Goal: Transaction & Acquisition: Obtain resource

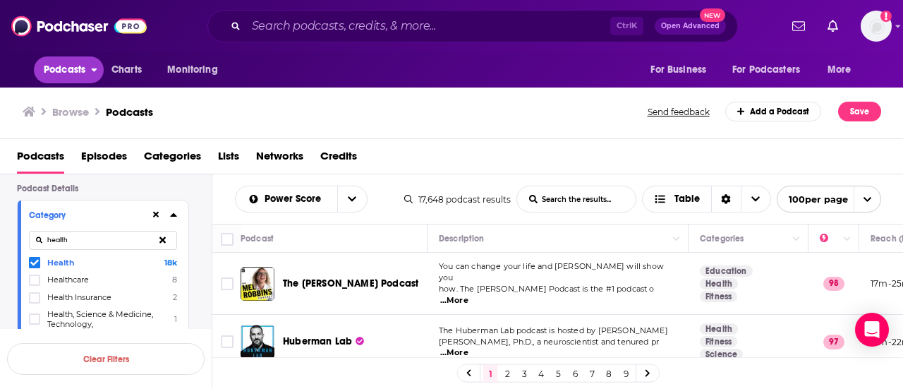
scroll to position [3301, 0]
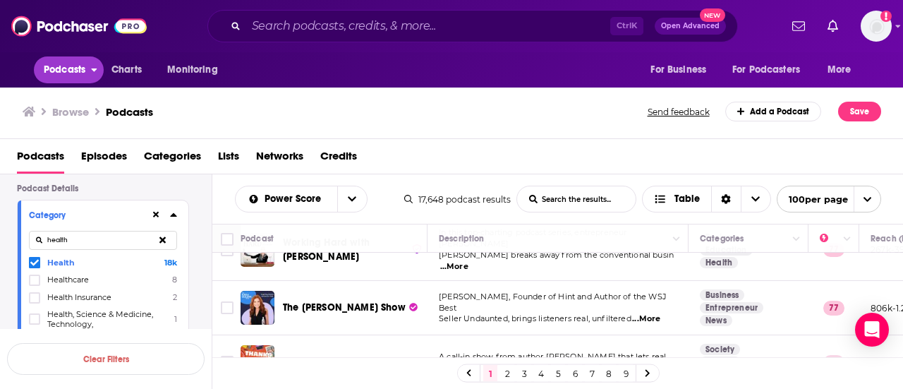
click at [90, 64] on button "Podcasts" at bounding box center [69, 69] width 70 height 27
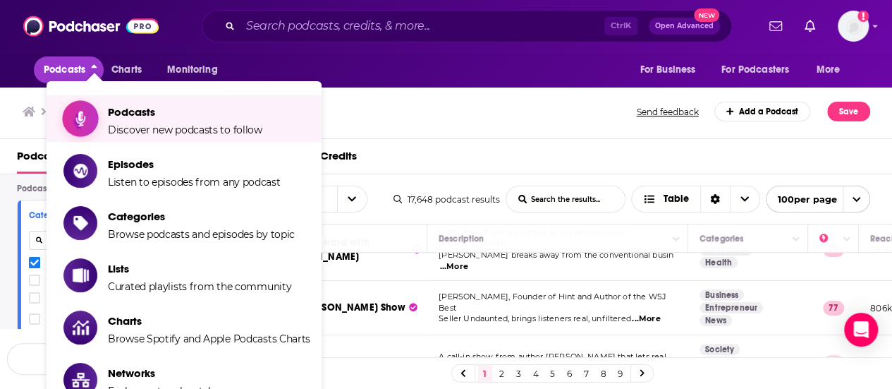
click at [113, 114] on span "Podcasts" at bounding box center [185, 111] width 154 height 13
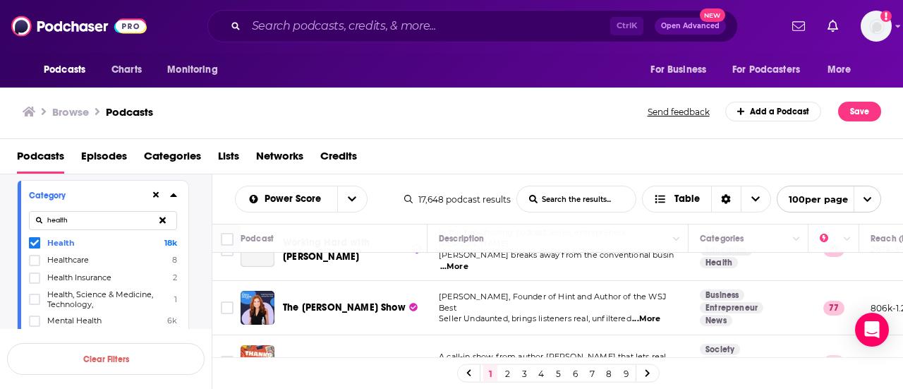
scroll to position [141, 0]
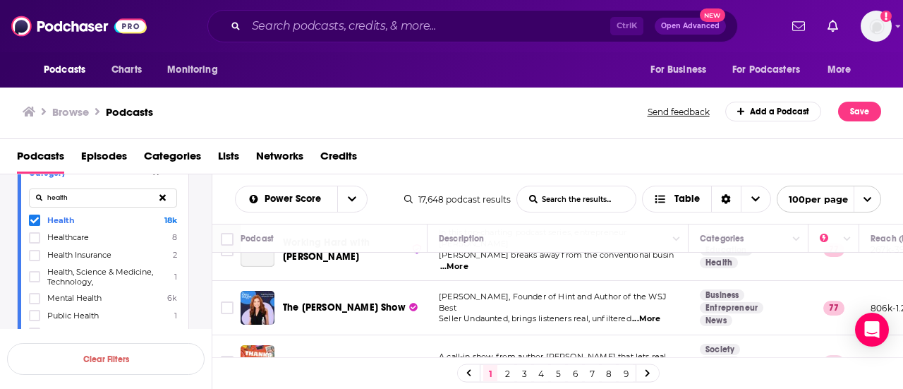
click at [33, 219] on icon at bounding box center [34, 220] width 8 height 8
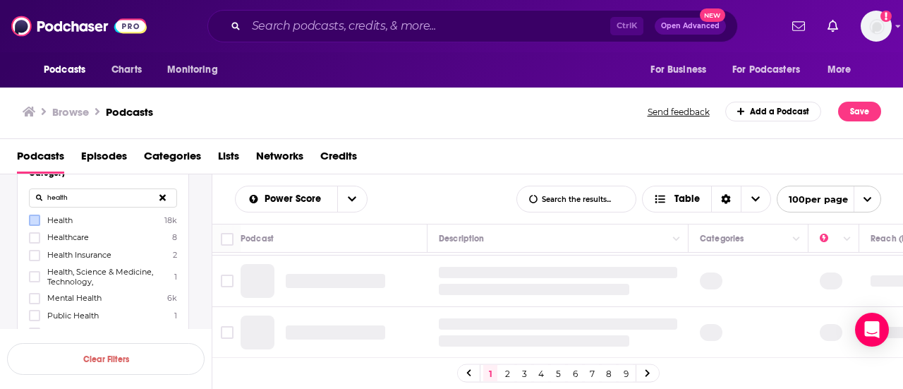
scroll to position [1186, 0]
click at [34, 294] on icon at bounding box center [34, 298] width 8 height 8
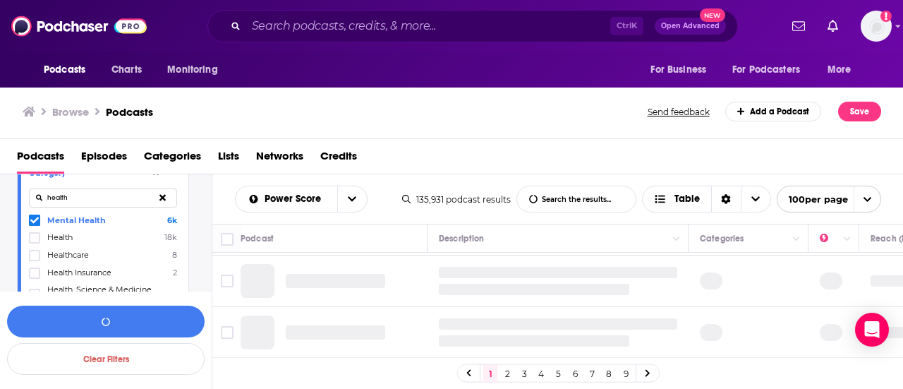
drag, startPoint x: 71, startPoint y: 200, endPoint x: 39, endPoint y: 193, distance: 31.7
click at [35, 193] on input "health" at bounding box center [103, 197] width 148 height 19
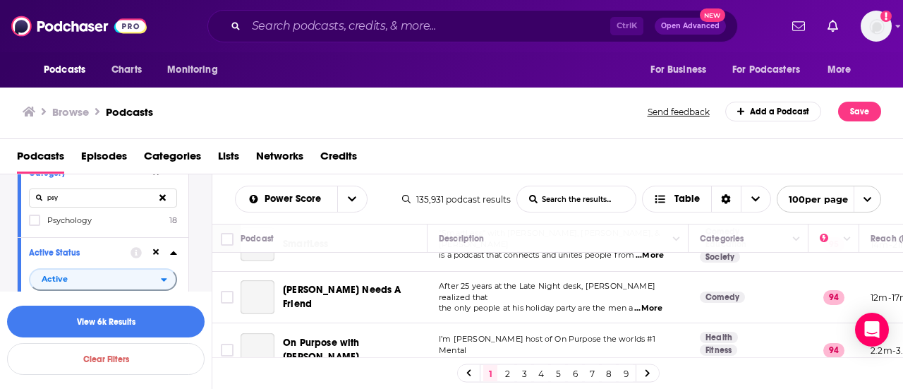
scroll to position [3301, 0]
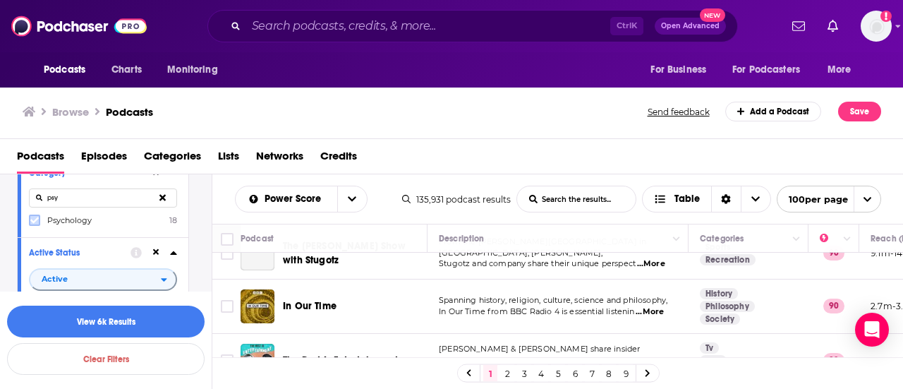
type input "psy"
click at [30, 223] on icon at bounding box center [34, 220] width 8 height 8
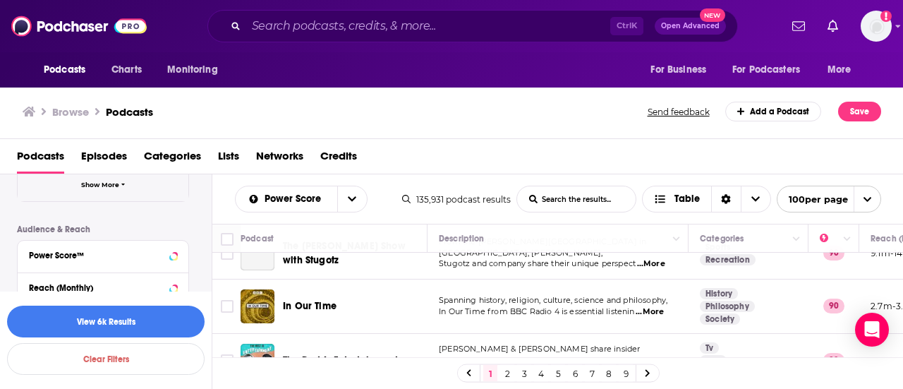
click at [121, 189] on button "Show More" at bounding box center [103, 185] width 171 height 32
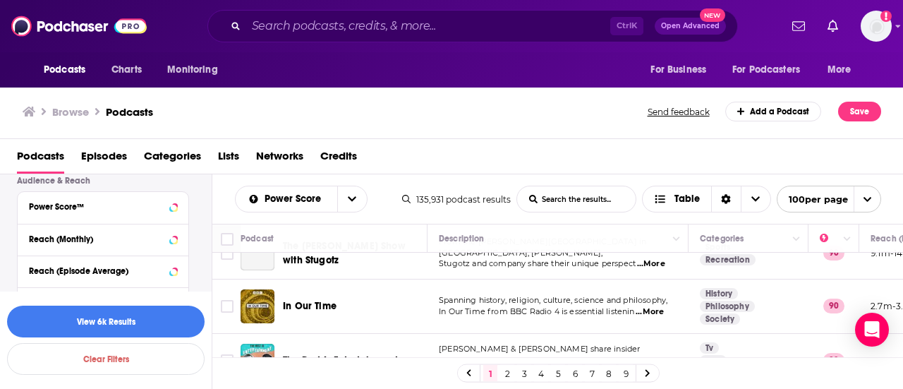
scroll to position [779, 0]
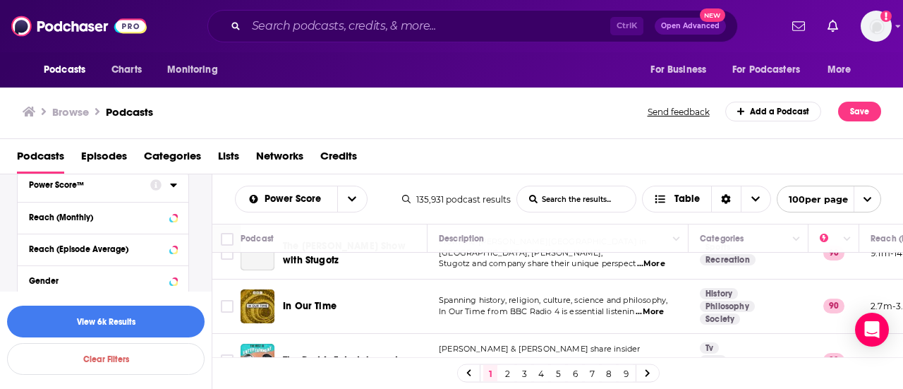
click at [176, 186] on icon at bounding box center [173, 184] width 7 height 11
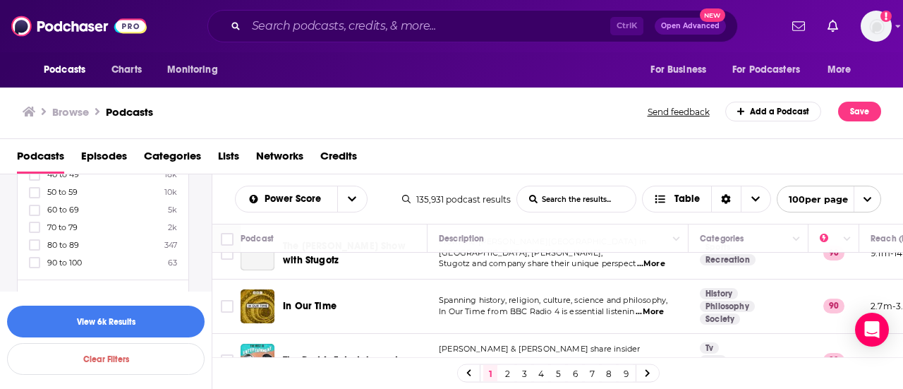
scroll to position [920, 0]
click at [34, 236] on icon at bounding box center [34, 240] width 8 height 8
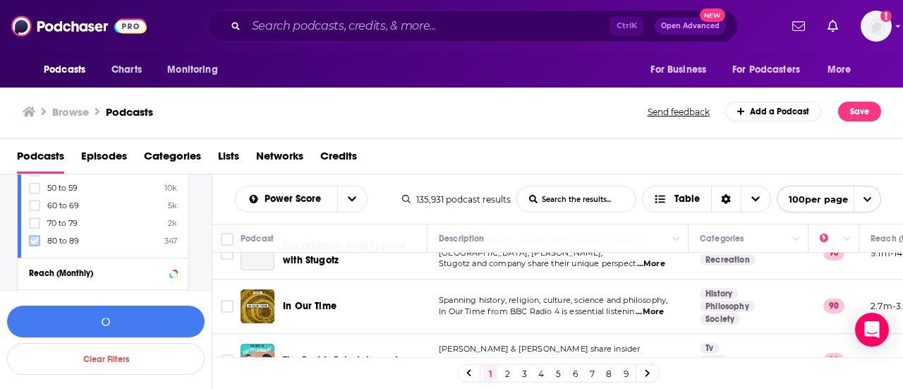
click at [38, 236] on icon at bounding box center [34, 240] width 8 height 8
click at [35, 235] on label at bounding box center [34, 240] width 11 height 11
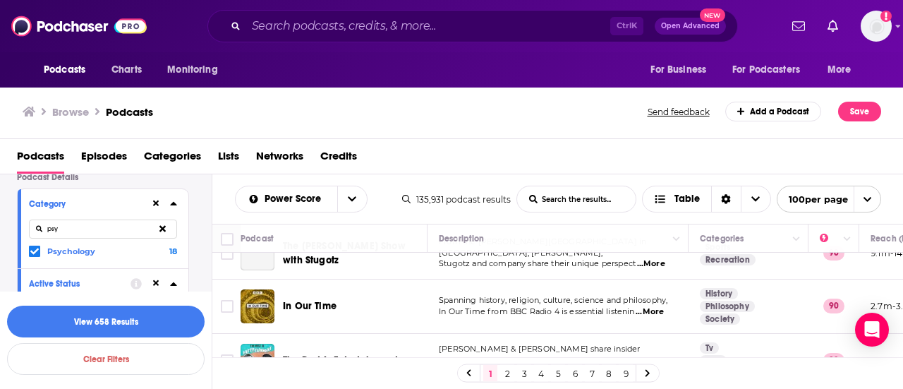
scroll to position [141, 0]
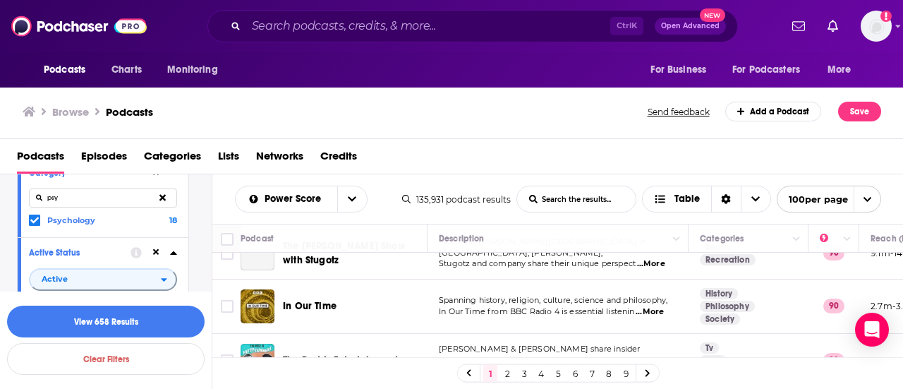
click at [163, 198] on icon at bounding box center [162, 197] width 6 height 6
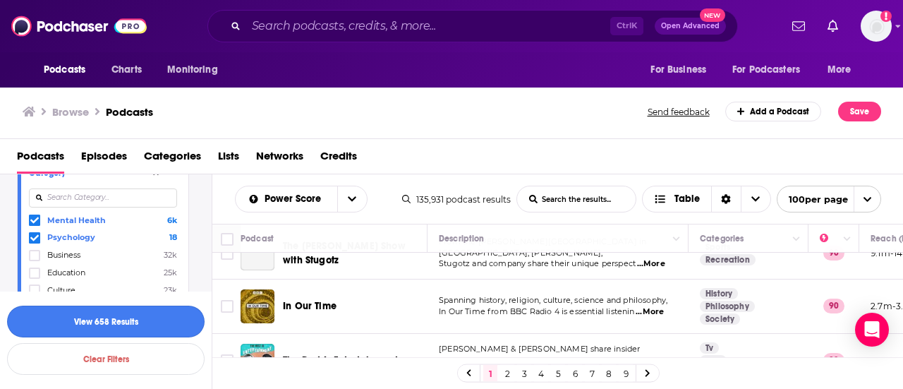
click at [134, 315] on button "View 658 Results" at bounding box center [105, 321] width 197 height 32
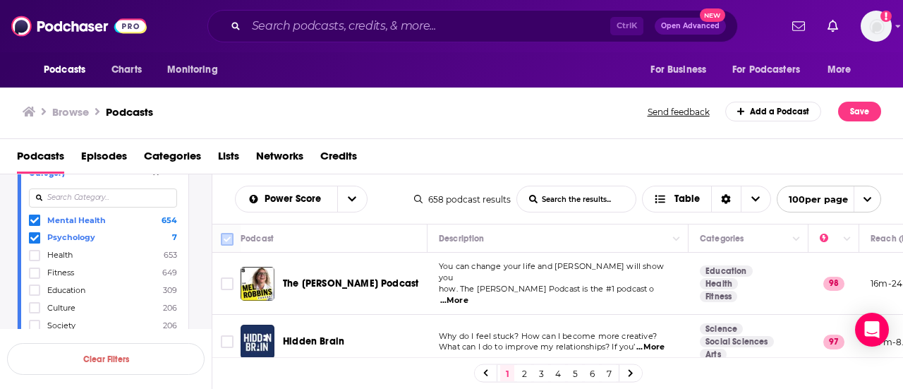
click at [227, 238] on input "Toggle select all" at bounding box center [227, 239] width 13 height 13
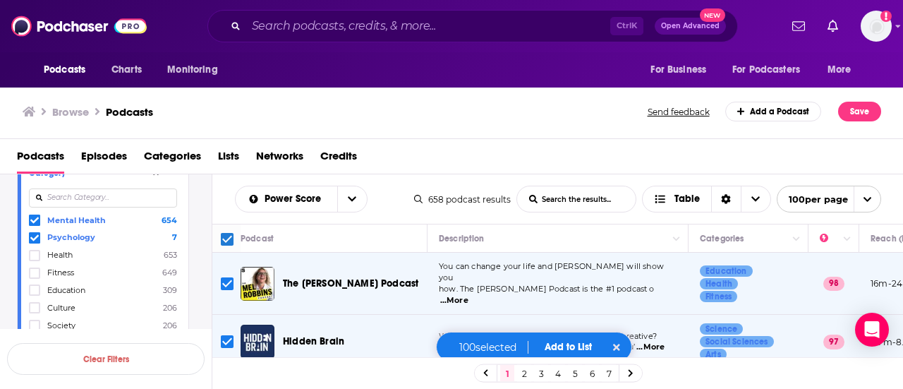
click at [227, 238] on input "Toggle select all" at bounding box center [227, 239] width 13 height 13
checkbox input "false"
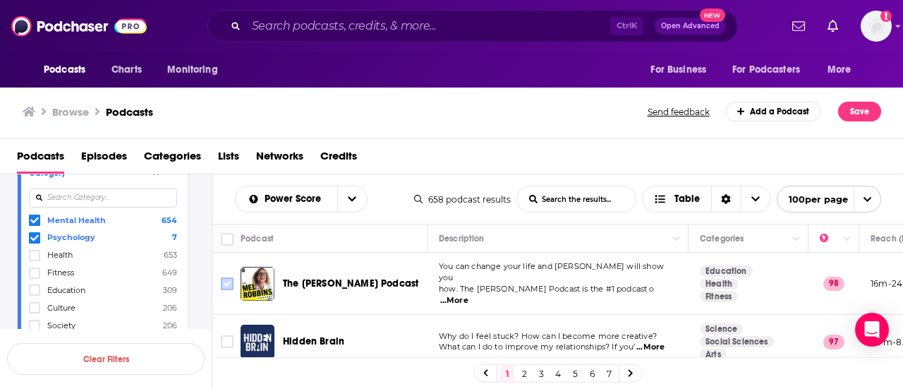
click at [227, 280] on input "Toggle select row" at bounding box center [227, 283] width 13 height 13
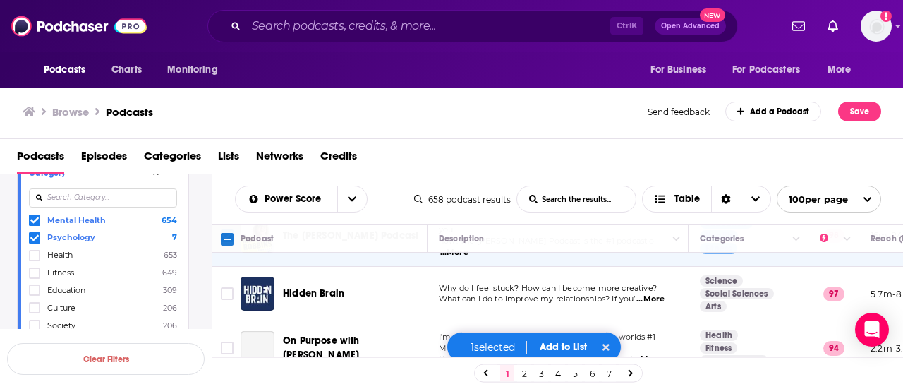
scroll to position [71, 0]
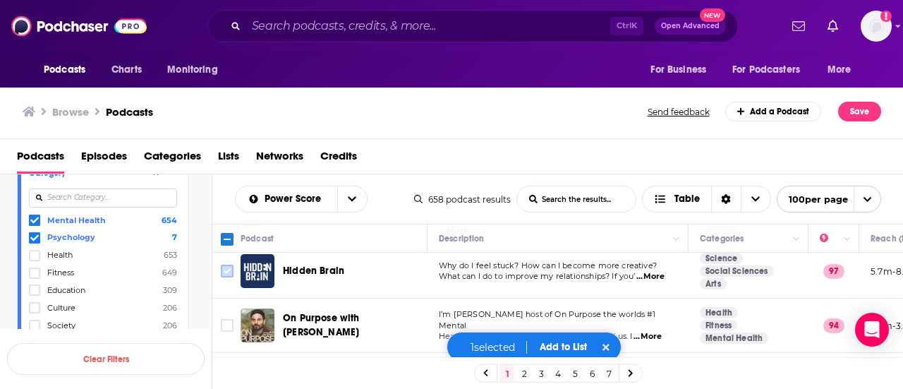
click at [226, 265] on input "Toggle select row" at bounding box center [227, 271] width 13 height 13
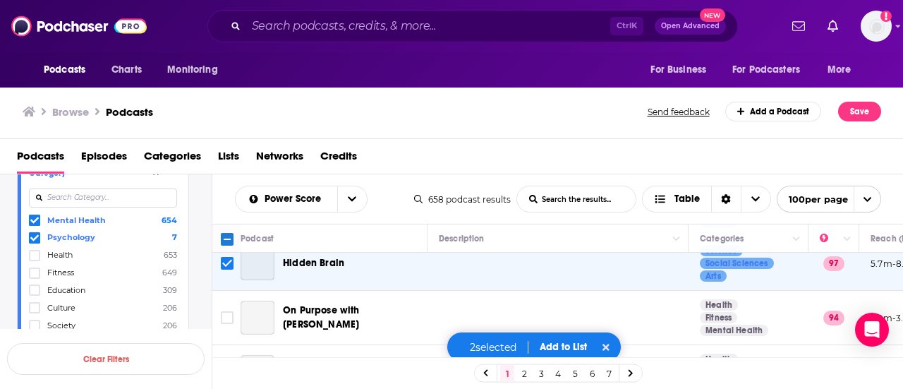
click at [221, 318] on input "Toggle select row" at bounding box center [227, 317] width 13 height 13
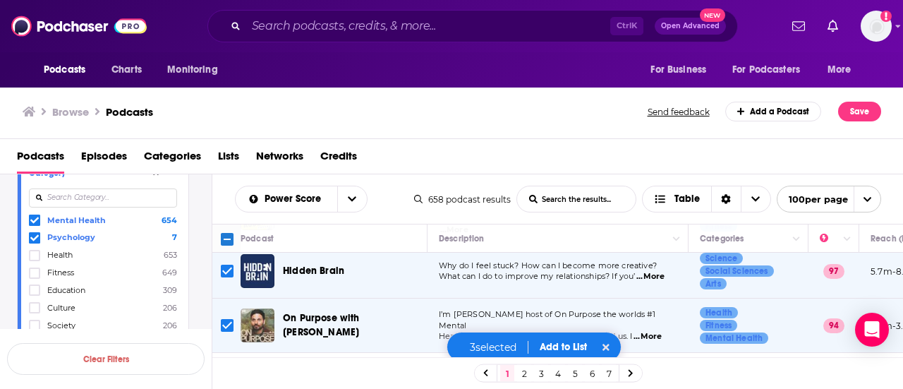
click at [655, 331] on span "...More" at bounding box center [647, 336] width 28 height 11
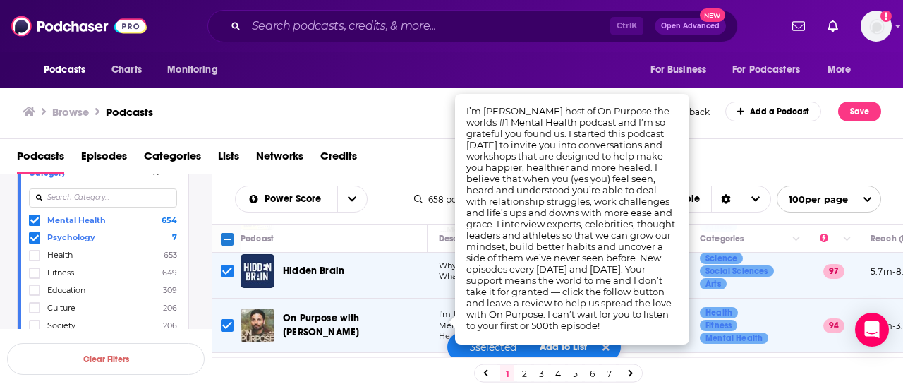
click at [397, 156] on div "Podcasts Episodes Categories Lists Networks Credits" at bounding box center [454, 159] width 875 height 29
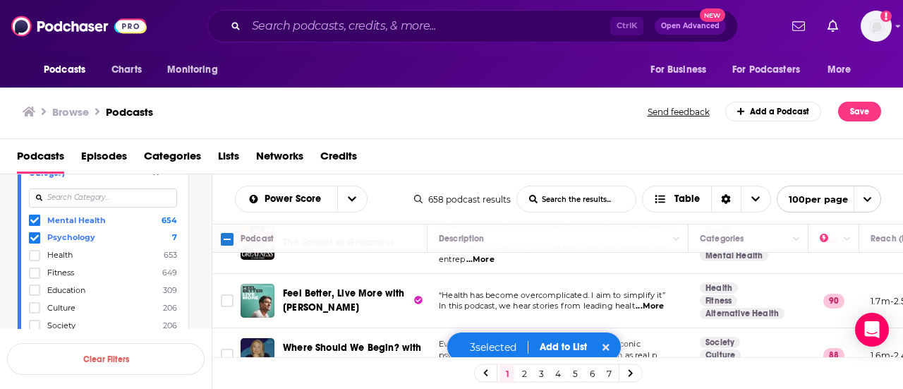
scroll to position [282, 0]
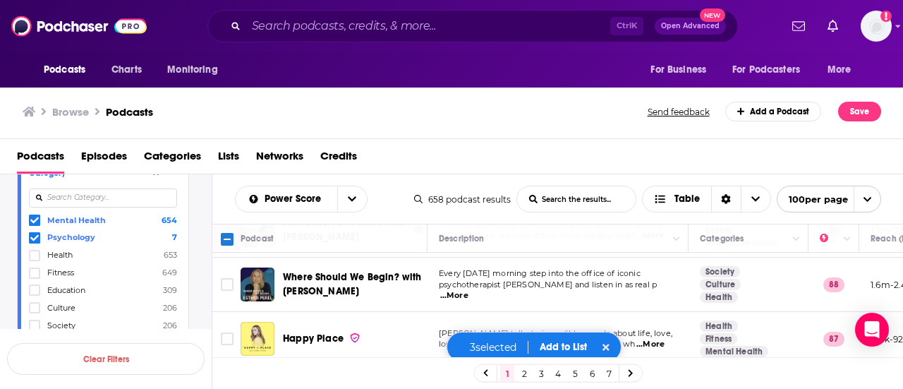
click at [468, 290] on span "...More" at bounding box center [454, 295] width 28 height 11
click at [574, 118] on div "Browse Podcasts" at bounding box center [336, 112] width 626 height 20
click at [230, 278] on input "Toggle select row" at bounding box center [227, 284] width 13 height 13
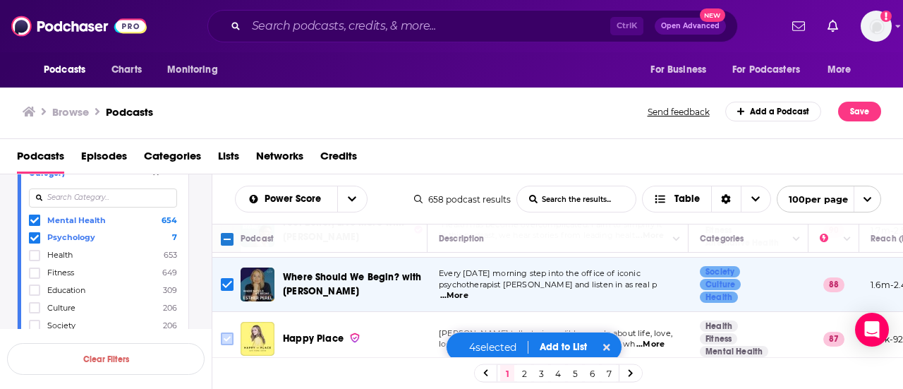
click at [226, 332] on input "Toggle select row" at bounding box center [227, 338] width 13 height 13
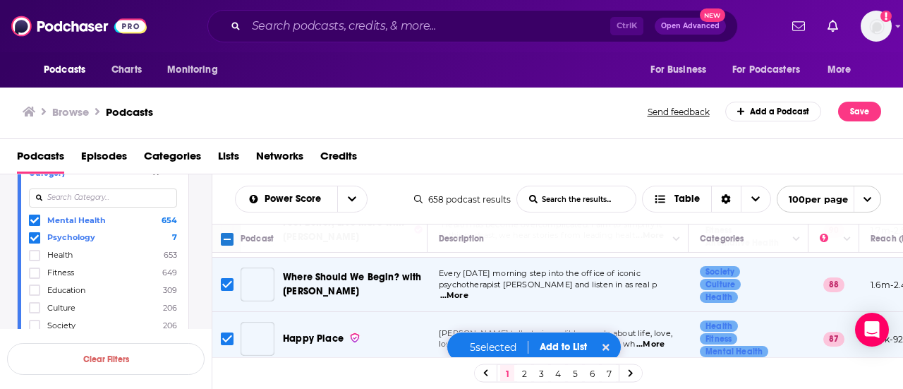
scroll to position [353, 0]
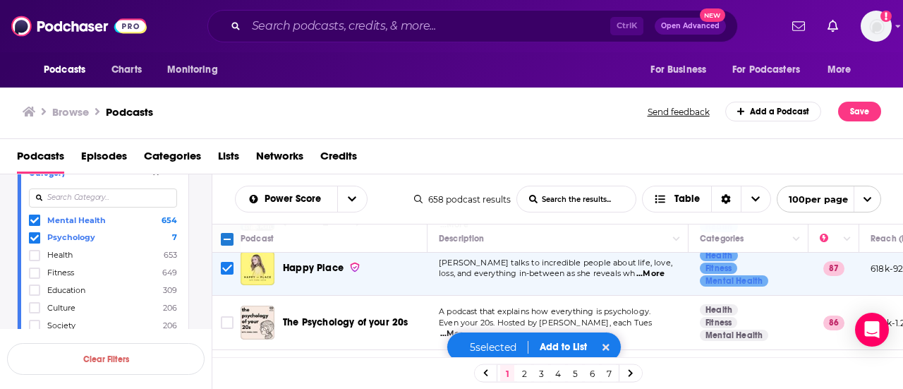
click at [468, 328] on span "...More" at bounding box center [454, 333] width 28 height 11
click at [231, 316] on input "Toggle select row" at bounding box center [227, 322] width 13 height 13
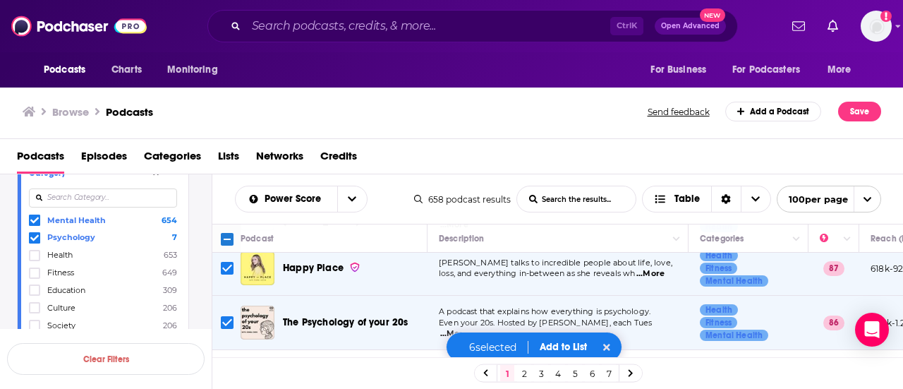
scroll to position [423, 0]
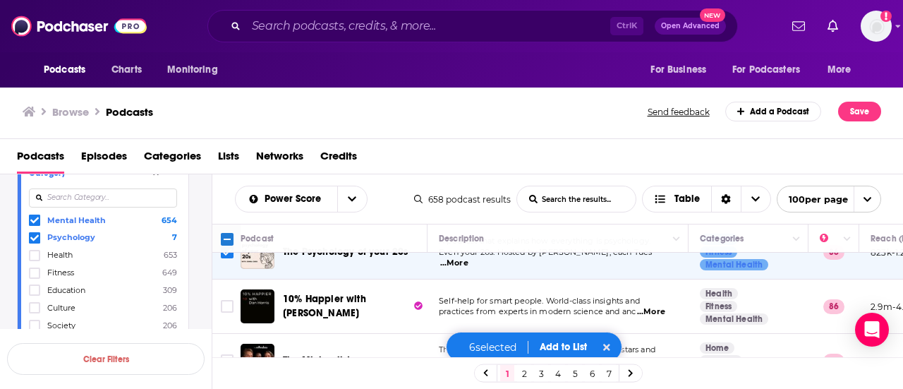
click at [587, 125] on div "Browse Podcasts Send feedback Add a Podcast Save" at bounding box center [452, 112] width 904 height 54
click at [229, 300] on input "Toggle select row" at bounding box center [227, 306] width 13 height 13
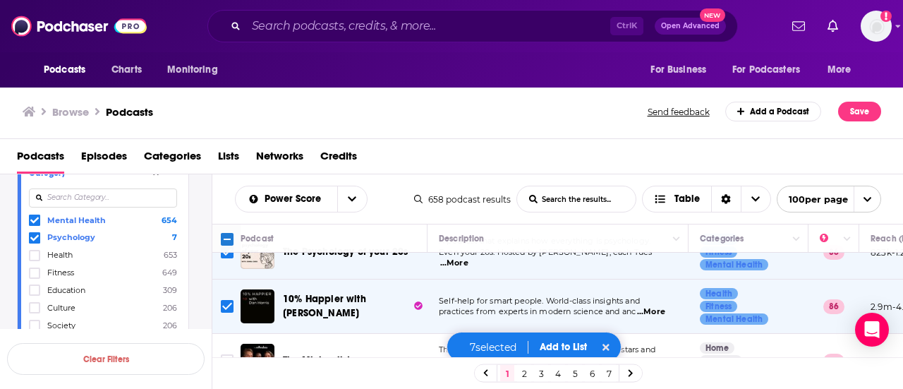
scroll to position [494, 0]
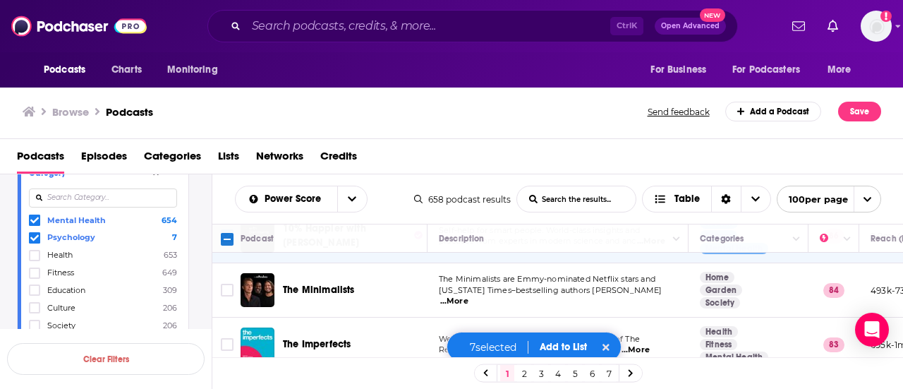
click at [468, 296] on span "...More" at bounding box center [454, 301] width 28 height 11
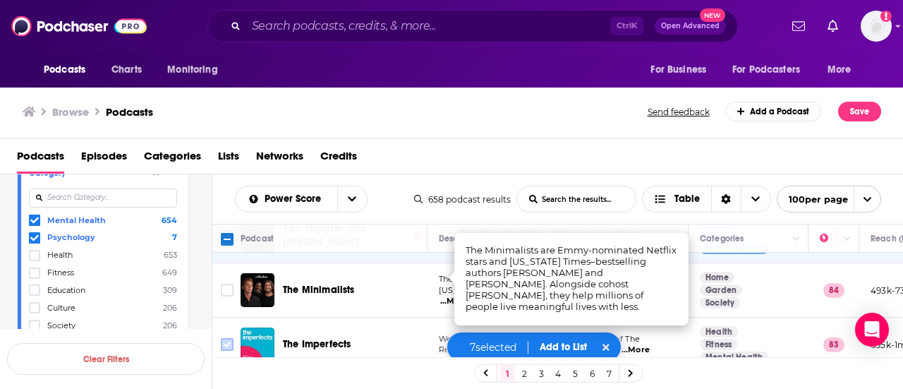
click at [224, 338] on input "Toggle select row" at bounding box center [227, 344] width 13 height 13
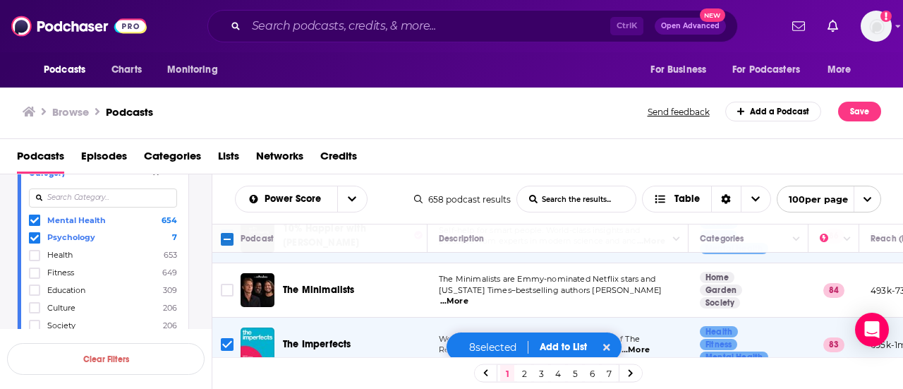
scroll to position [564, 0]
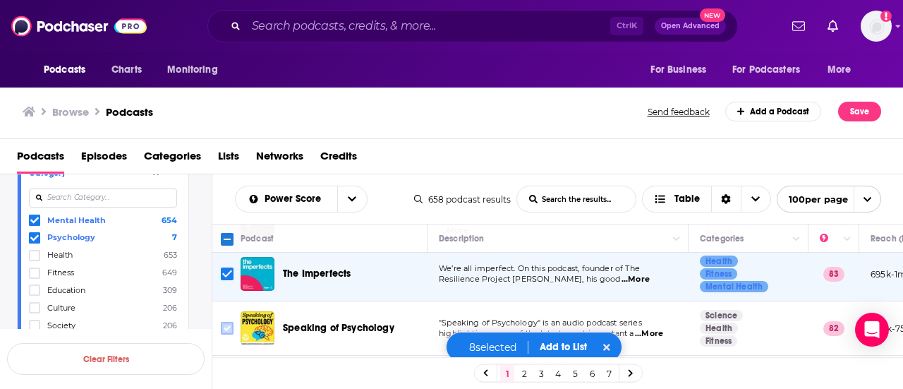
click at [224, 322] on input "Toggle select row" at bounding box center [227, 328] width 13 height 13
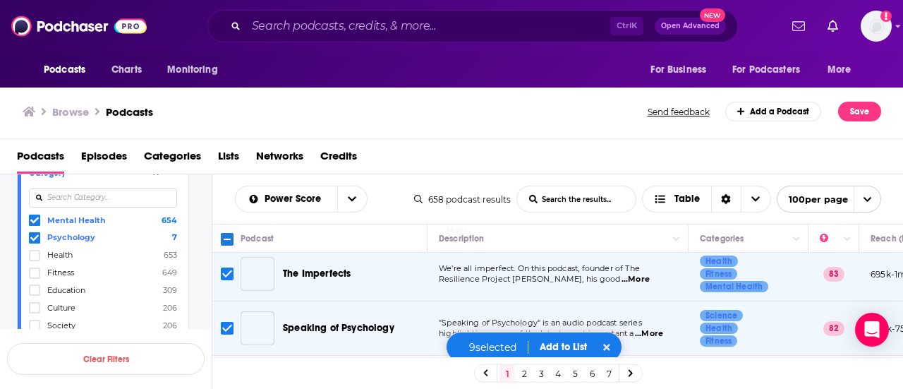
scroll to position [635, 0]
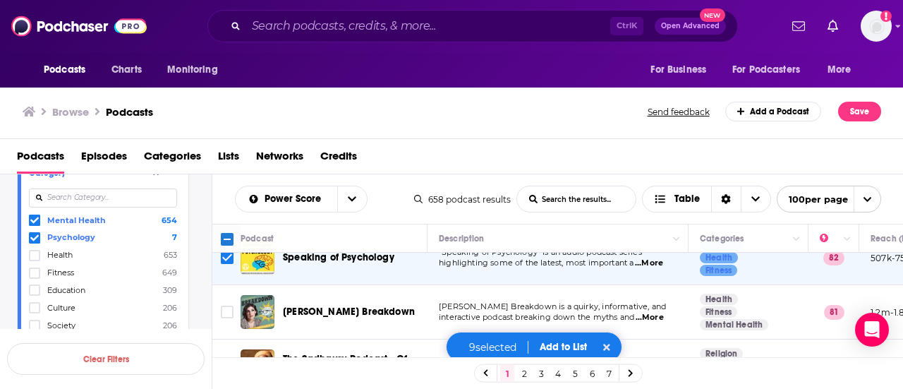
click at [652, 312] on span "...More" at bounding box center [650, 317] width 28 height 11
click at [226, 305] on input "Toggle select row" at bounding box center [227, 311] width 13 height 13
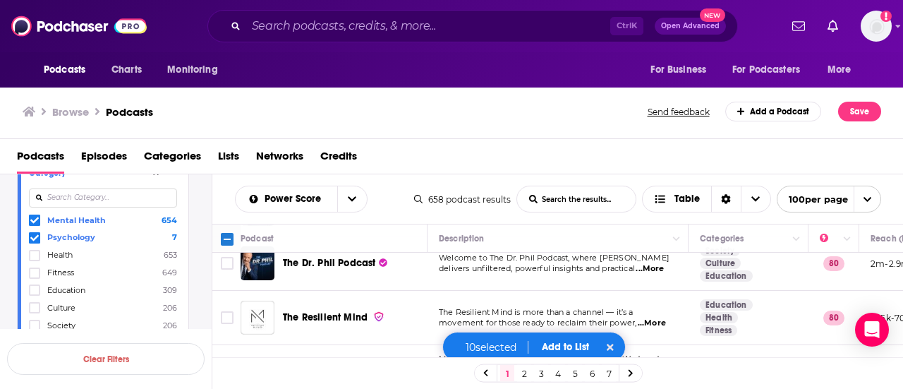
scroll to position [776, 0]
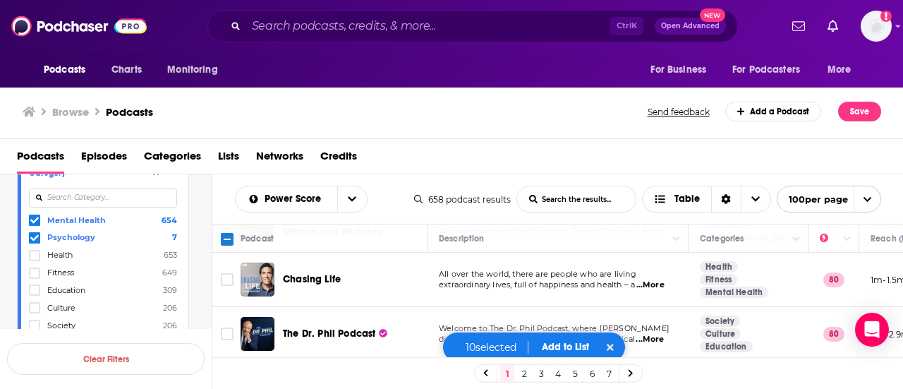
click at [663, 334] on span "...More" at bounding box center [650, 339] width 28 height 11
click at [402, 157] on div "Podcasts Episodes Categories Lists Networks Credits" at bounding box center [454, 159] width 875 height 29
click at [226, 327] on input "Toggle select row" at bounding box center [227, 333] width 13 height 13
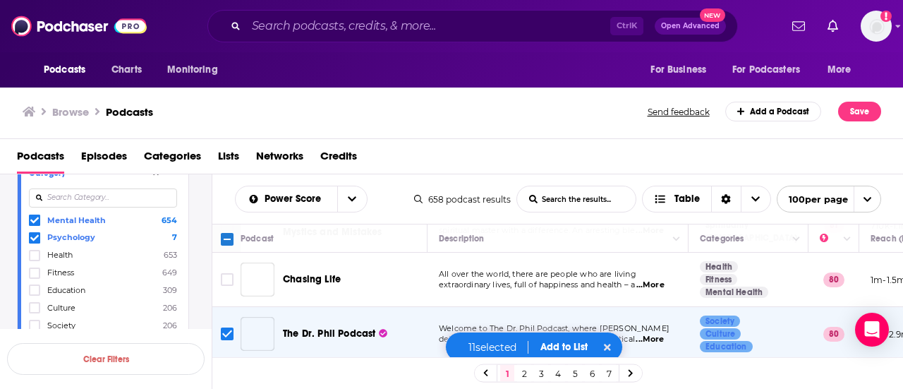
scroll to position [846, 0]
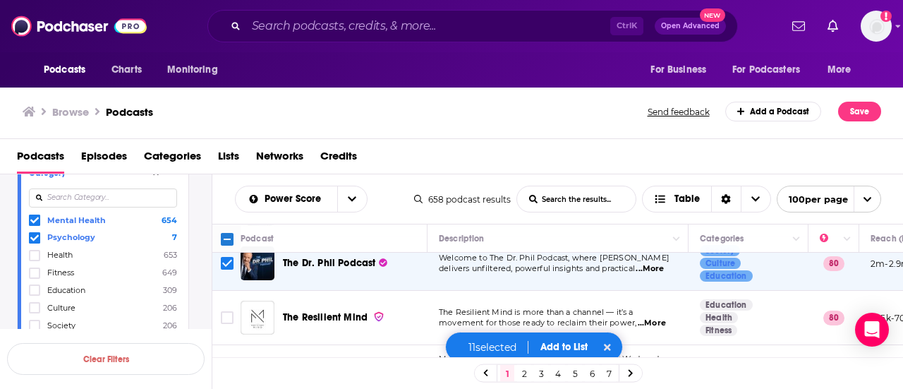
click at [653, 317] on span "...More" at bounding box center [652, 322] width 28 height 11
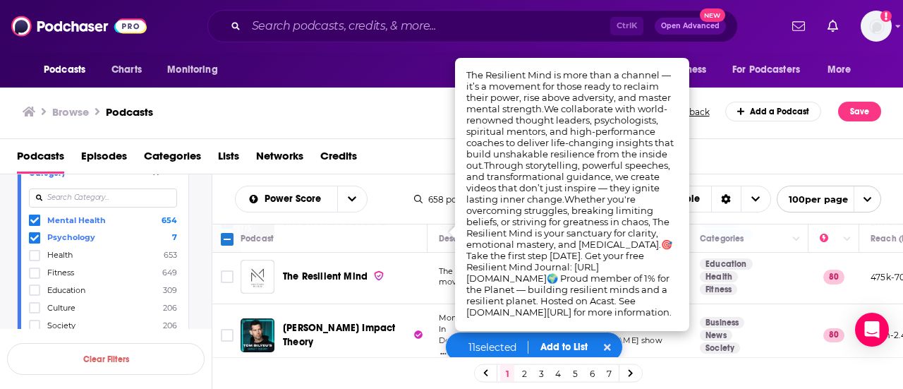
scroll to position [917, 0]
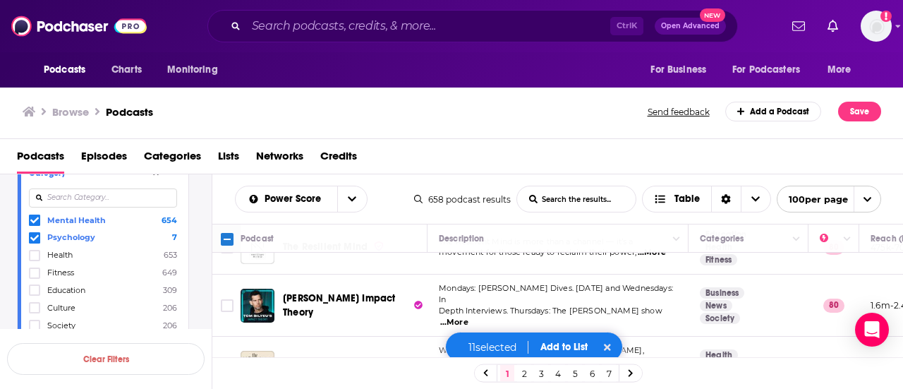
click at [436, 150] on div "Podcasts Episodes Categories Lists Networks Credits" at bounding box center [454, 159] width 875 height 29
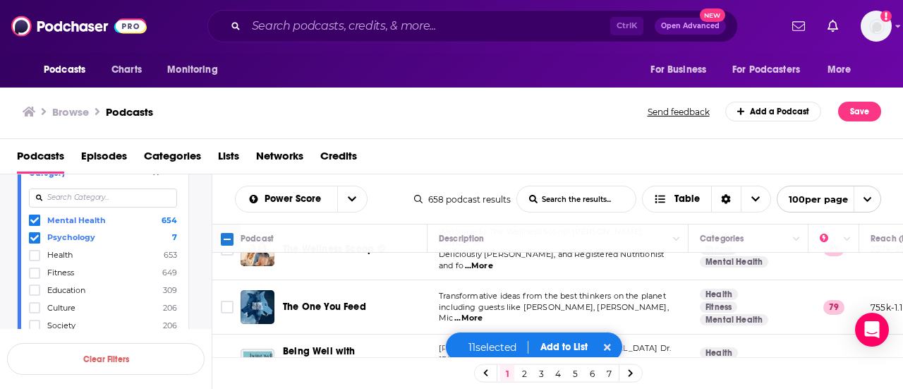
scroll to position [1058, 0]
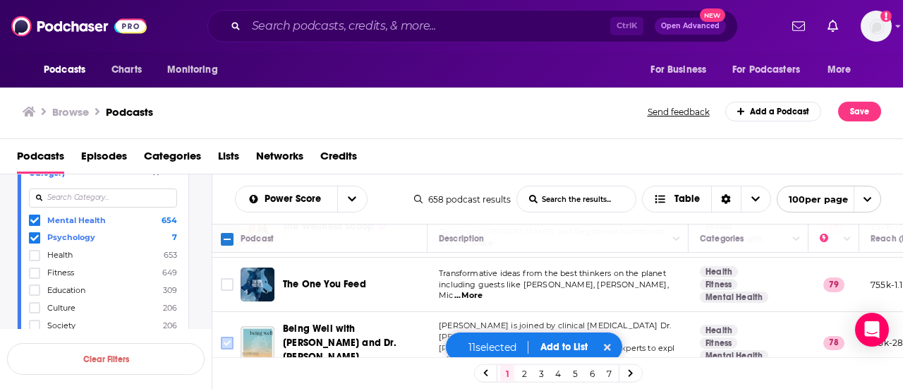
click at [227, 336] on input "Toggle select row" at bounding box center [227, 342] width 13 height 13
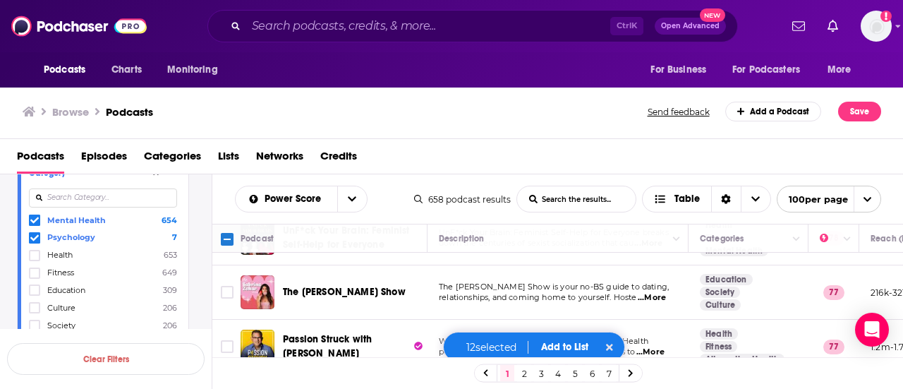
scroll to position [1199, 0]
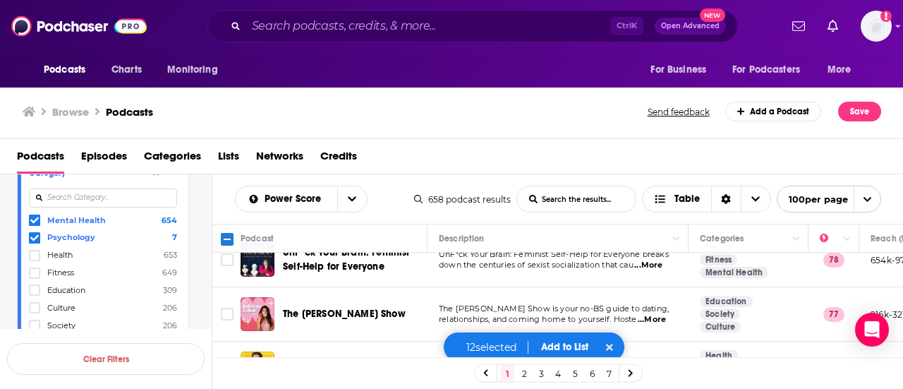
click at [653, 368] on span "...More" at bounding box center [650, 373] width 28 height 11
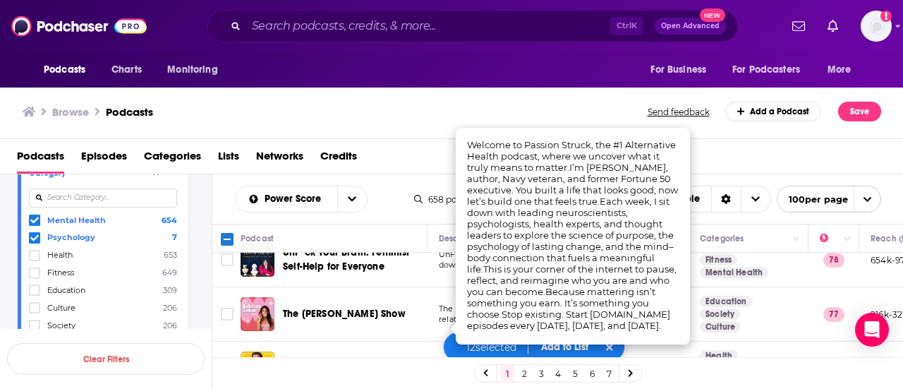
click at [230, 362] on input "Toggle select row" at bounding box center [227, 368] width 13 height 13
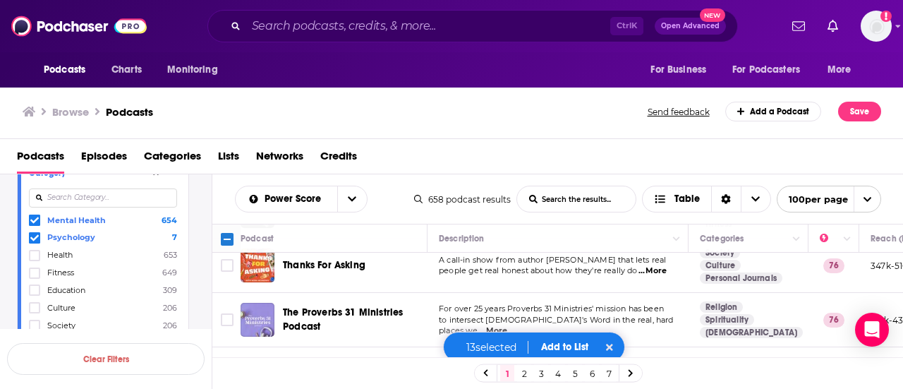
scroll to position [1481, 0]
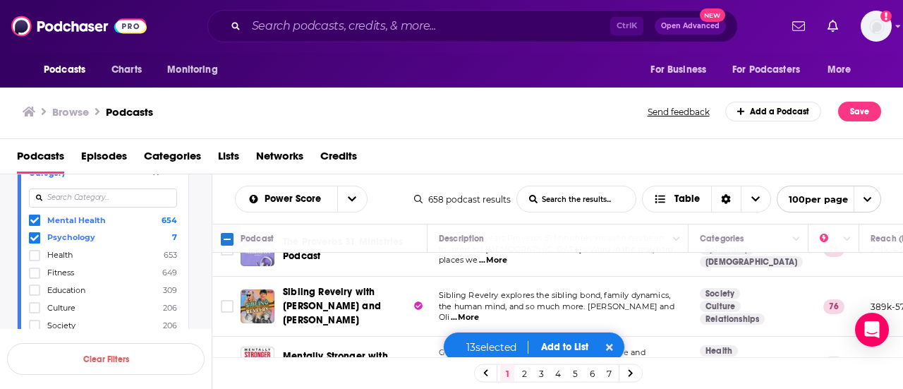
click at [229, 357] on input "Toggle select row" at bounding box center [227, 363] width 13 height 13
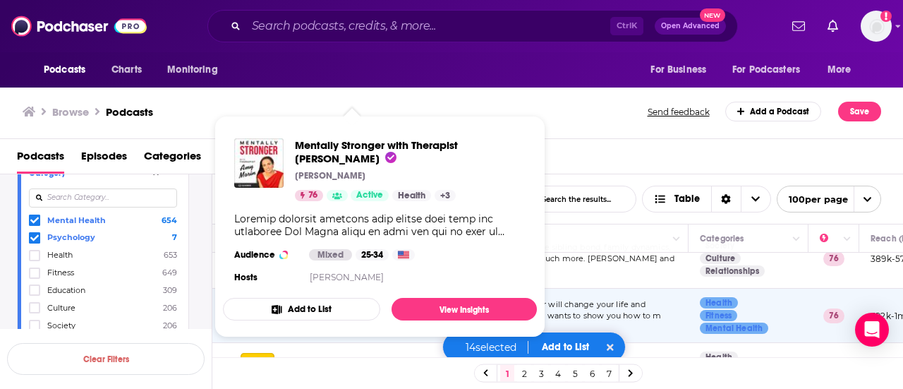
scroll to position [1552, 0]
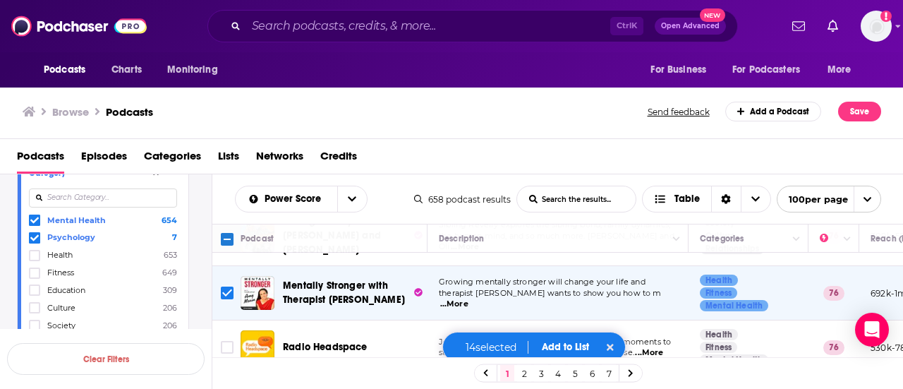
click at [657, 347] on span "...More" at bounding box center [649, 352] width 28 height 11
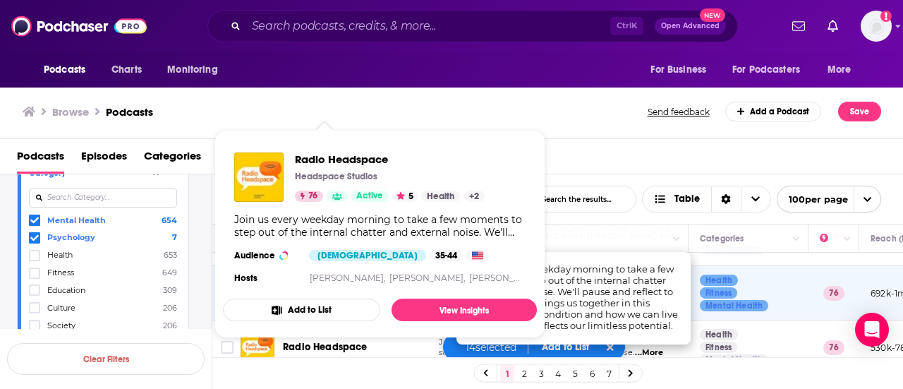
click at [516, 131] on span "Radio Headspace Headspace Studios 76 Active 5 Health + 2 Join us every weekday …" at bounding box center [380, 234] width 314 height 208
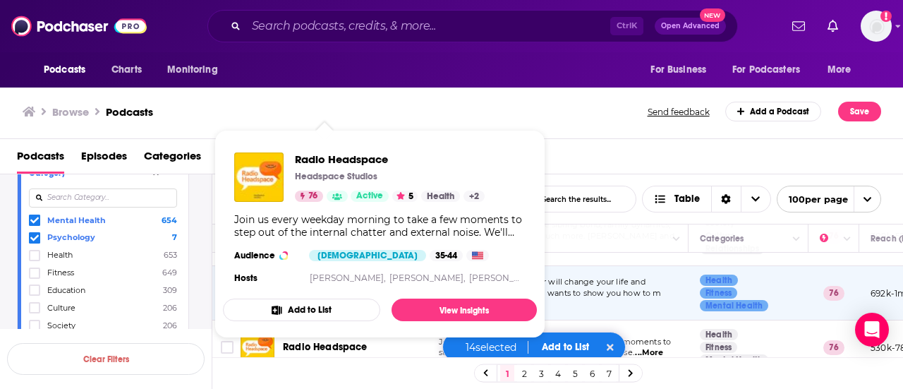
click at [585, 116] on div "Browse Podcasts" at bounding box center [336, 112] width 626 height 20
click at [590, 145] on div "Podcasts Episodes Categories Lists Networks Credits" at bounding box center [454, 159] width 875 height 29
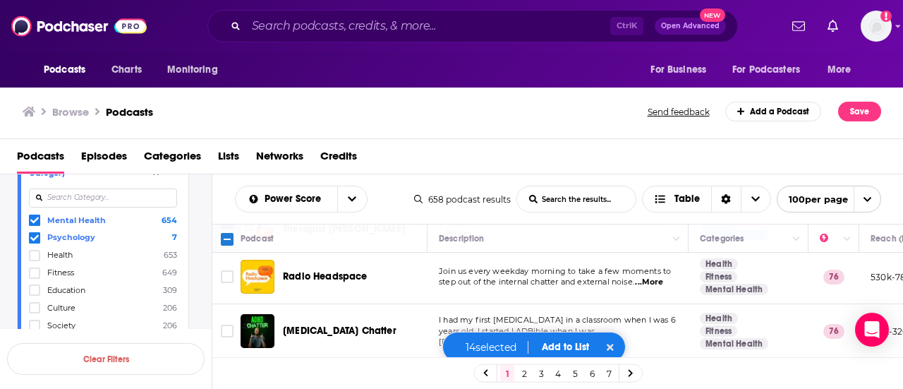
scroll to position [1693, 0]
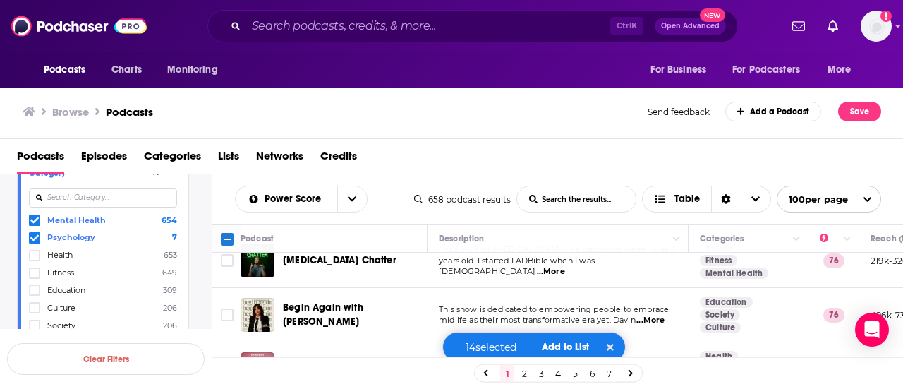
click at [229, 363] on input "Toggle select row" at bounding box center [227, 369] width 13 height 13
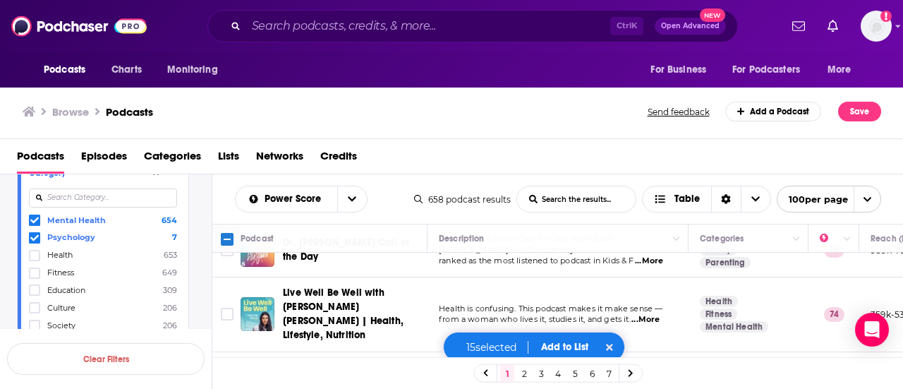
scroll to position [1904, 0]
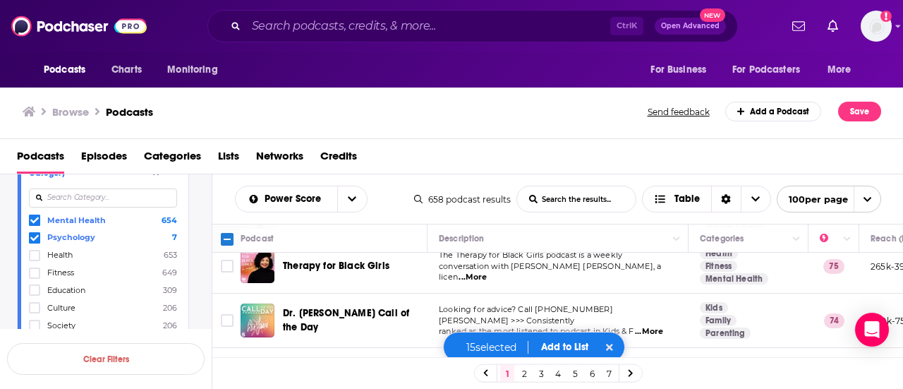
click at [236, 348] on td at bounding box center [226, 385] width 28 height 74
click at [231, 378] on input "Toggle select row" at bounding box center [227, 384] width 13 height 13
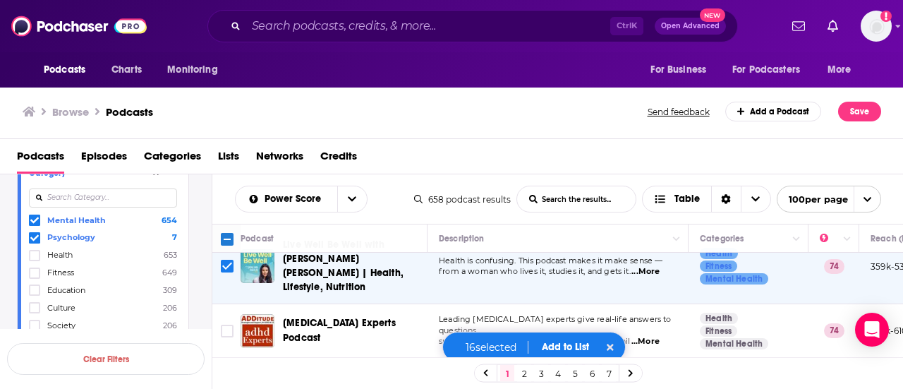
scroll to position [2046, 0]
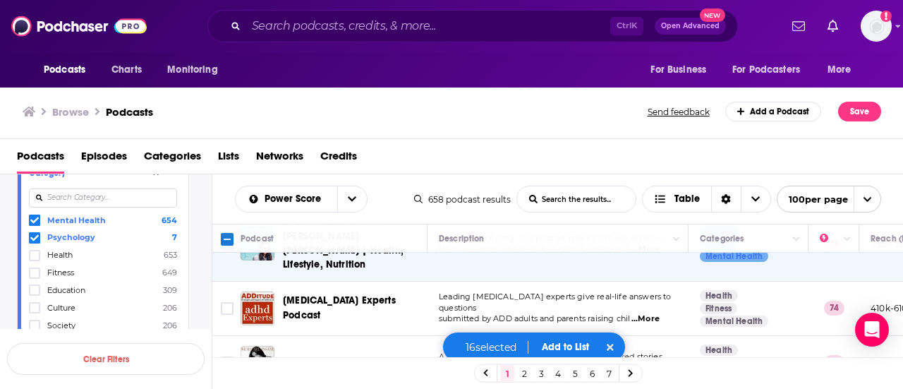
click at [655, 363] on span "...More" at bounding box center [649, 368] width 28 height 11
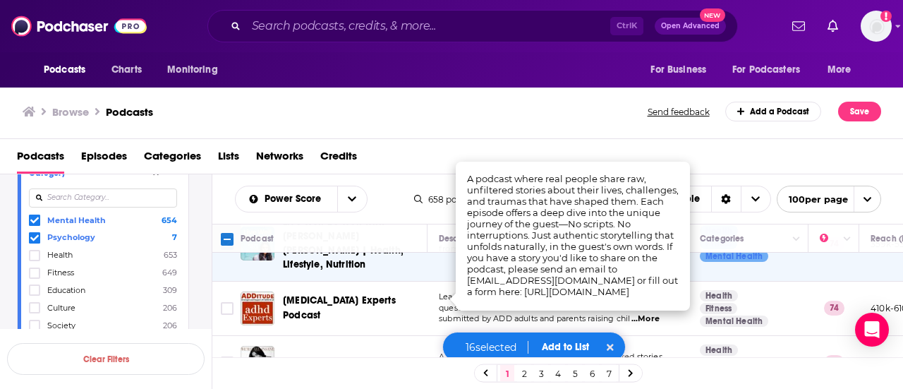
click at [478, 108] on div "Browse Podcasts" at bounding box center [336, 112] width 626 height 20
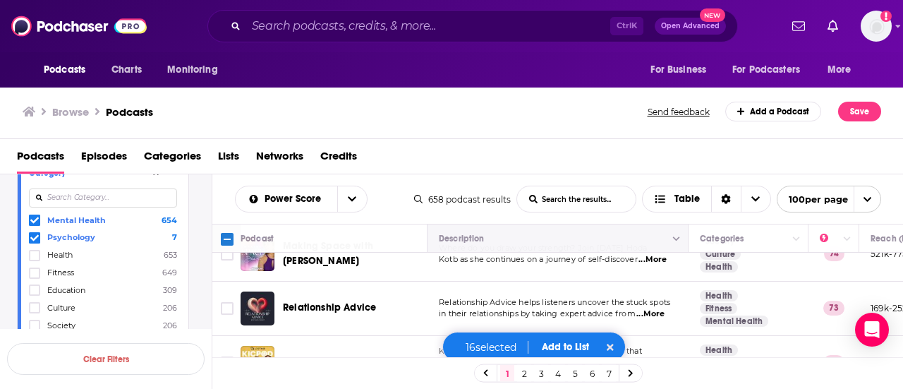
scroll to position [2187, 0]
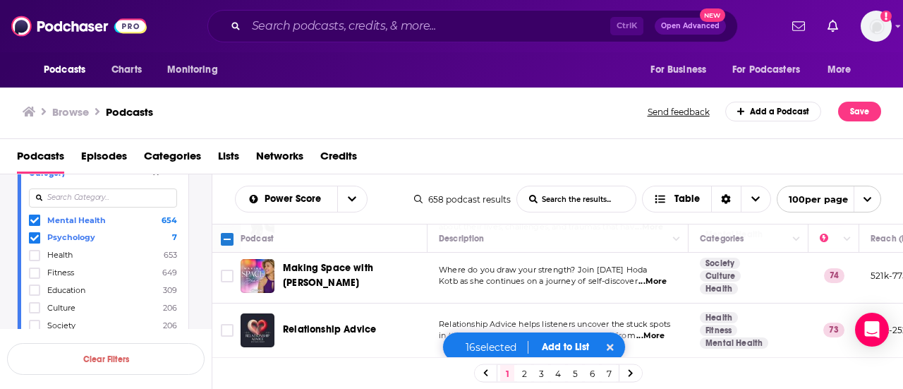
click at [468, 388] on span "...More" at bounding box center [454, 394] width 28 height 11
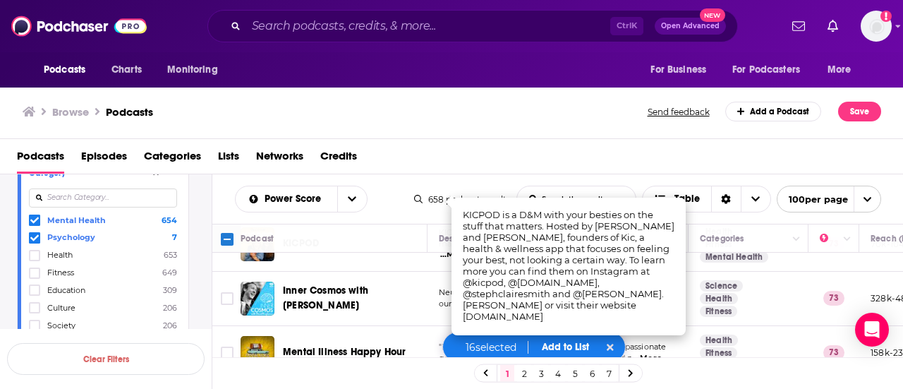
scroll to position [2328, 0]
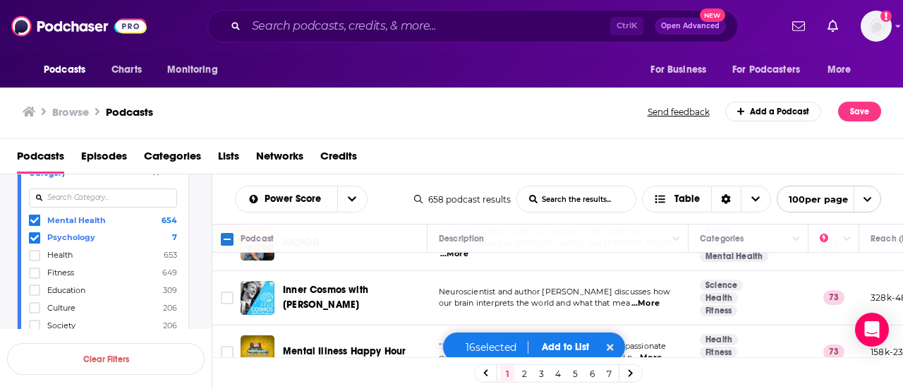
click at [580, 142] on div "Podcasts Episodes Categories Lists Networks Credits" at bounding box center [452, 156] width 904 height 35
click at [662, 352] on span "...More" at bounding box center [647, 357] width 28 height 11
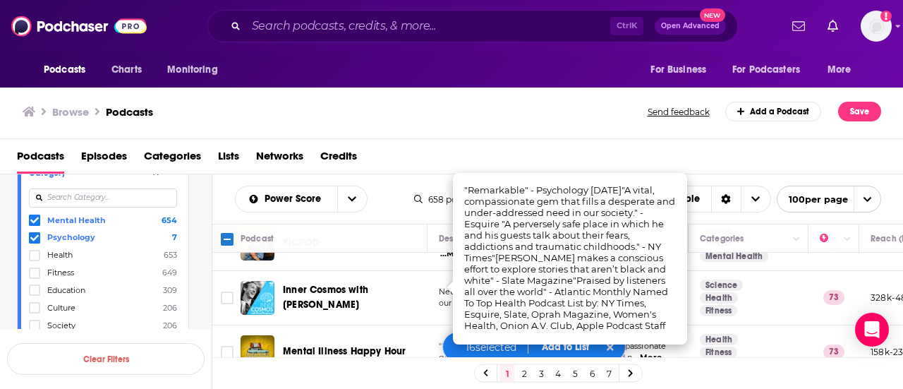
click at [571, 139] on div "Podcasts Episodes Categories Lists Networks Credits" at bounding box center [452, 156] width 904 height 35
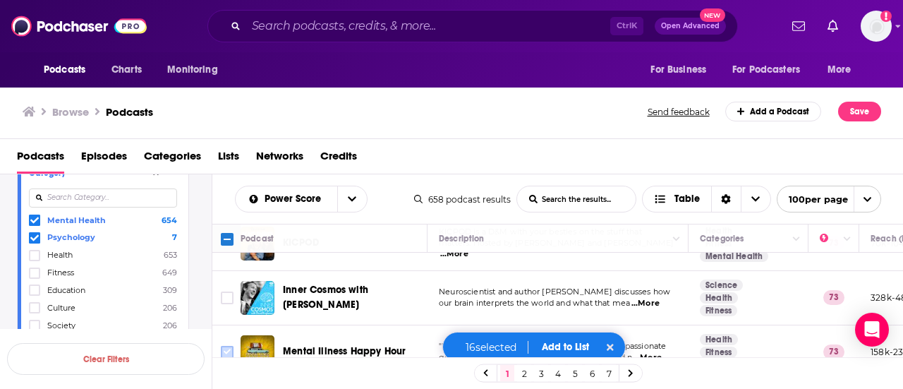
click at [225, 346] on input "Toggle select row" at bounding box center [227, 352] width 13 height 13
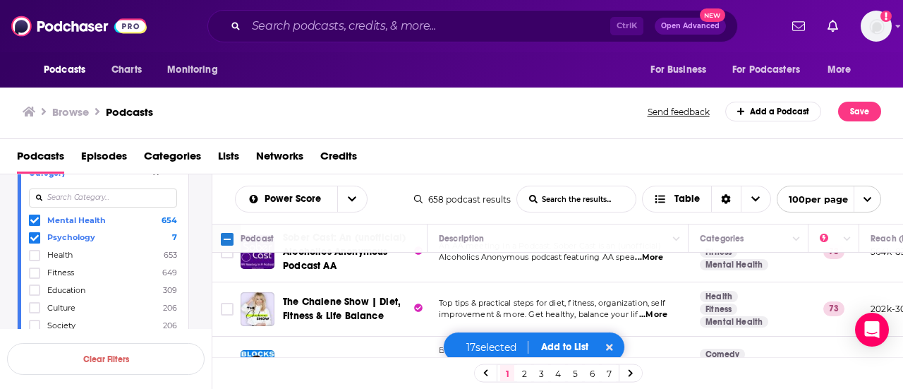
scroll to position [2469, 0]
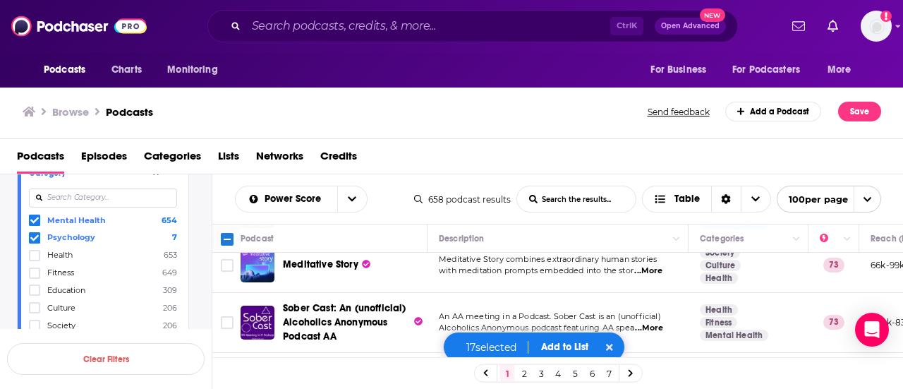
click at [229, 373] on input "Toggle select row" at bounding box center [227, 379] width 13 height 13
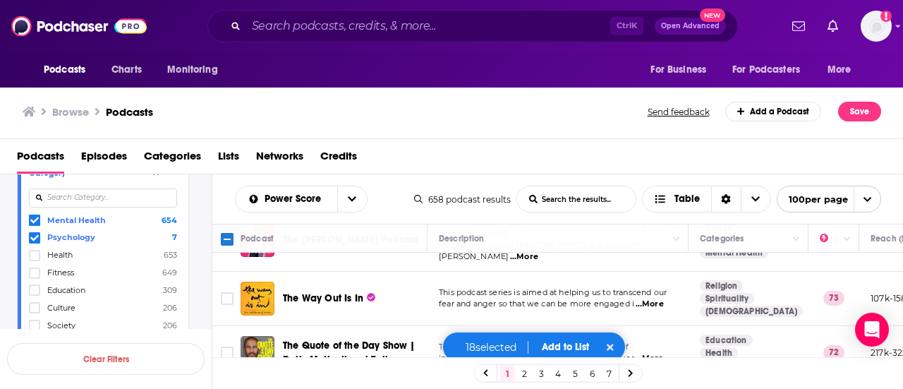
scroll to position [2751, 0]
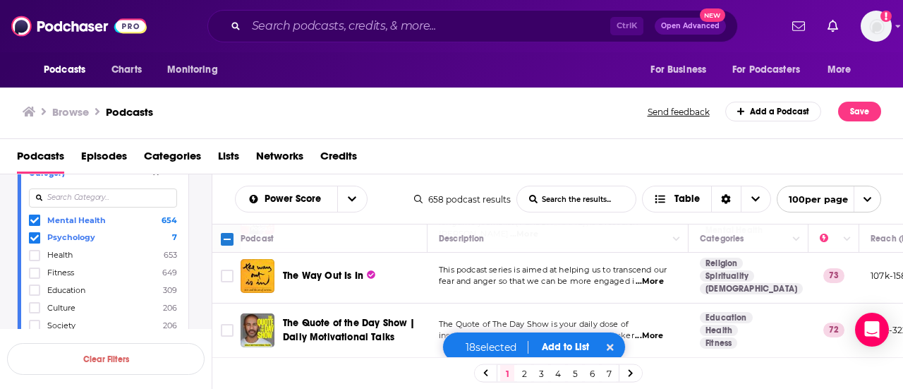
click at [226, 382] on input "Toggle select row" at bounding box center [227, 388] width 13 height 13
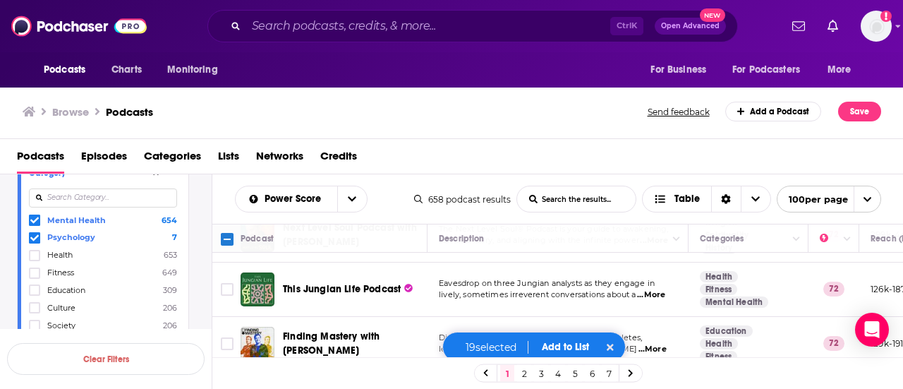
scroll to position [3033, 0]
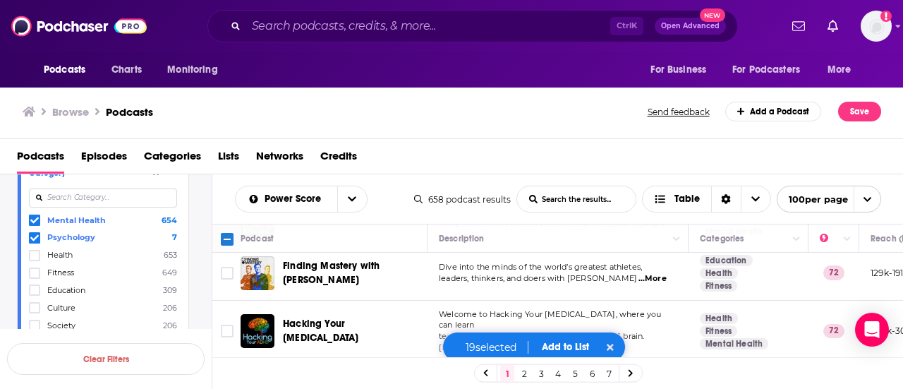
click at [230, 387] on input "Toggle select row" at bounding box center [227, 393] width 13 height 13
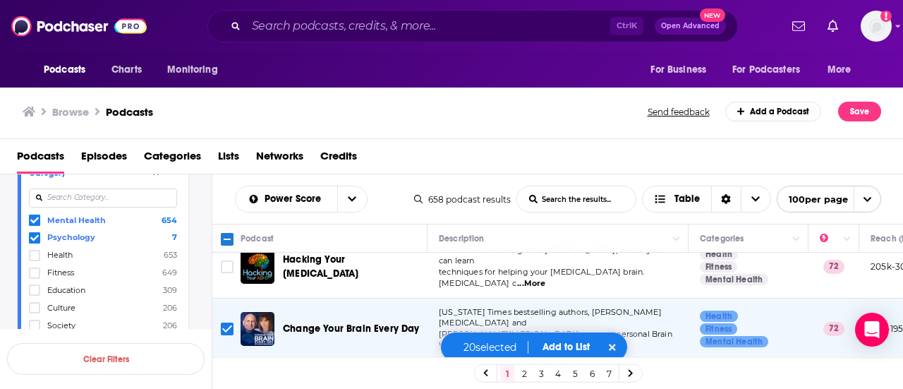
scroll to position [3104, 0]
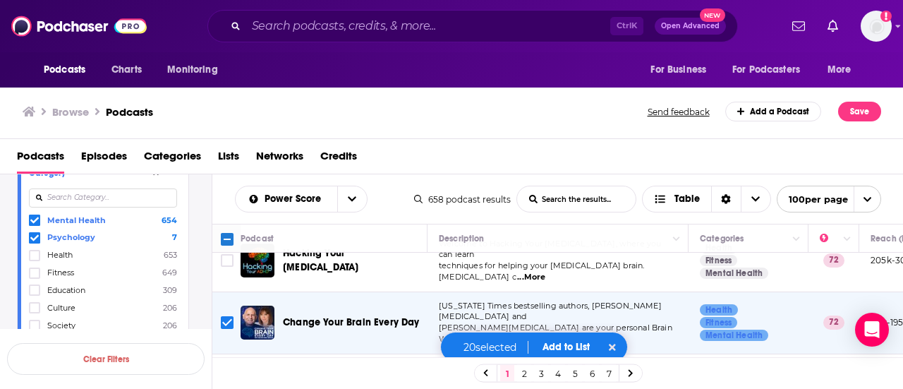
click at [232, 375] on input "Toggle select row" at bounding box center [227, 381] width 13 height 13
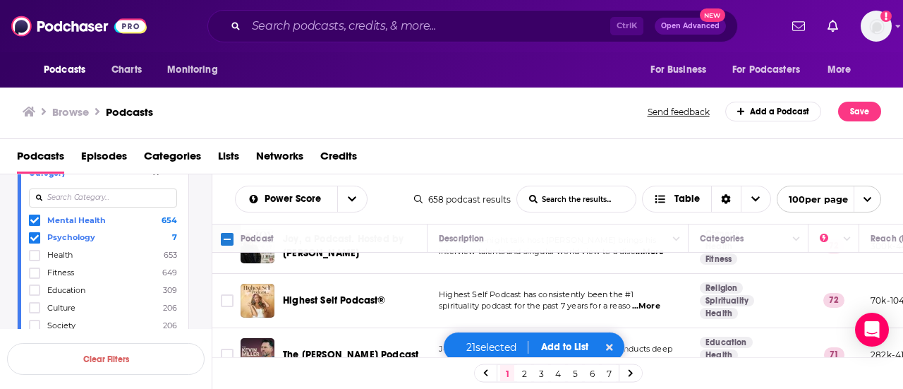
scroll to position [3315, 0]
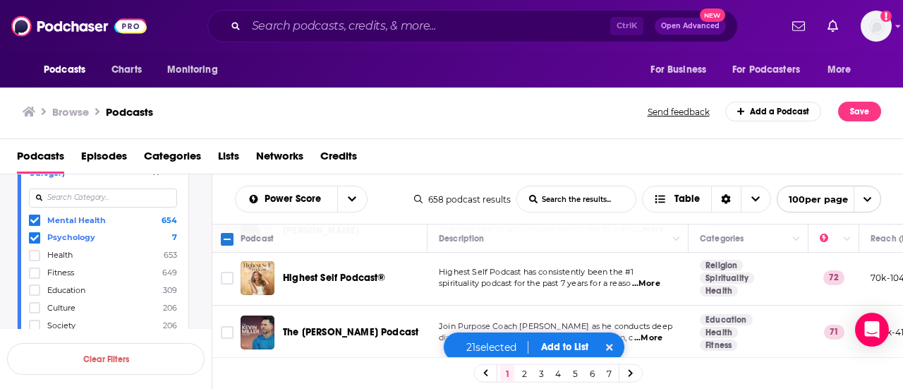
click at [226, 380] on input "Toggle select row" at bounding box center [227, 386] width 13 height 13
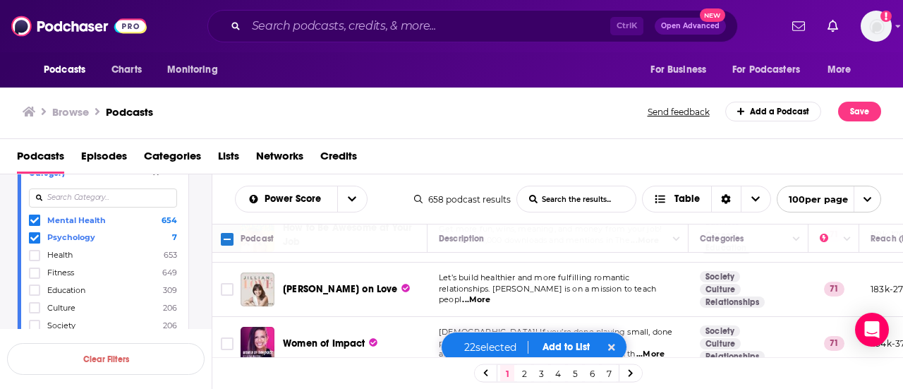
scroll to position [3597, 0]
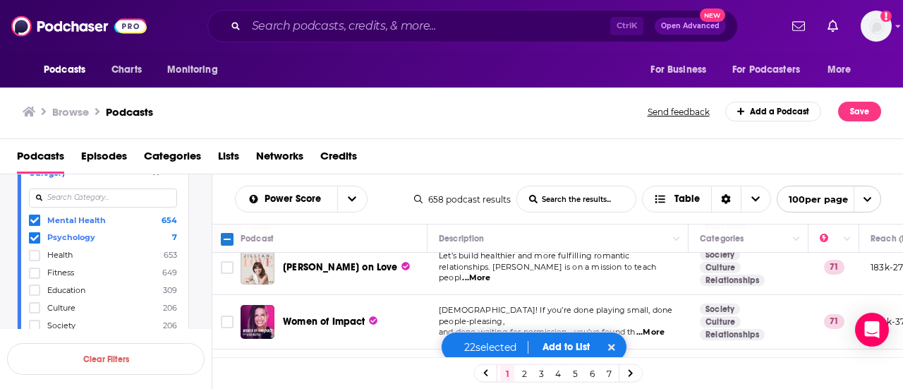
click at [231, 370] on input "Toggle select row" at bounding box center [227, 376] width 13 height 13
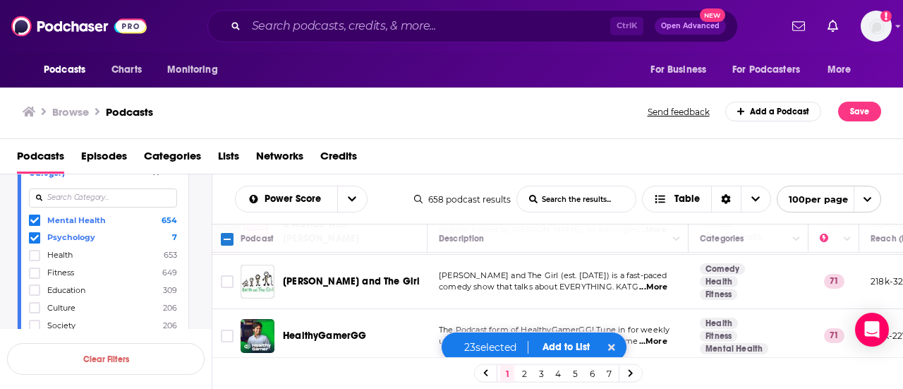
scroll to position [3879, 0]
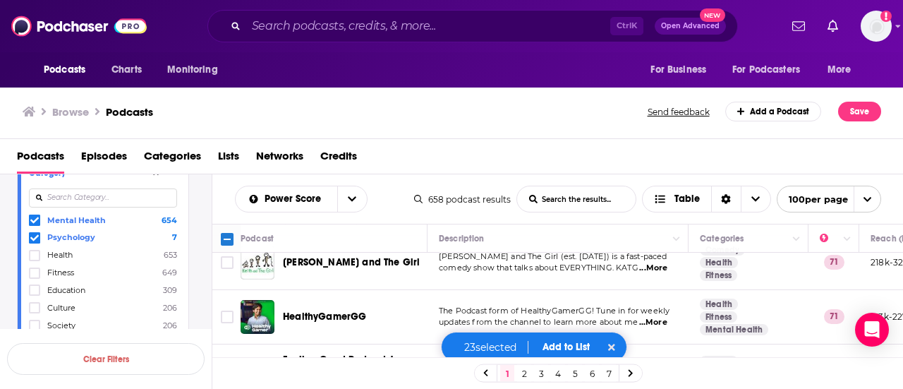
click at [656, 374] on span "...More" at bounding box center [651, 379] width 28 height 11
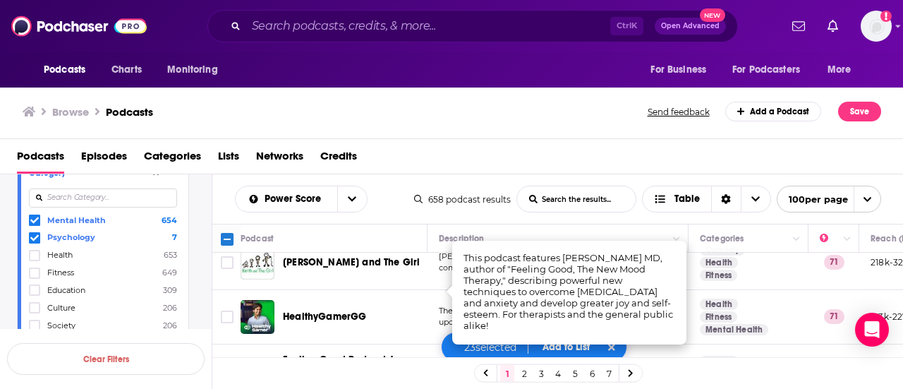
scroll to position [3809, 0]
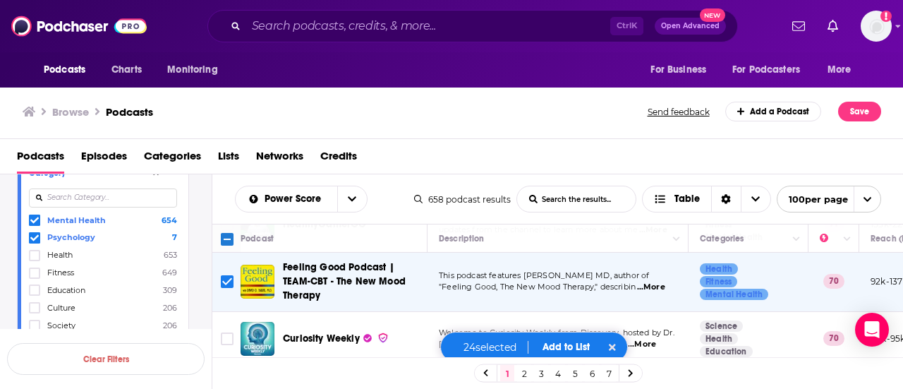
scroll to position [3950, 0]
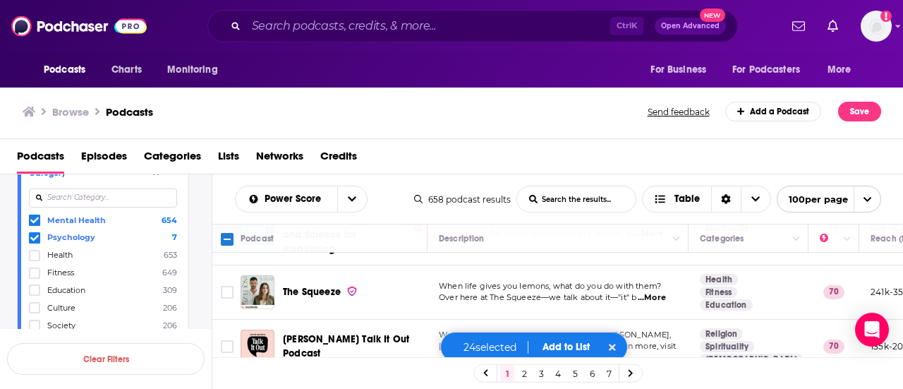
scroll to position [4373, 0]
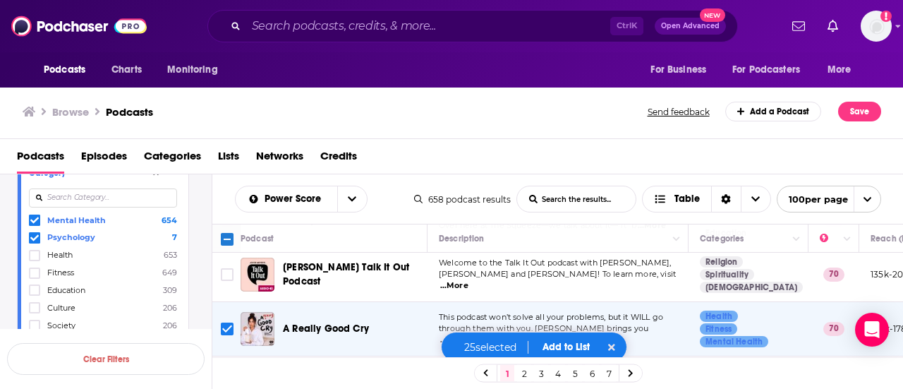
scroll to position [4514, 0]
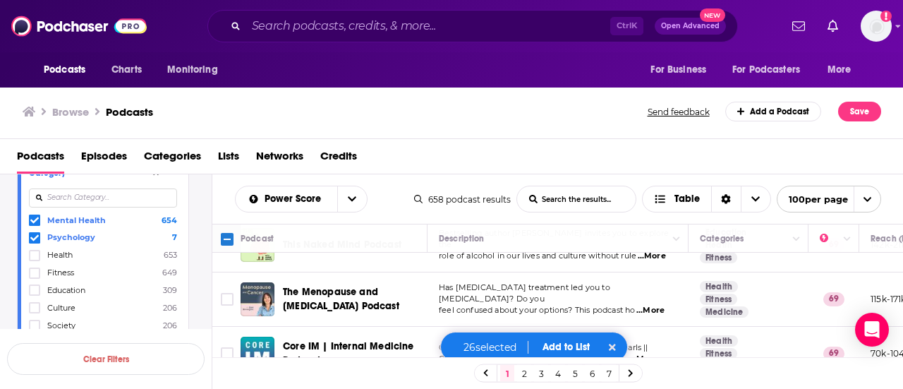
scroll to position [4937, 0]
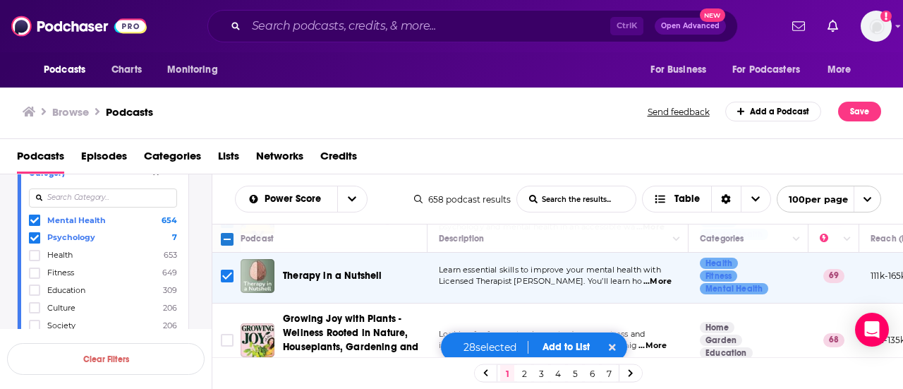
scroll to position [5149, 0]
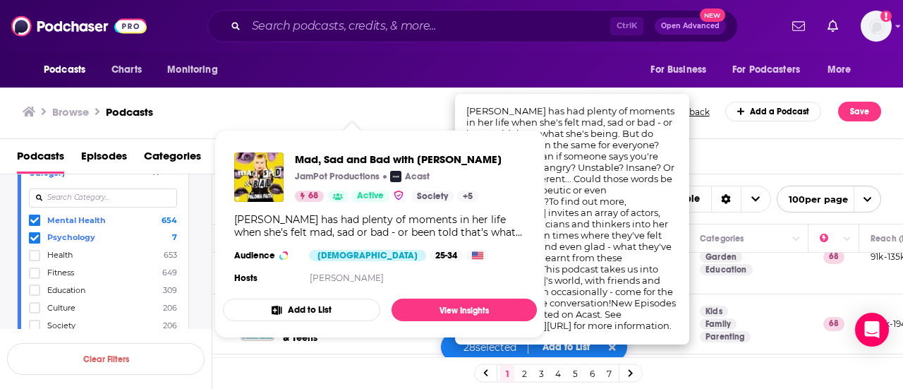
scroll to position [5220, 0]
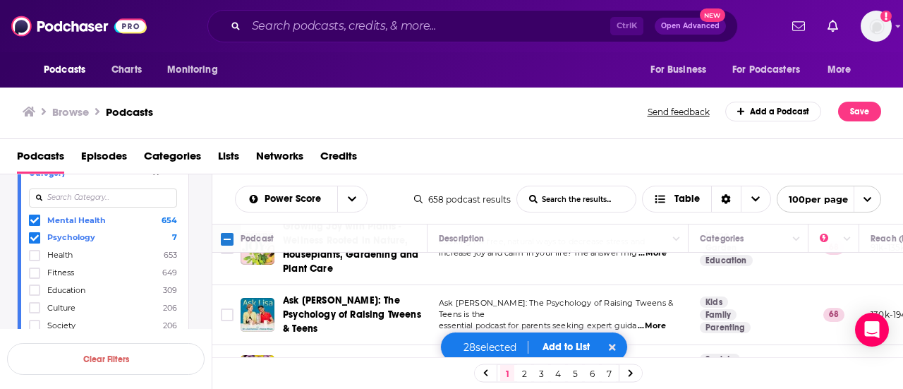
click at [430, 123] on div "Browse Podcasts Send feedback Add a Podcast Save" at bounding box center [452, 112] width 904 height 54
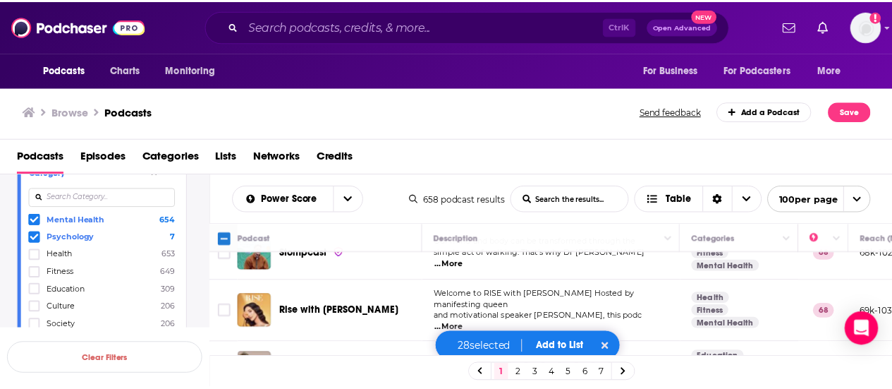
scroll to position [5394, 0]
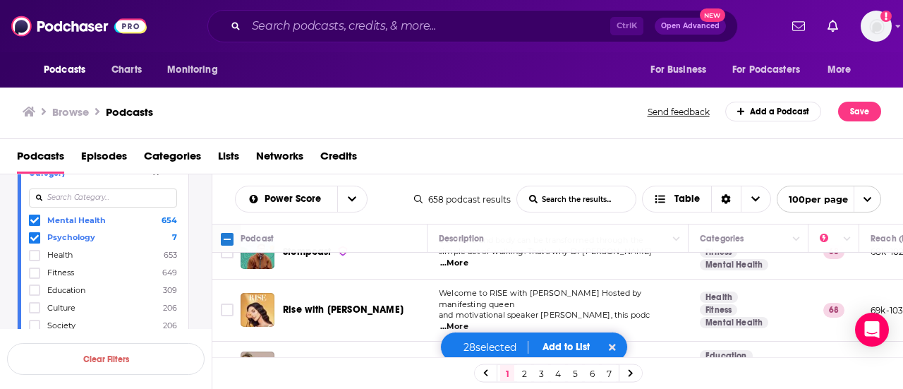
click at [559, 149] on div "Podcasts Episodes Categories Lists Networks Credits" at bounding box center [454, 159] width 875 height 29
click at [571, 345] on button "Add to List" at bounding box center [566, 347] width 70 height 12
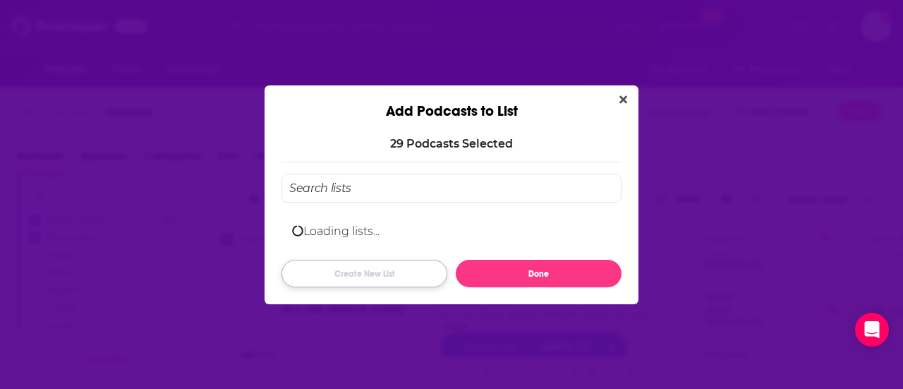
click at [395, 272] on button "Create New List" at bounding box center [364, 274] width 166 height 28
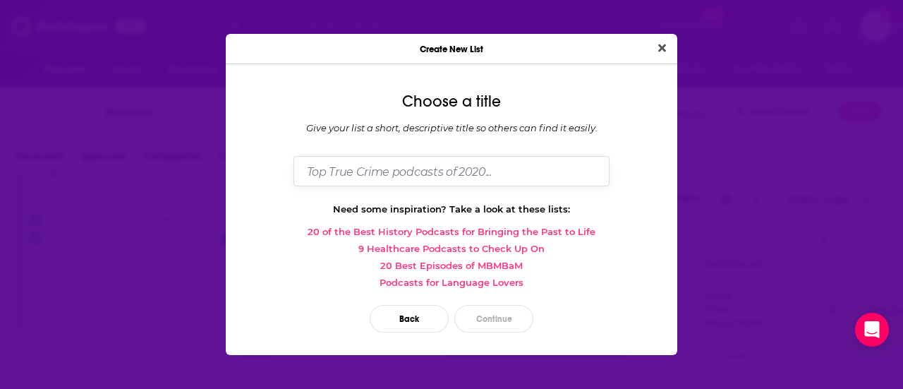
click at [418, 177] on input "Dialog" at bounding box center [451, 171] width 316 height 30
type input "Controlled Explosions"
click at [512, 317] on button "Continue" at bounding box center [493, 319] width 79 height 28
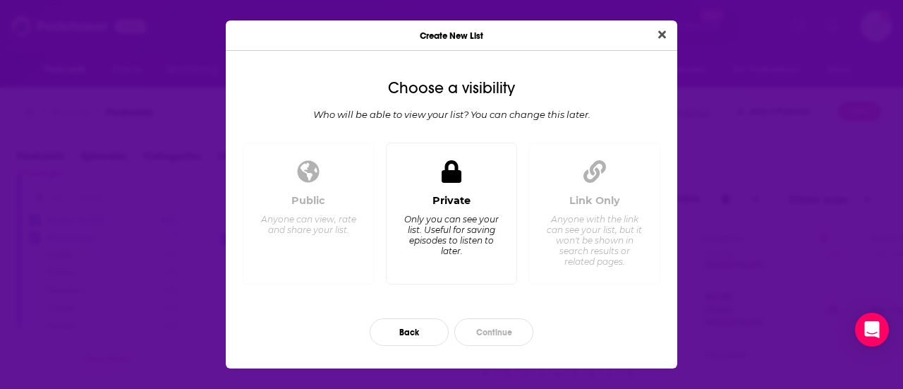
click at [464, 188] on div "Private Only you can see your list. Useful for saving episodes to listen to lat…" at bounding box center [452, 213] width 132 height 142
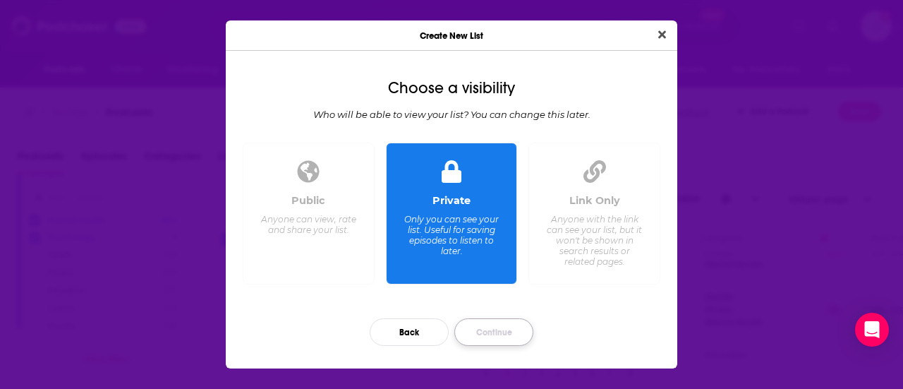
click at [521, 323] on button "Continue" at bounding box center [493, 332] width 79 height 28
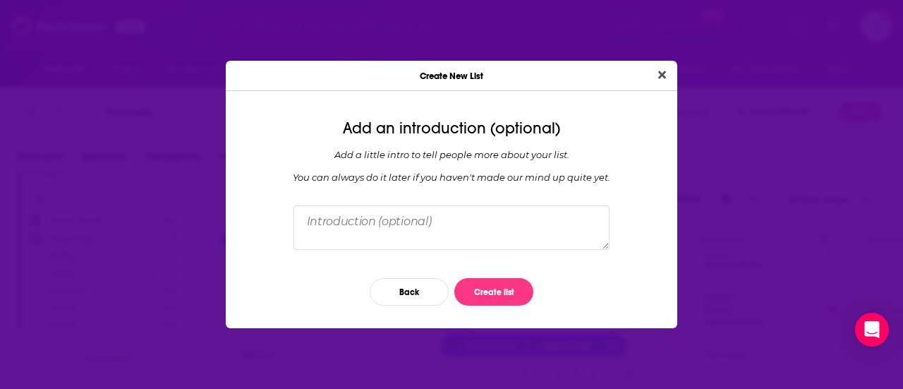
click at [523, 274] on div "Back Create list" at bounding box center [451, 292] width 429 height 50
click at [514, 288] on button "Create list" at bounding box center [493, 292] width 79 height 28
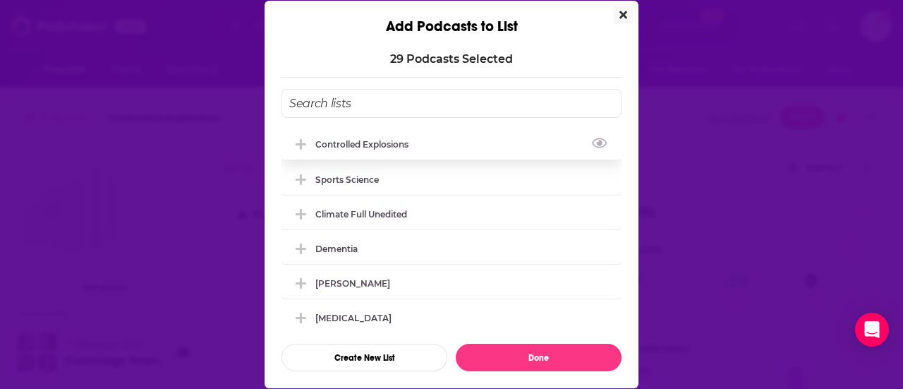
click at [298, 145] on icon "Add Podcast To List" at bounding box center [301, 144] width 11 height 13
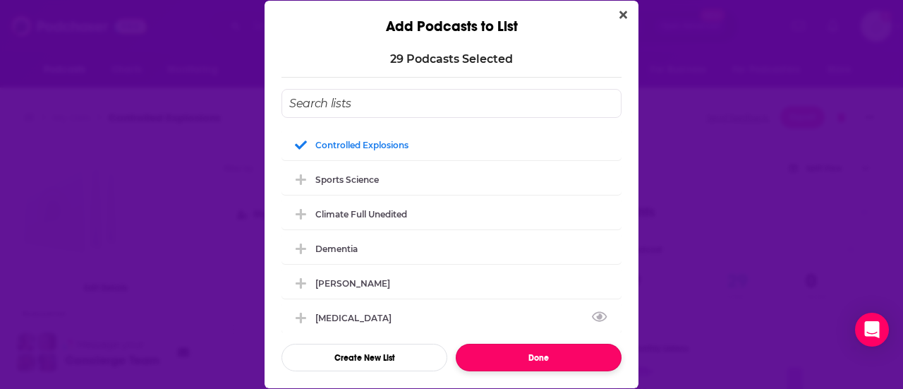
click at [550, 361] on button "Done" at bounding box center [539, 358] width 166 height 28
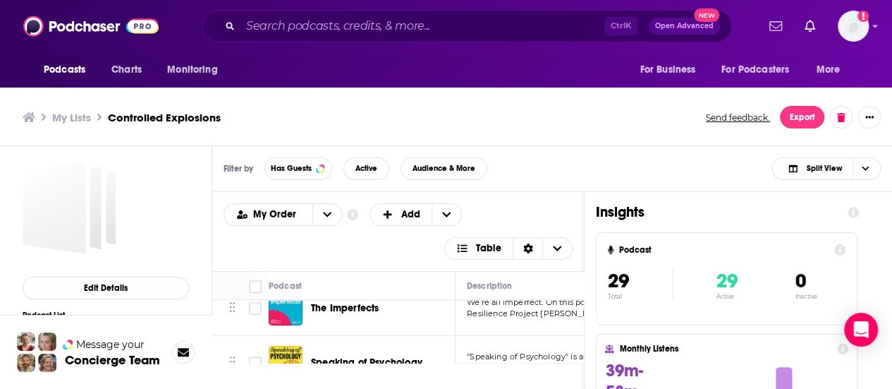
scroll to position [423, 0]
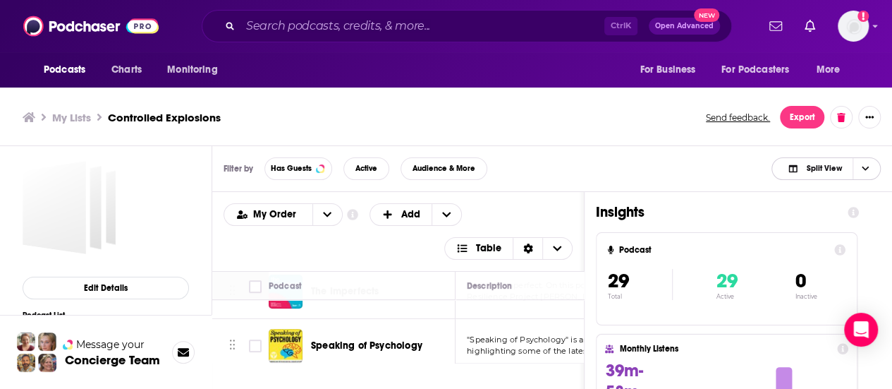
click at [871, 166] on span "Choose View" at bounding box center [865, 168] width 24 height 21
click at [820, 213] on span "Podcast Only" at bounding box center [835, 216] width 70 height 8
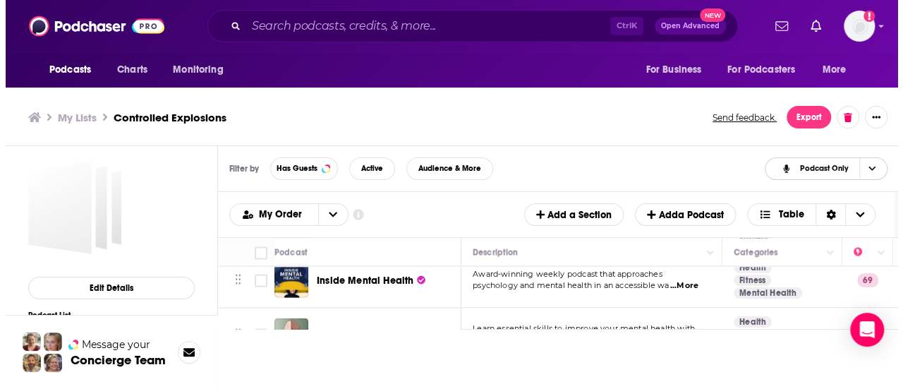
scroll to position [1526, 0]
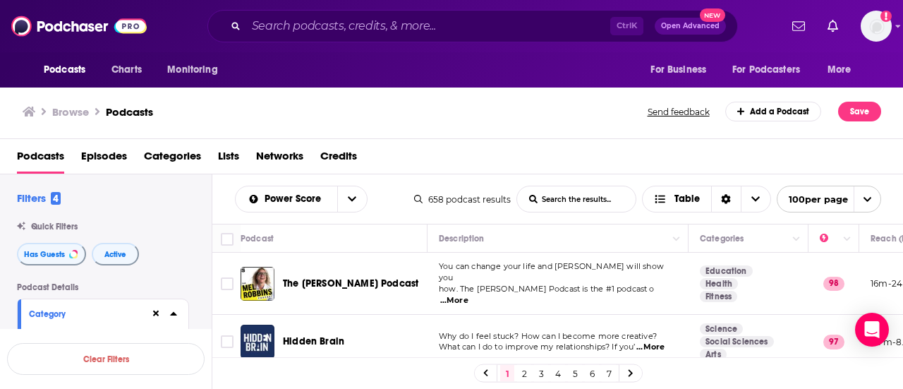
click at [521, 372] on link "2" at bounding box center [524, 373] width 14 height 17
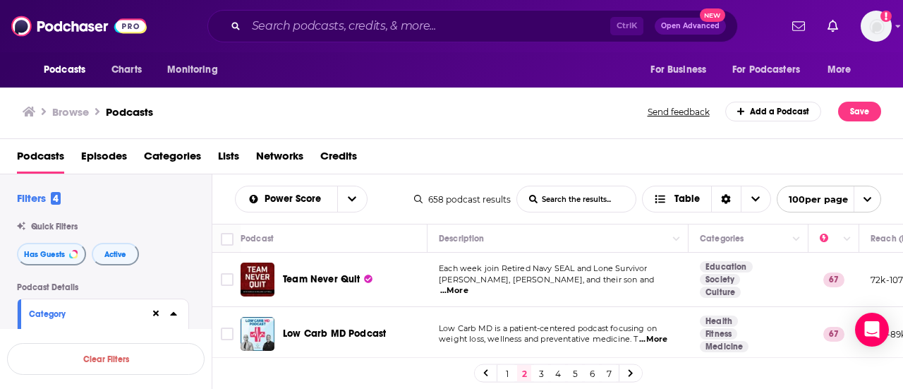
click at [468, 287] on span "...More" at bounding box center [454, 290] width 28 height 11
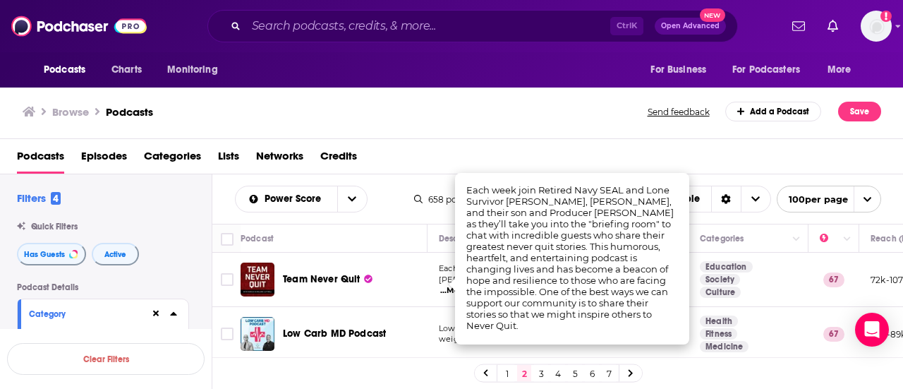
click at [411, 116] on div "Browse Podcasts" at bounding box center [336, 112] width 626 height 20
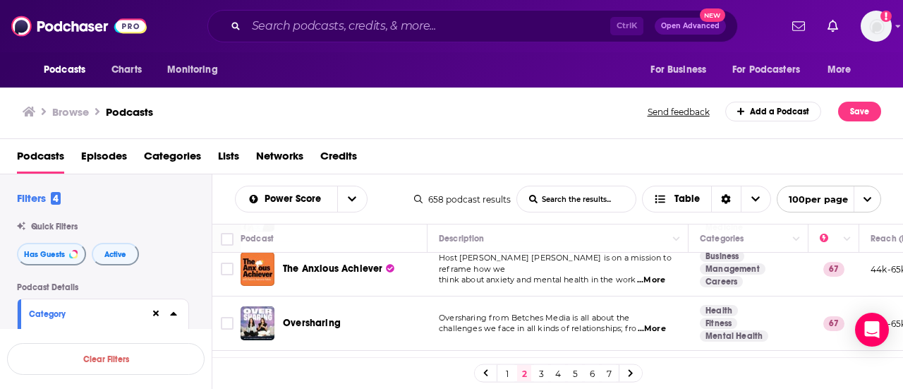
scroll to position [141, 0]
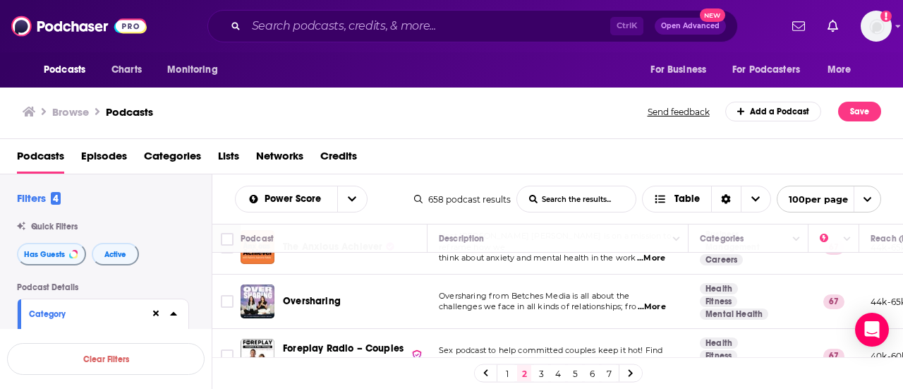
click at [655, 304] on span "...More" at bounding box center [652, 306] width 28 height 11
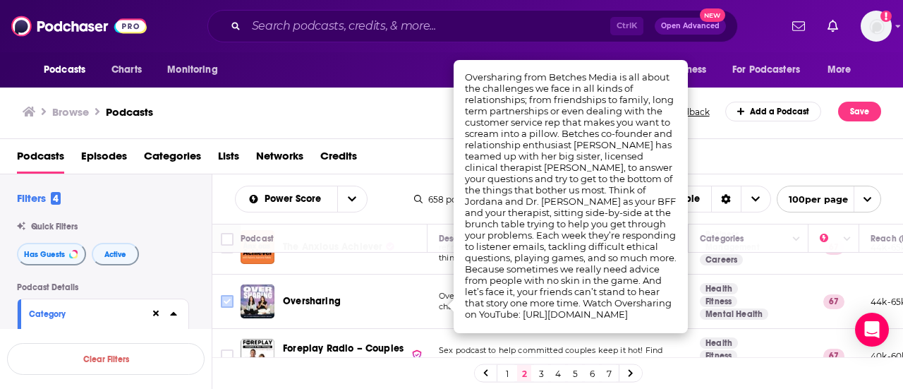
click at [233, 298] on icon "Toggle select row" at bounding box center [227, 301] width 17 height 17
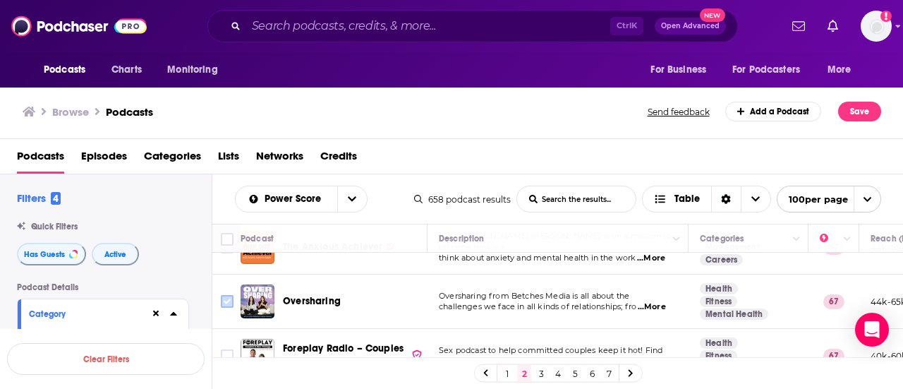
click at [229, 298] on input "Toggle select row" at bounding box center [227, 301] width 13 height 13
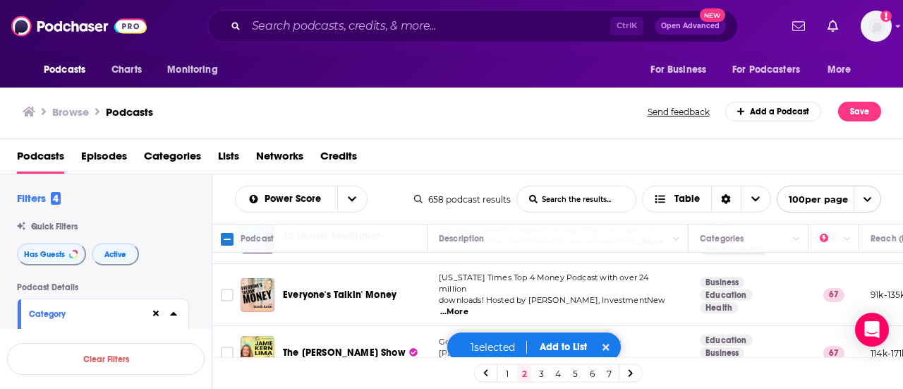
scroll to position [353, 0]
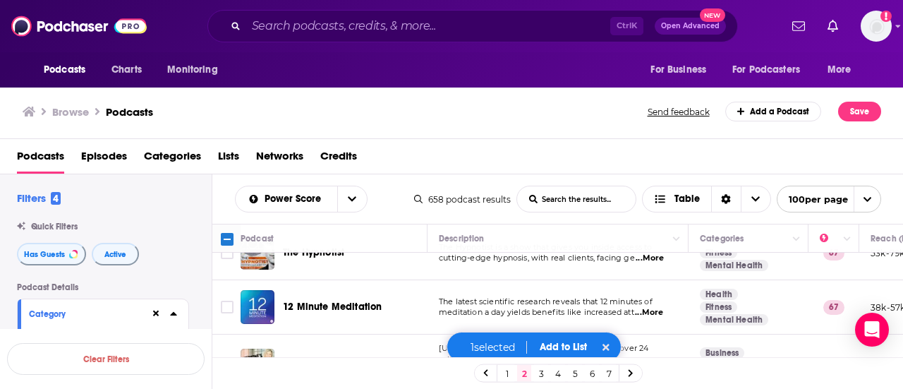
click at [660, 310] on span "...More" at bounding box center [649, 312] width 28 height 11
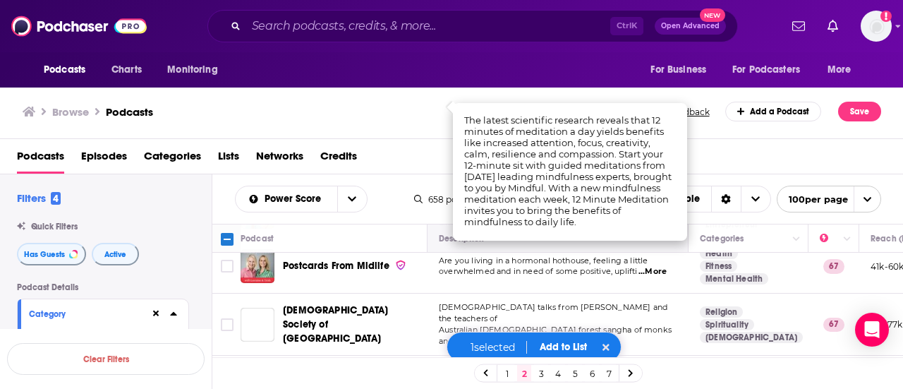
scroll to position [494, 0]
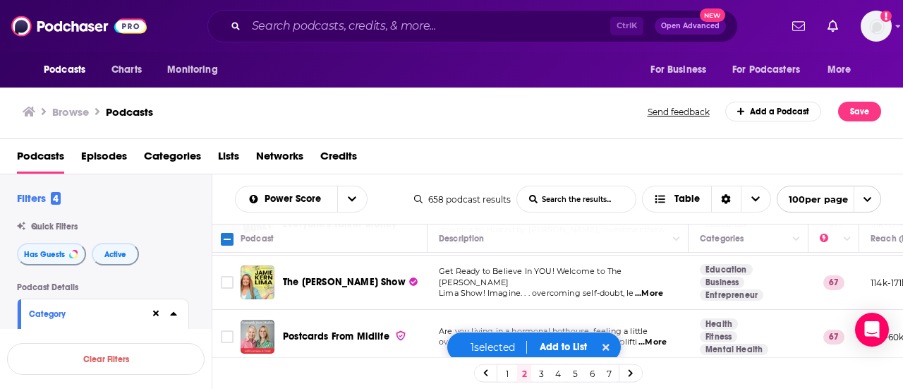
click at [525, 129] on div "Browse Podcasts Send feedback Add a Podcast Save" at bounding box center [452, 112] width 904 height 54
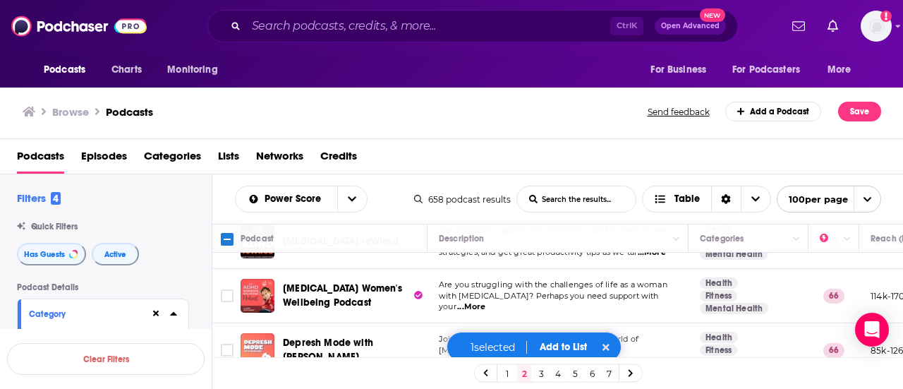
scroll to position [776, 0]
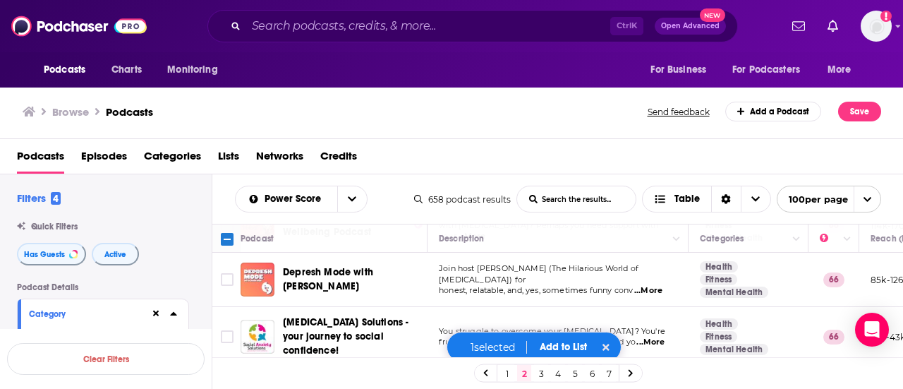
click at [652, 154] on div "Podcasts Episodes Categories Lists Networks Credits" at bounding box center [454, 159] width 875 height 29
click at [656, 285] on span "...More" at bounding box center [648, 290] width 28 height 11
click at [223, 273] on input "Toggle select row" at bounding box center [227, 279] width 13 height 13
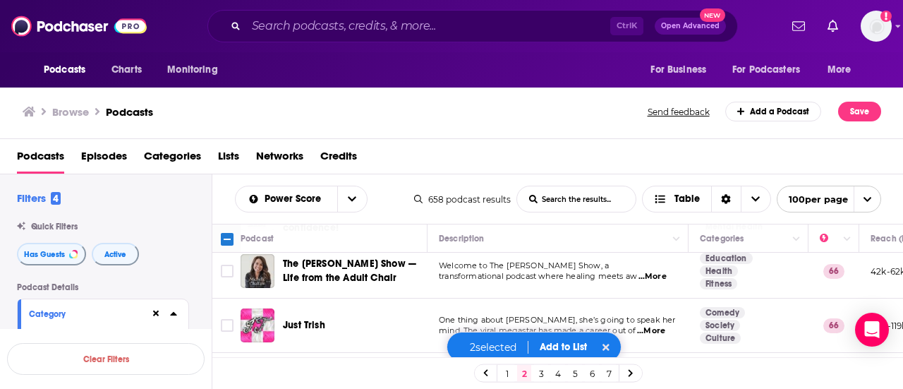
scroll to position [917, 0]
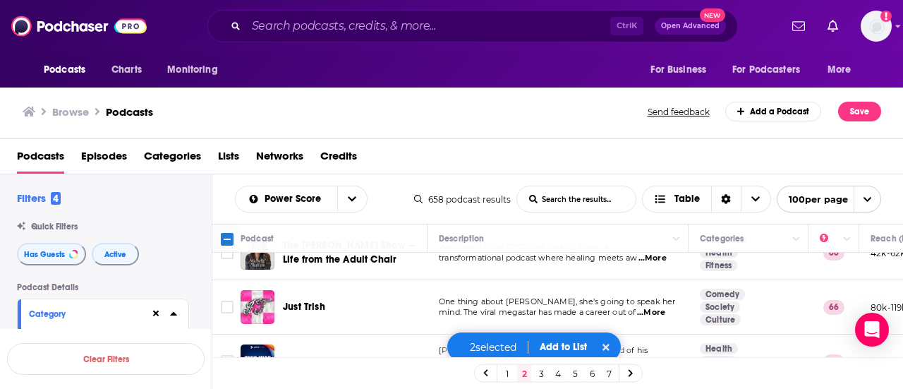
click at [660, 307] on span "...More" at bounding box center [651, 312] width 28 height 11
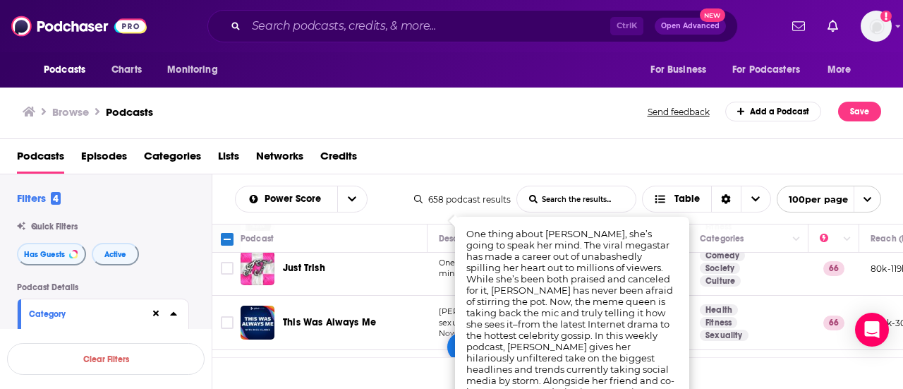
scroll to position [987, 0]
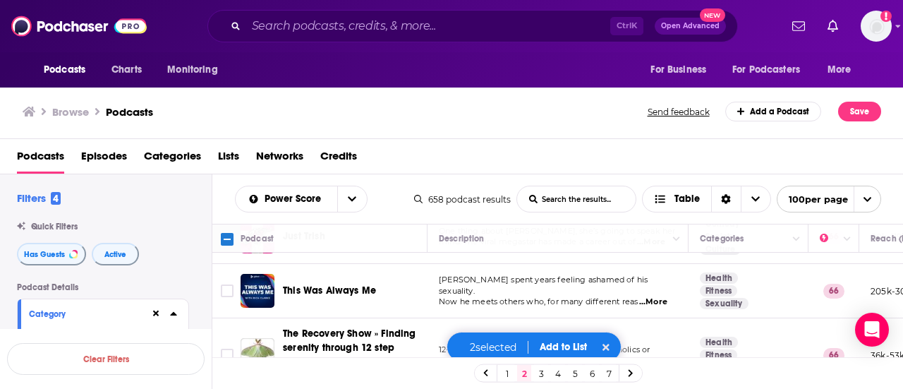
click at [437, 129] on div "Browse Podcasts Send feedback Add a Podcast Save" at bounding box center [452, 112] width 904 height 54
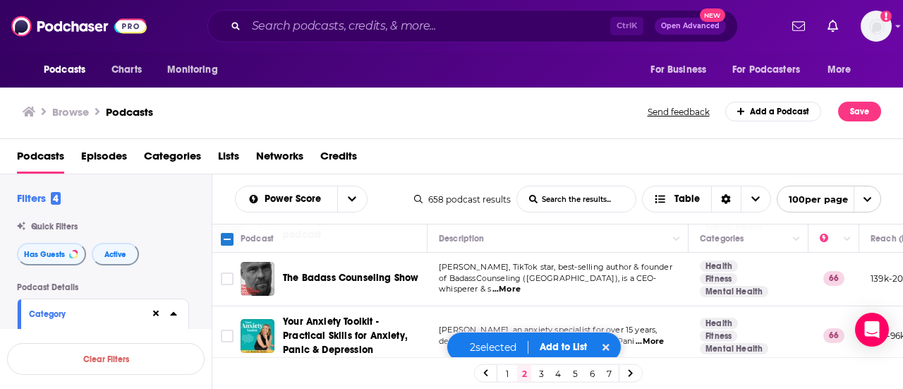
scroll to position [1058, 0]
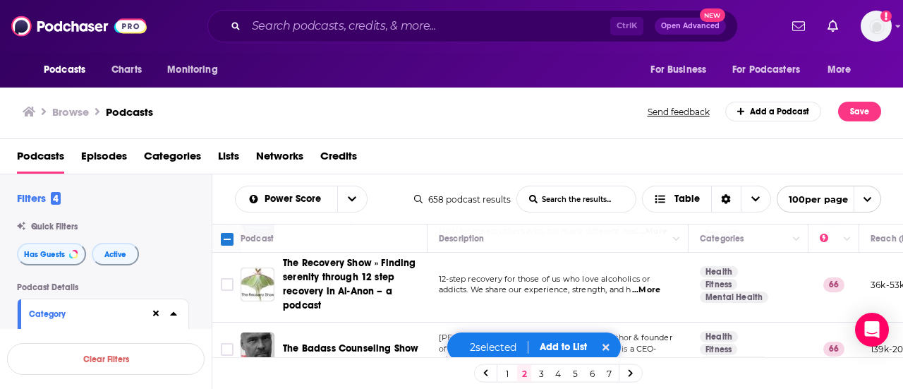
click at [521, 354] on span "...More" at bounding box center [506, 359] width 28 height 11
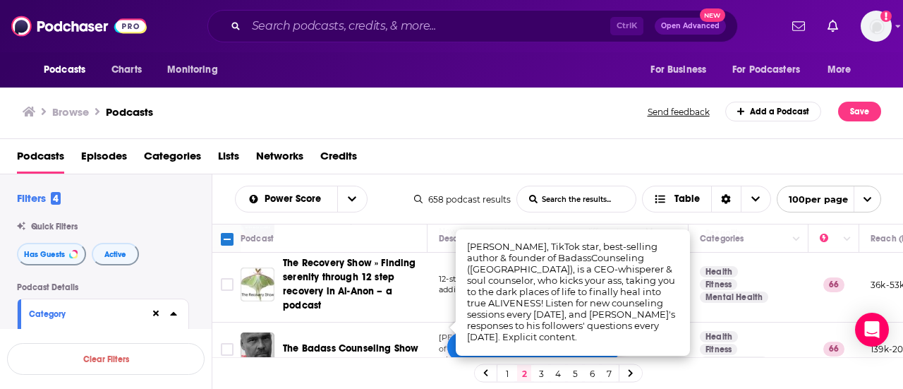
click at [487, 129] on div "Browse Podcasts Send feedback Add a Podcast Save" at bounding box center [452, 112] width 904 height 54
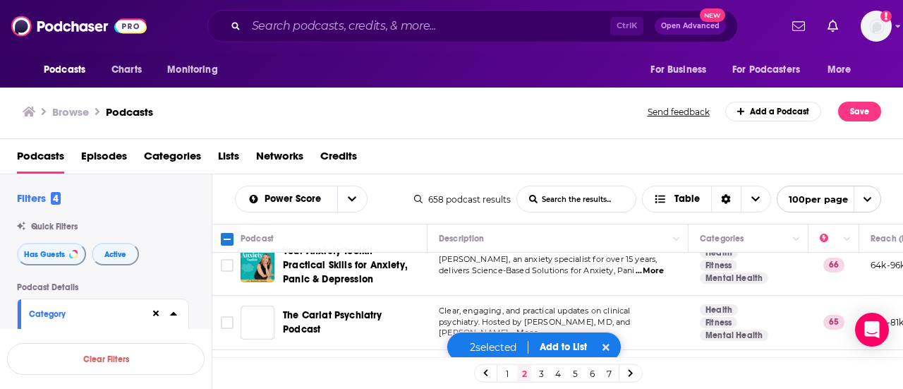
scroll to position [1129, 0]
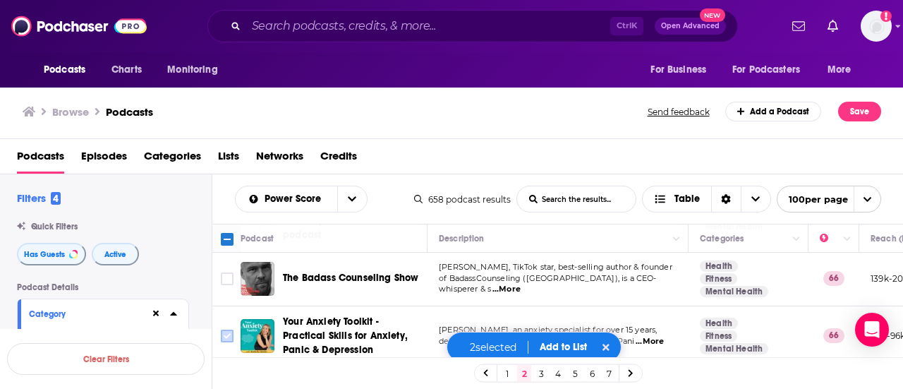
click at [224, 329] on input "Toggle select row" at bounding box center [227, 335] width 13 height 13
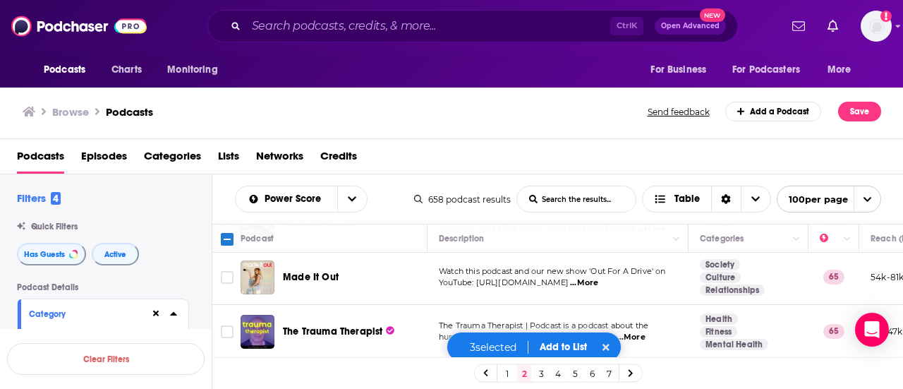
scroll to position [1481, 0]
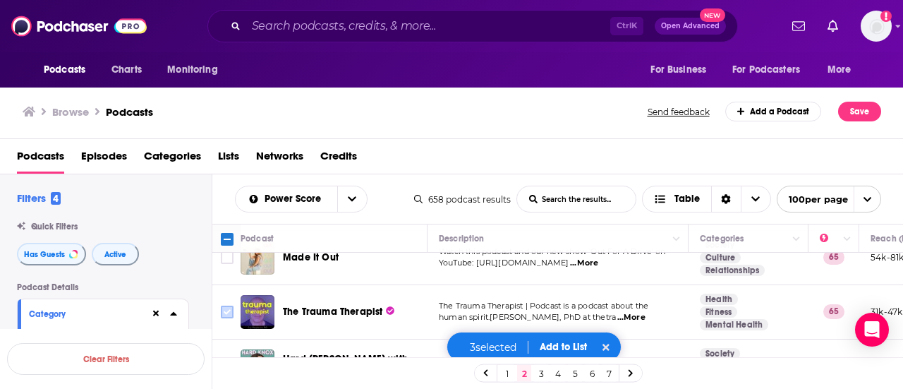
click at [221, 305] on input "Toggle select row" at bounding box center [227, 311] width 13 height 13
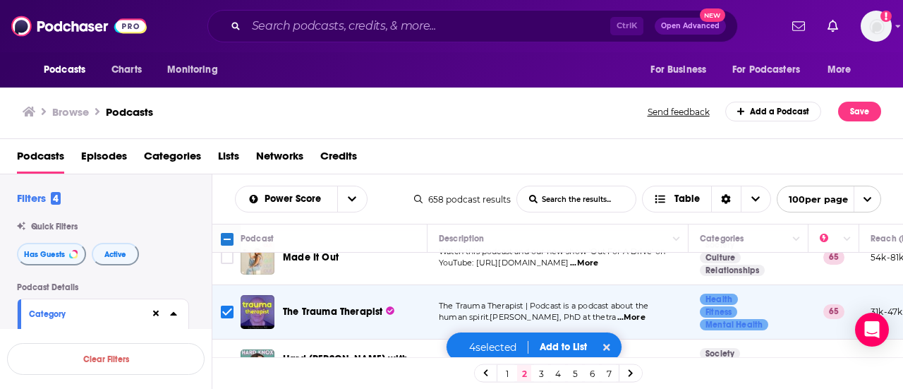
scroll to position [1552, 0]
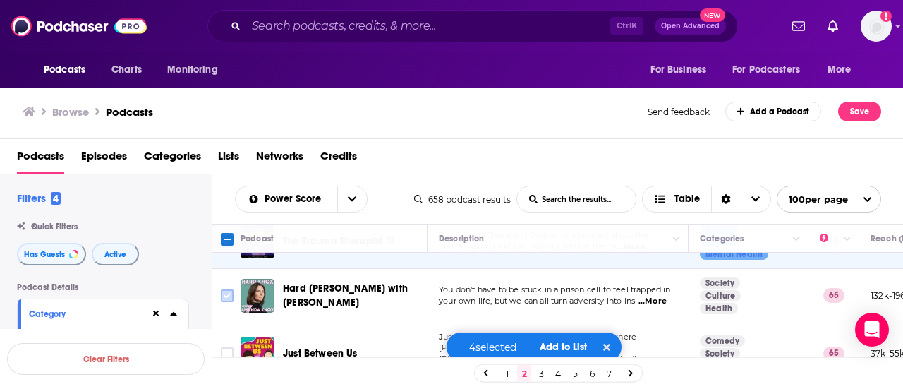
click at [229, 289] on input "Toggle select row" at bounding box center [227, 295] width 13 height 13
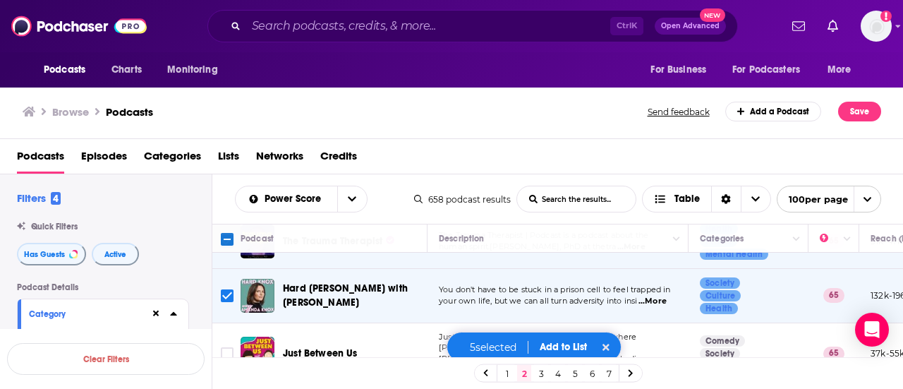
click at [511, 365] on span "...More" at bounding box center [496, 370] width 28 height 11
click at [224, 347] on input "Toggle select row" at bounding box center [227, 353] width 13 height 13
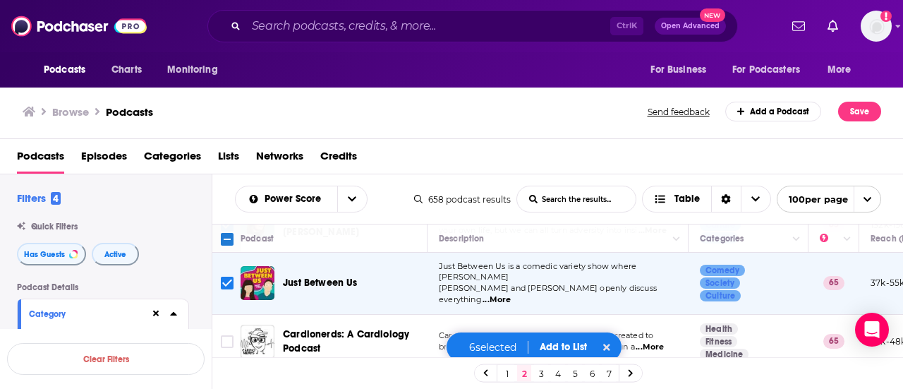
scroll to position [1693, 0]
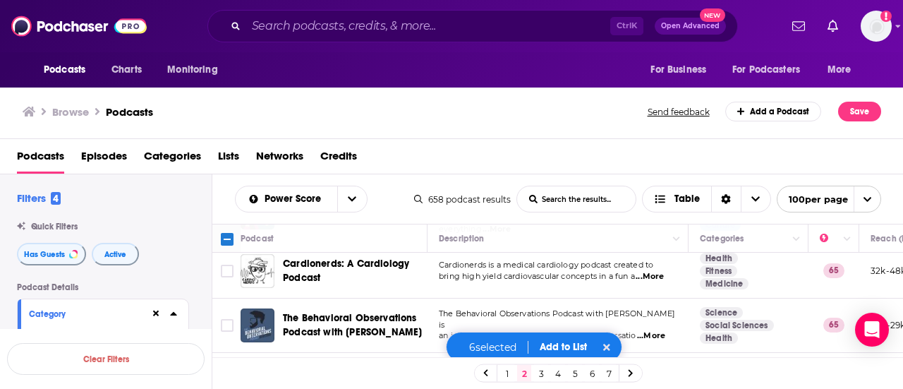
click at [659, 330] on span "...More" at bounding box center [651, 335] width 28 height 11
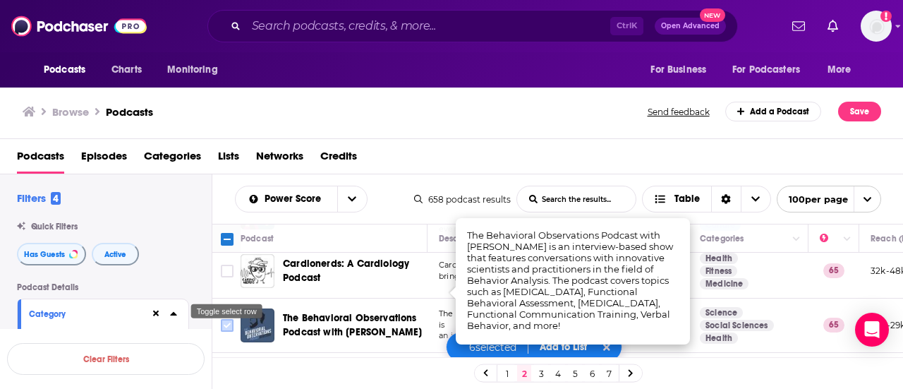
click at [229, 319] on input "Toggle select row" at bounding box center [227, 325] width 13 height 13
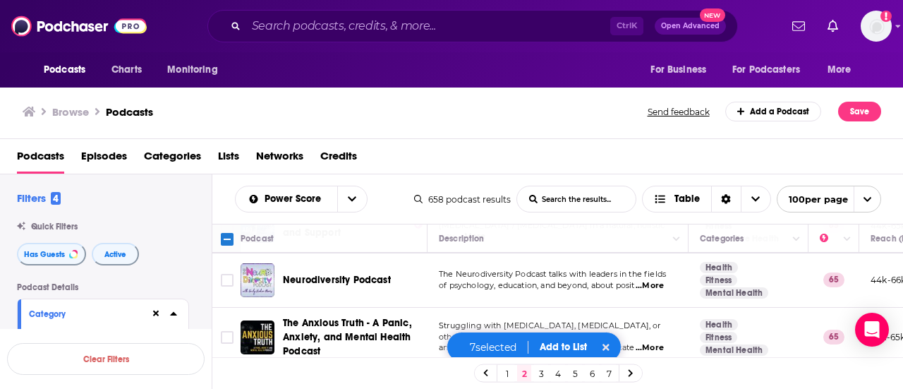
scroll to position [1975, 0]
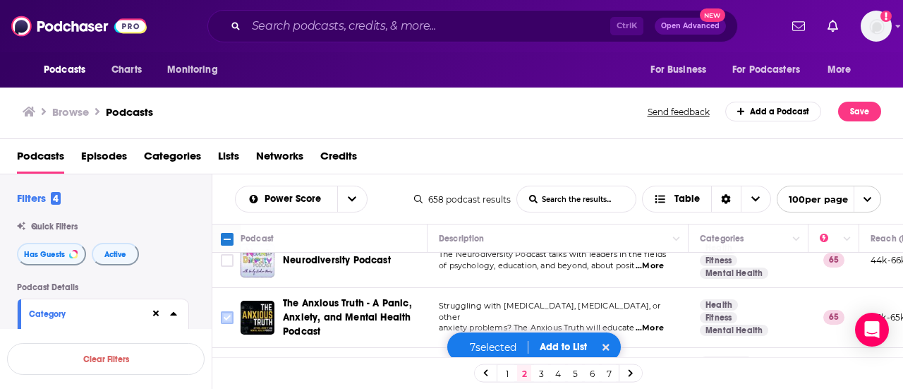
click at [225, 311] on input "Toggle select row" at bounding box center [227, 317] width 13 height 13
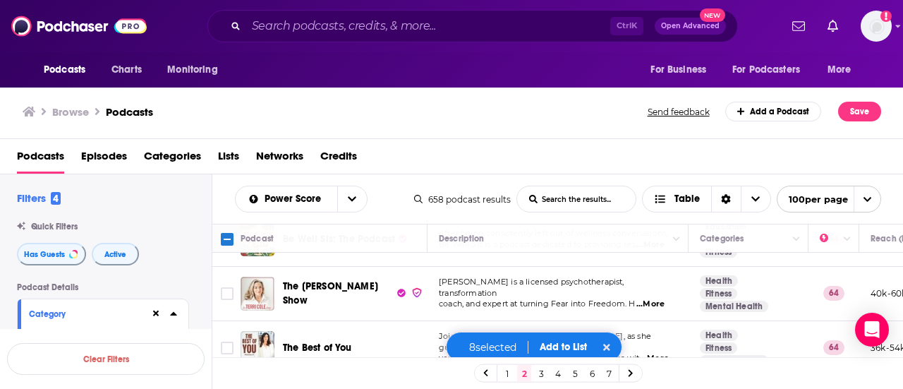
scroll to position [2257, 0]
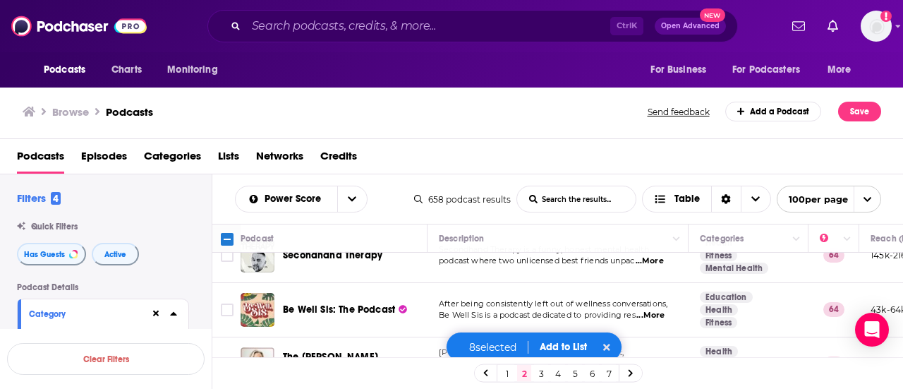
click at [224, 358] on input "Toggle select row" at bounding box center [227, 364] width 13 height 13
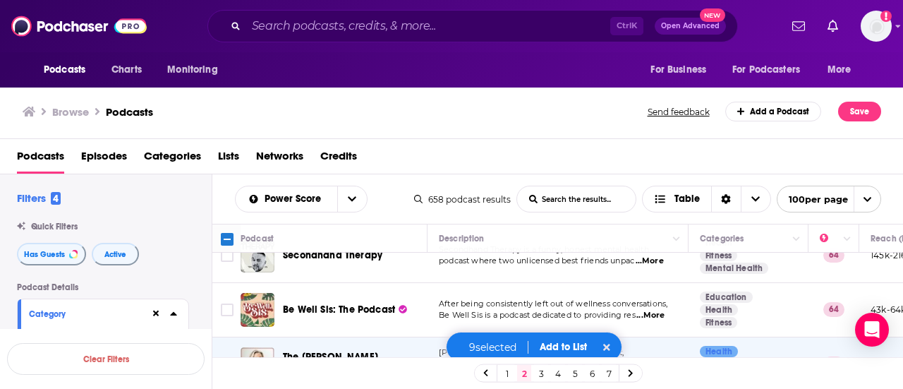
scroll to position [2328, 0]
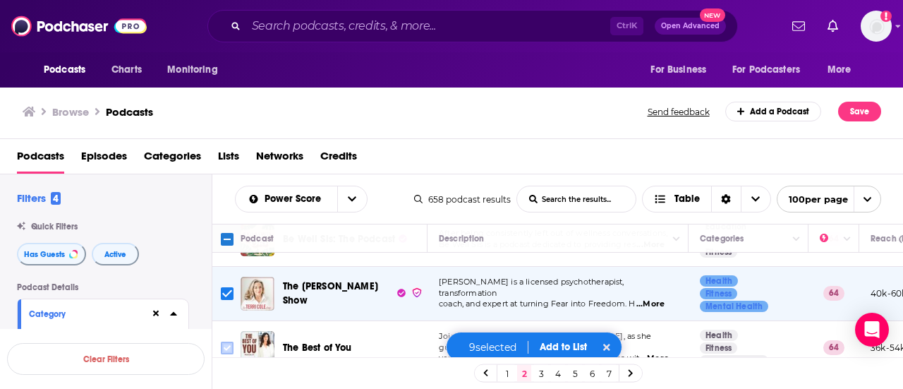
click at [228, 341] on input "Toggle select row" at bounding box center [227, 347] width 13 height 13
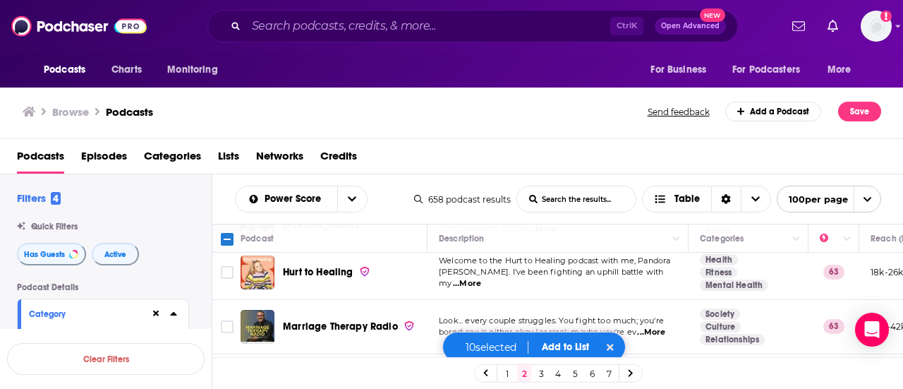
scroll to position [2610, 0]
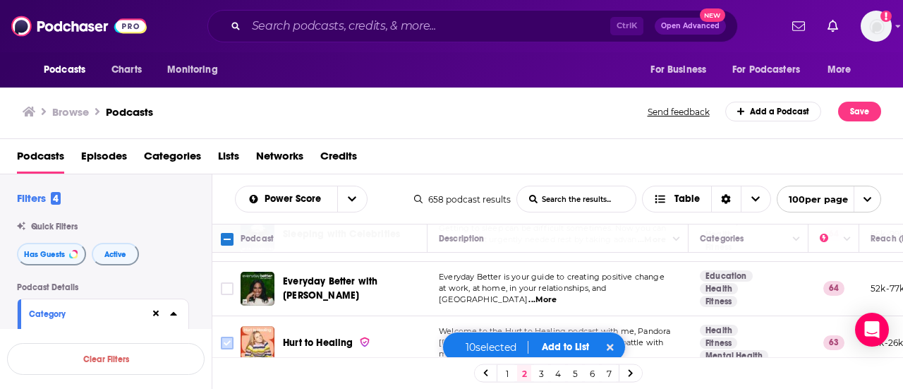
click at [224, 336] on input "Toggle select row" at bounding box center [227, 342] width 13 height 13
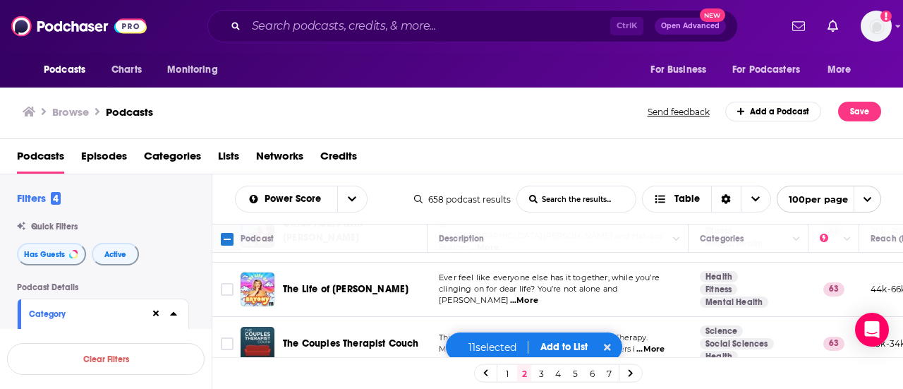
scroll to position [2892, 0]
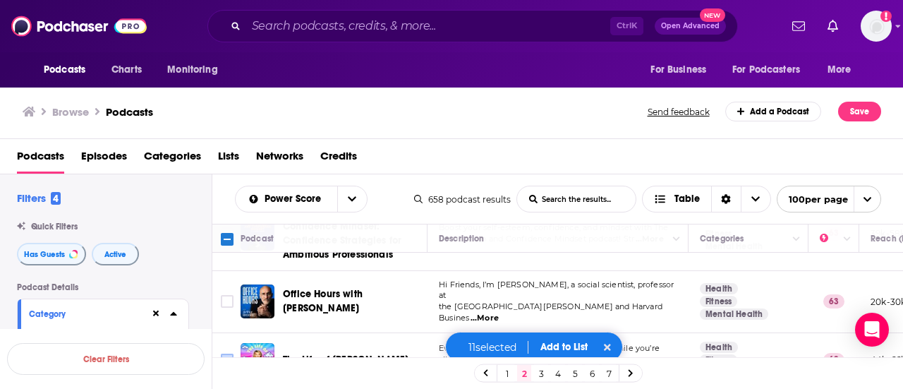
click at [229, 353] on input "Toggle select row" at bounding box center [227, 359] width 13 height 13
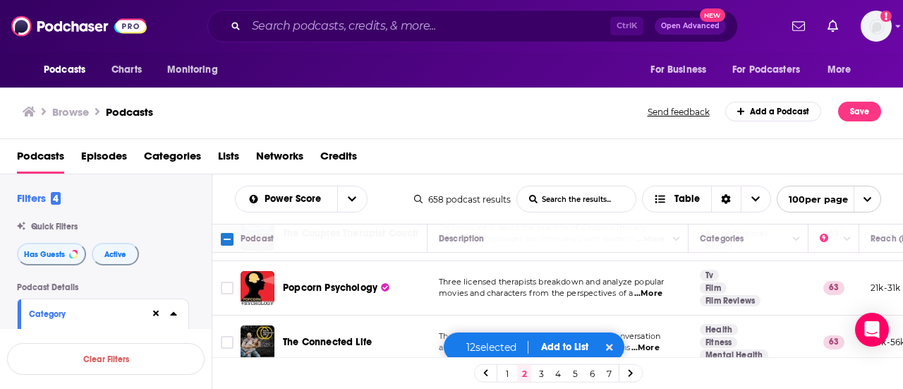
scroll to position [3104, 0]
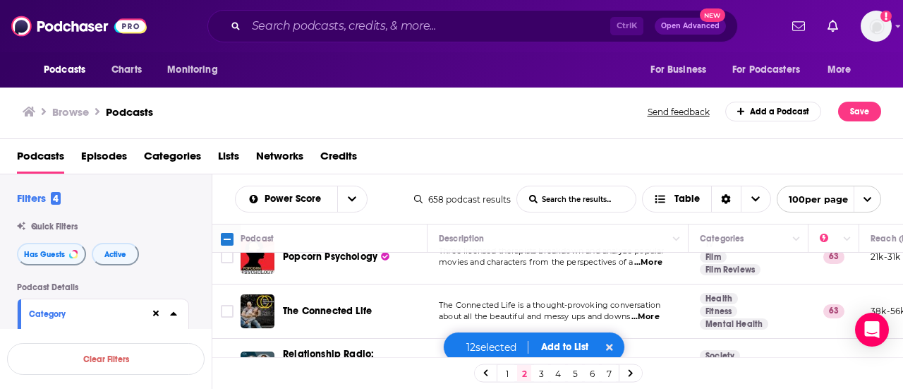
click at [656, 311] on span "...More" at bounding box center [645, 316] width 28 height 11
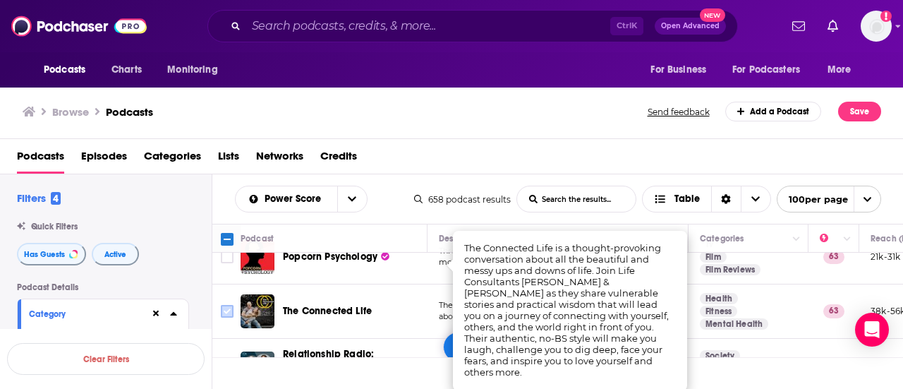
click at [232, 305] on input "Toggle select row" at bounding box center [227, 311] width 13 height 13
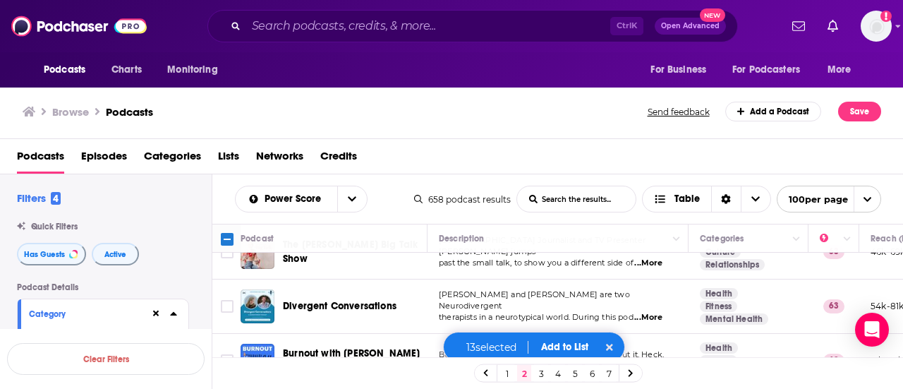
scroll to position [3315, 0]
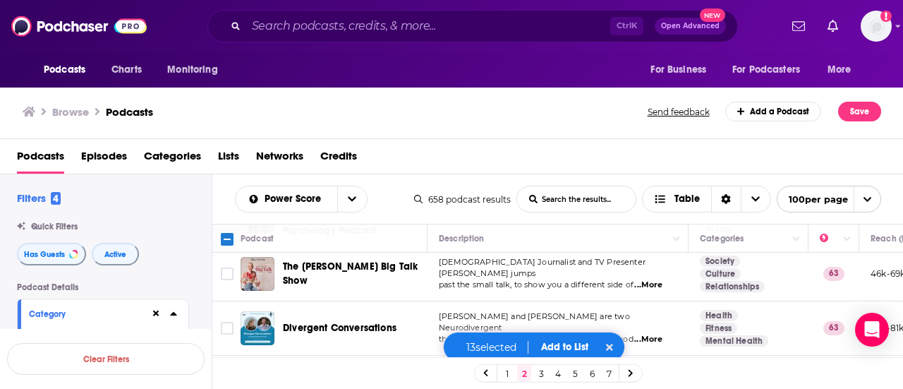
click at [226, 376] on input "Toggle select row" at bounding box center [227, 382] width 13 height 13
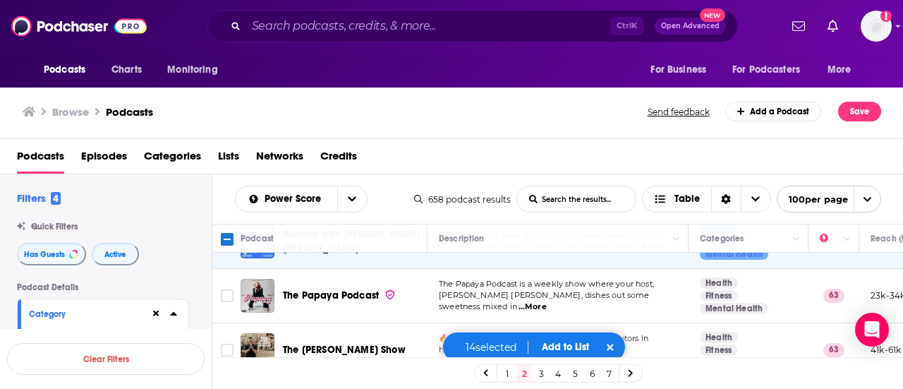
scroll to position [3386, 0]
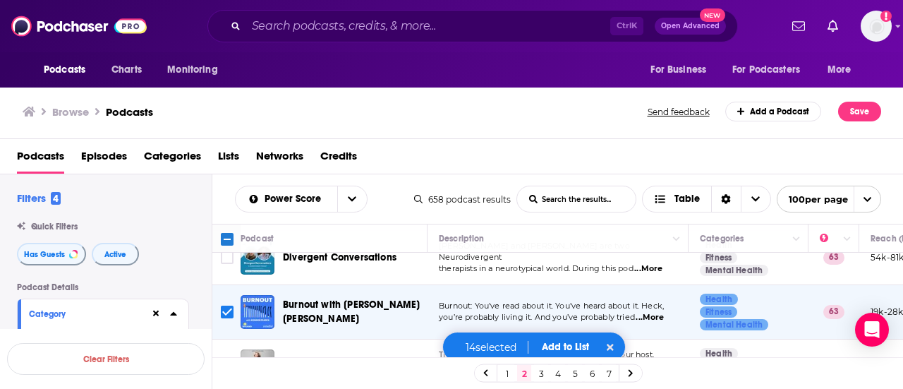
click at [547, 372] on span "...More" at bounding box center [532, 377] width 28 height 11
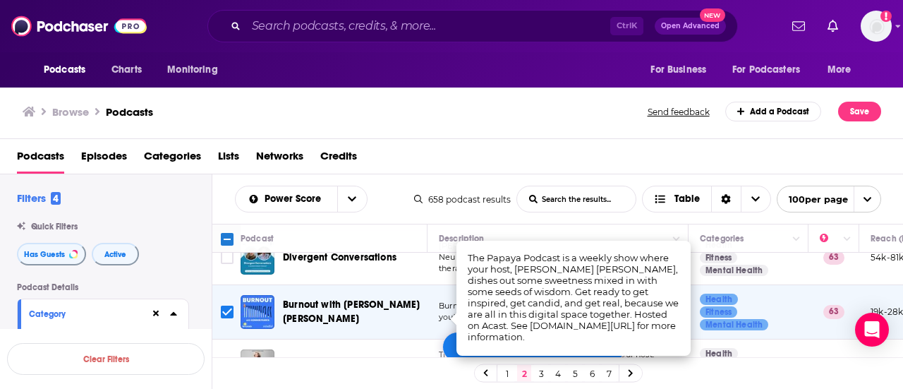
click at [224, 360] on input "Toggle select row" at bounding box center [227, 366] width 13 height 13
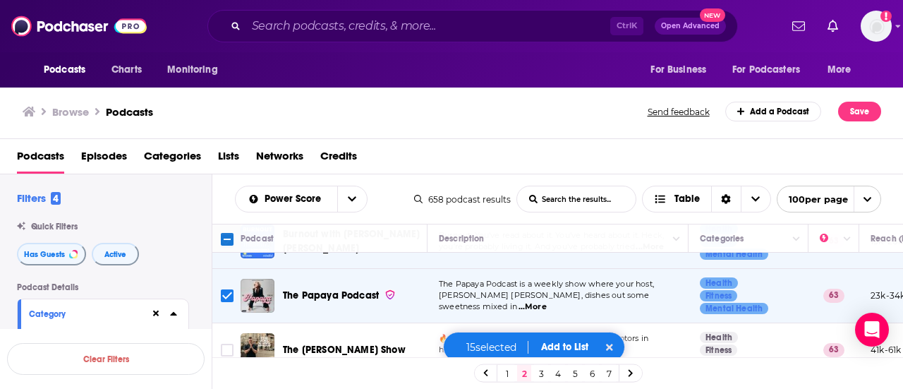
scroll to position [3527, 0]
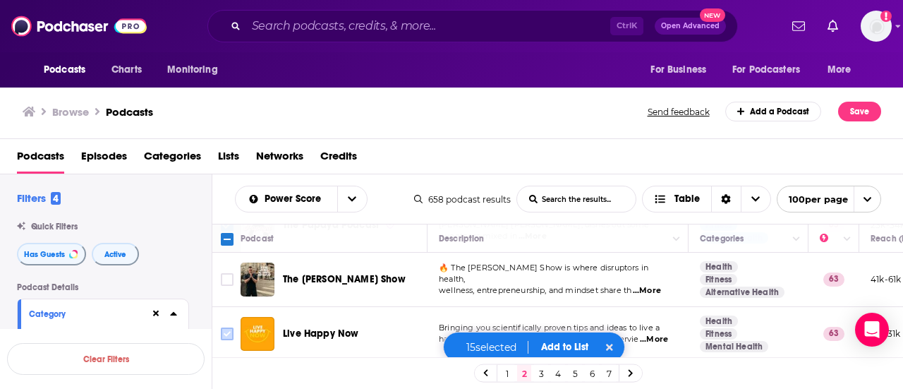
click at [228, 327] on input "Toggle select row" at bounding box center [227, 333] width 13 height 13
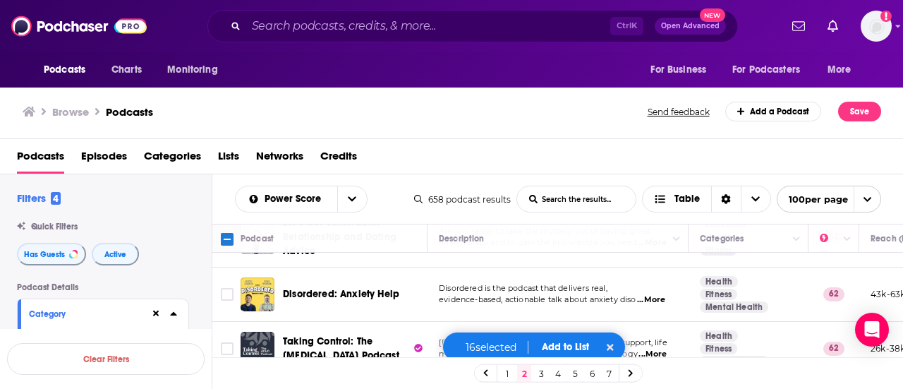
scroll to position [4232, 0]
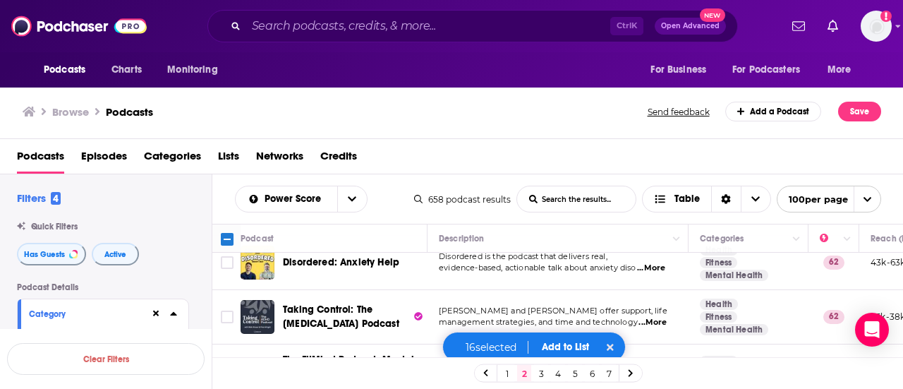
click at [223, 367] on input "Toggle select row" at bounding box center [227, 373] width 13 height 13
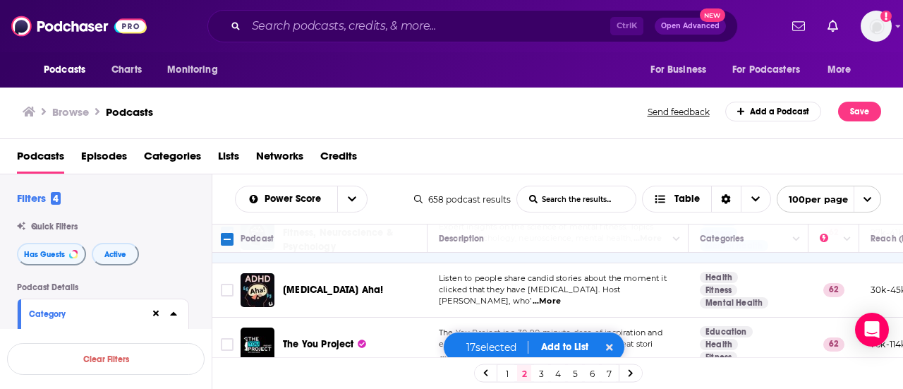
scroll to position [4444, 0]
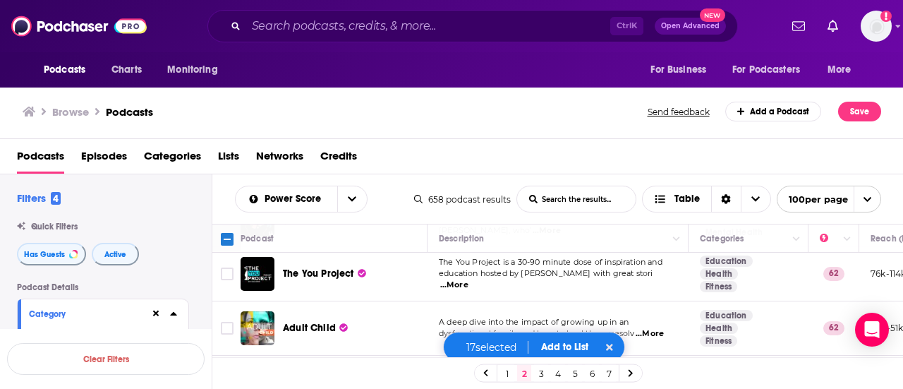
click at [657, 388] on span "...More" at bounding box center [653, 393] width 28 height 11
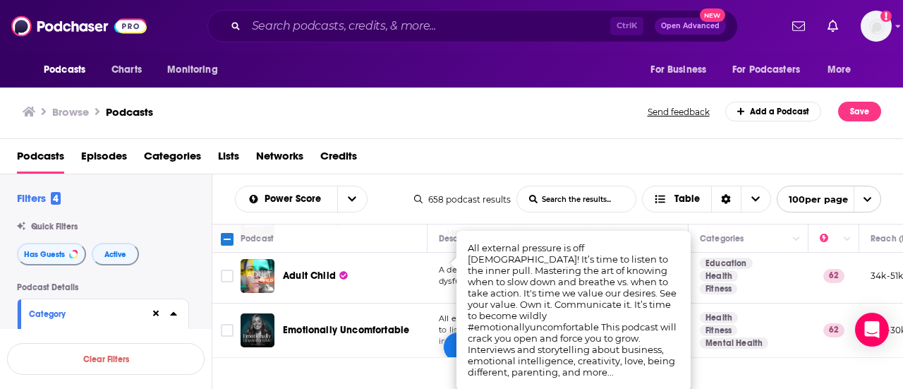
scroll to position [4514, 0]
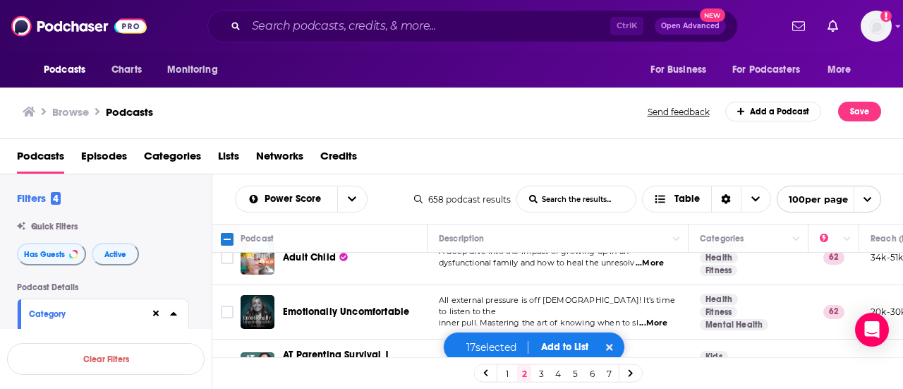
click at [554, 128] on div "Browse Podcasts Send feedback Add a Podcast Save" at bounding box center [452, 112] width 904 height 54
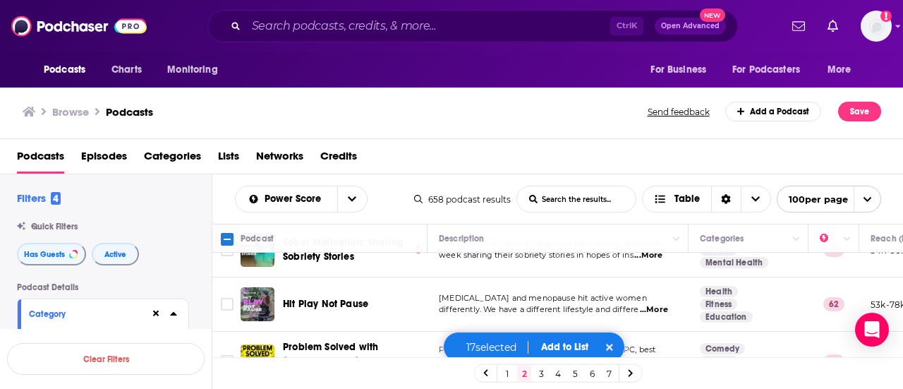
scroll to position [5149, 0]
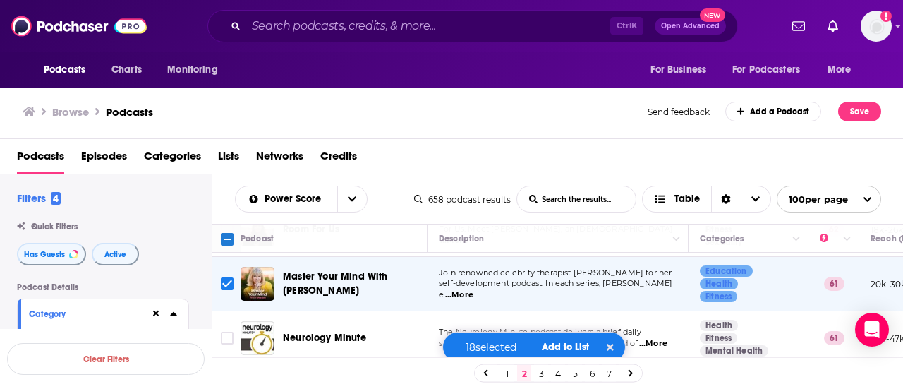
scroll to position [5290, 0]
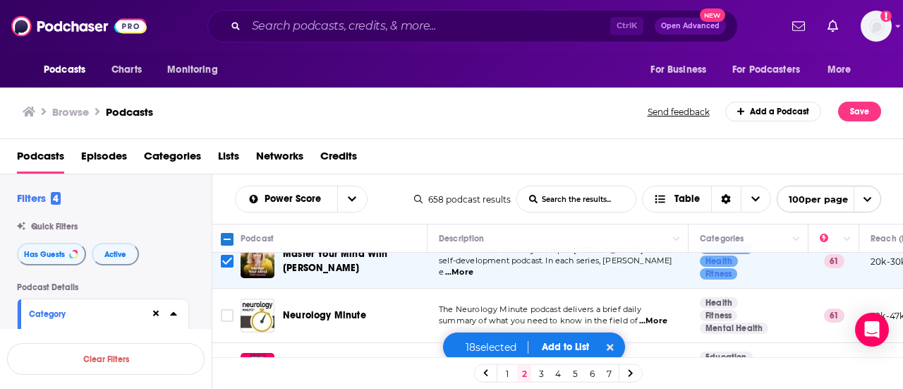
click at [652, 370] on span "...More" at bounding box center [657, 375] width 28 height 11
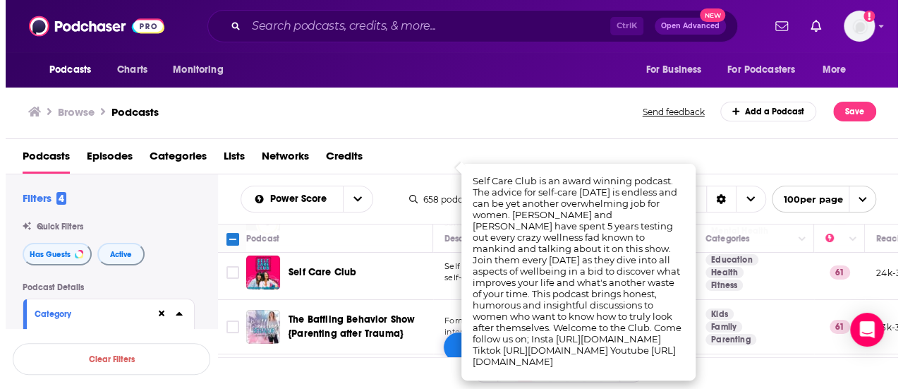
scroll to position [5402, 0]
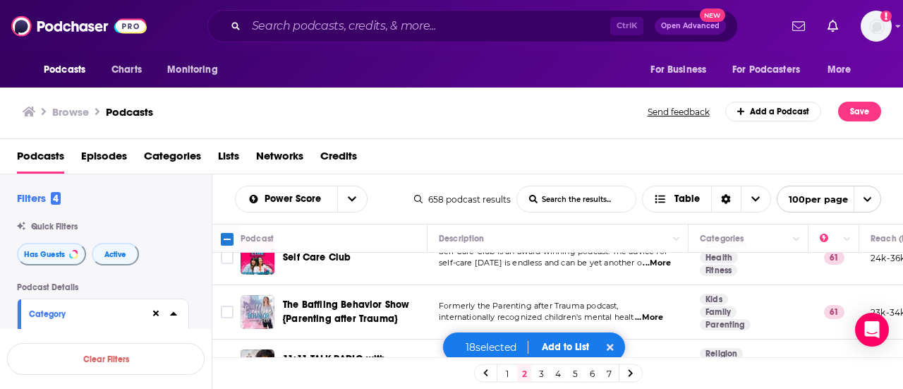
click at [425, 153] on div "Podcasts Episodes Categories Lists Networks Credits" at bounding box center [454, 159] width 875 height 29
click at [574, 343] on button "Add to List" at bounding box center [565, 347] width 70 height 12
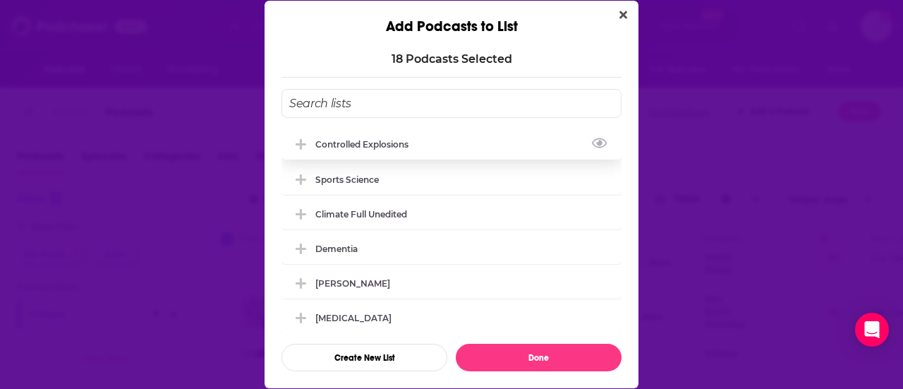
click at [303, 145] on icon "Add Podcast To List" at bounding box center [301, 144] width 11 height 11
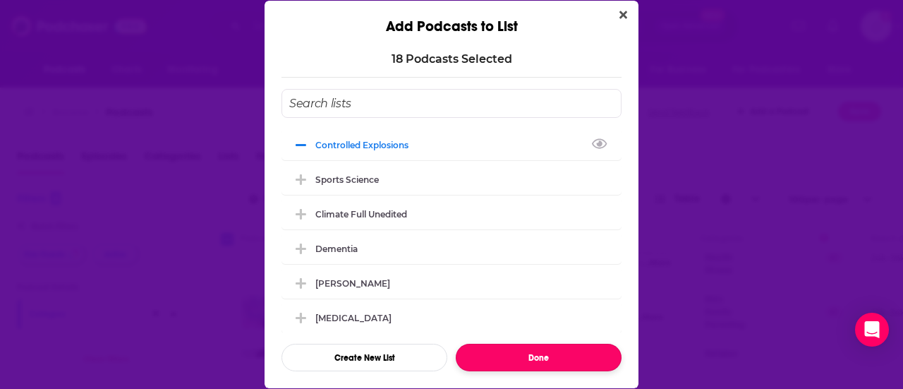
click at [545, 353] on button "Done" at bounding box center [539, 358] width 166 height 28
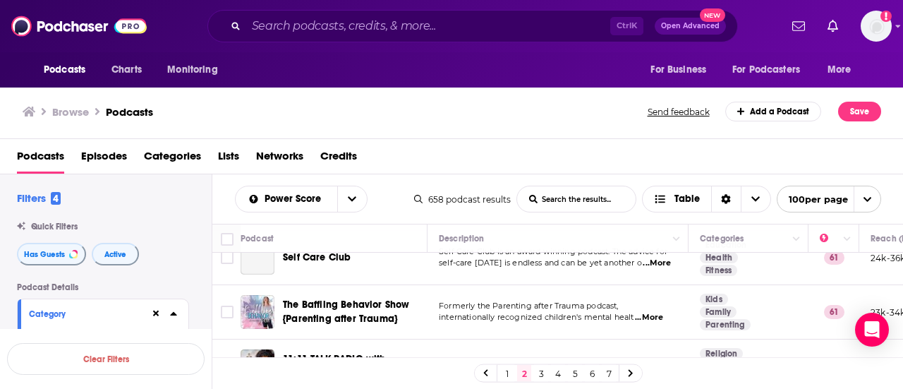
click at [541, 374] on link "3" at bounding box center [541, 373] width 14 height 17
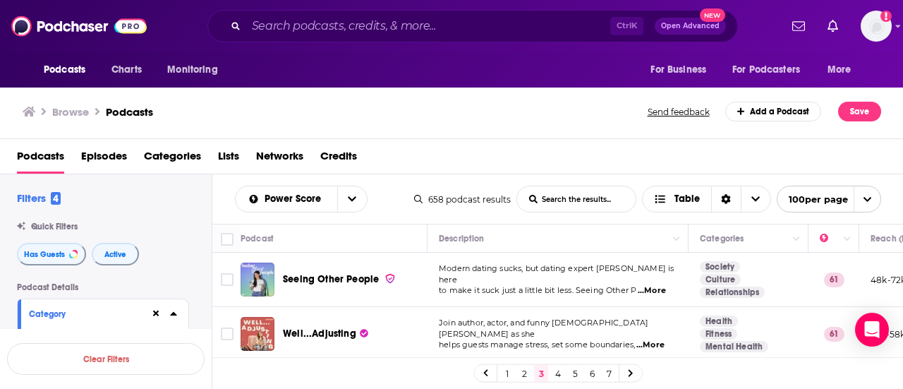
click at [662, 339] on span "...More" at bounding box center [650, 344] width 28 height 11
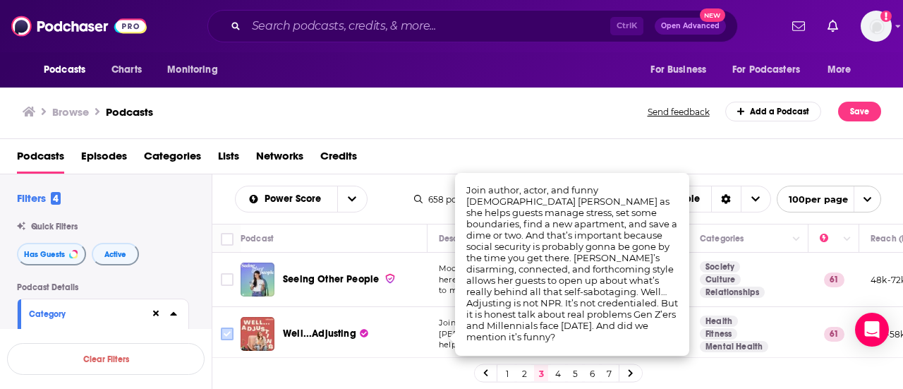
click at [225, 329] on input "Toggle select row" at bounding box center [227, 333] width 13 height 13
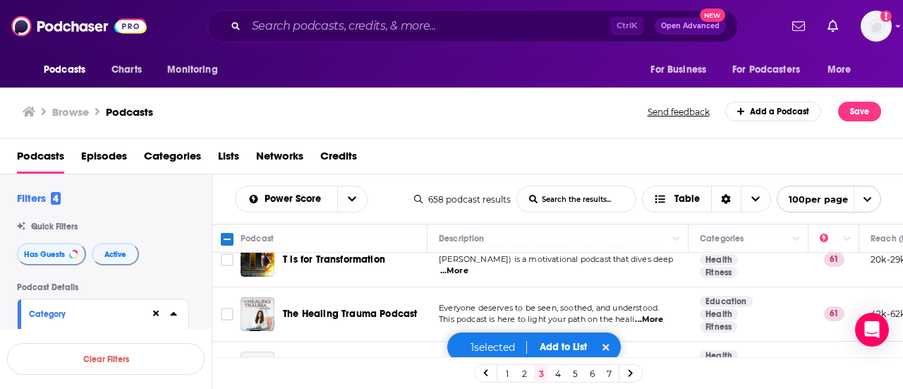
scroll to position [776, 0]
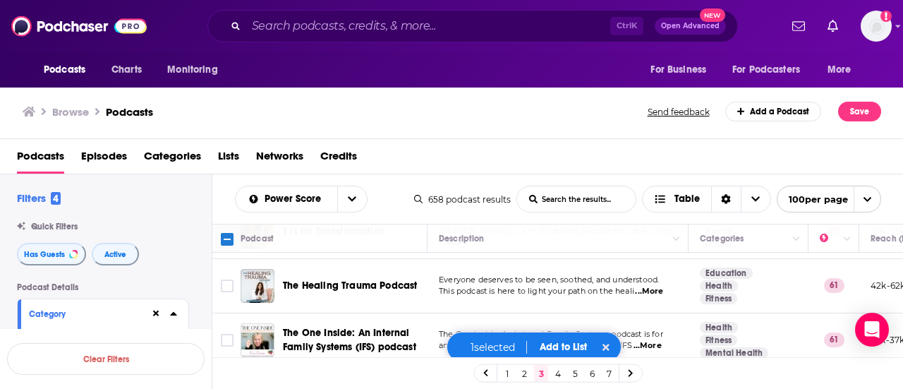
click at [655, 286] on span "...More" at bounding box center [649, 291] width 28 height 11
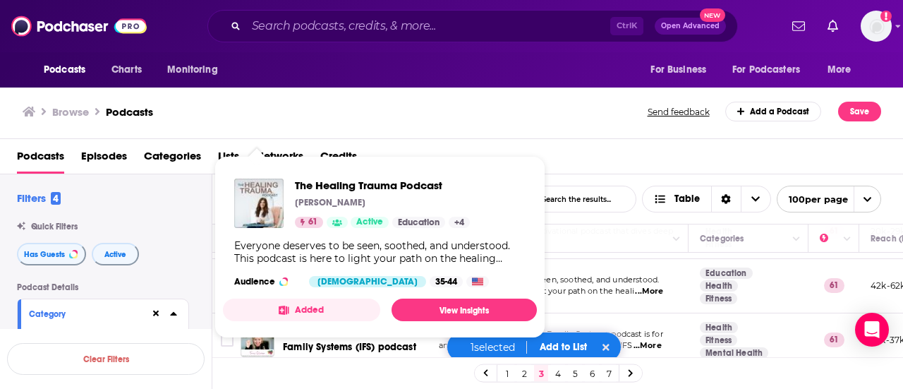
click at [549, 107] on div "Browse Podcasts" at bounding box center [336, 112] width 626 height 20
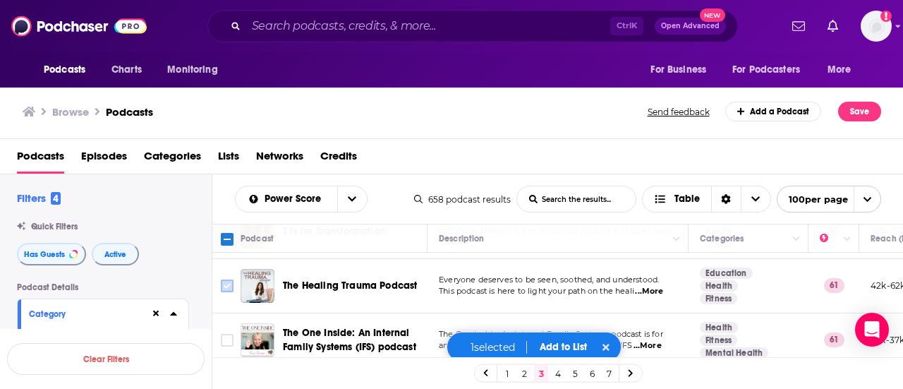
click at [223, 282] on input "Toggle select row" at bounding box center [227, 285] width 13 height 13
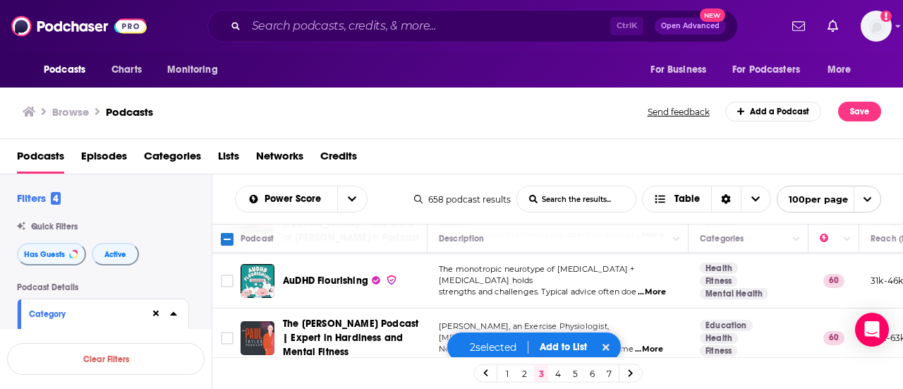
scroll to position [1129, 0]
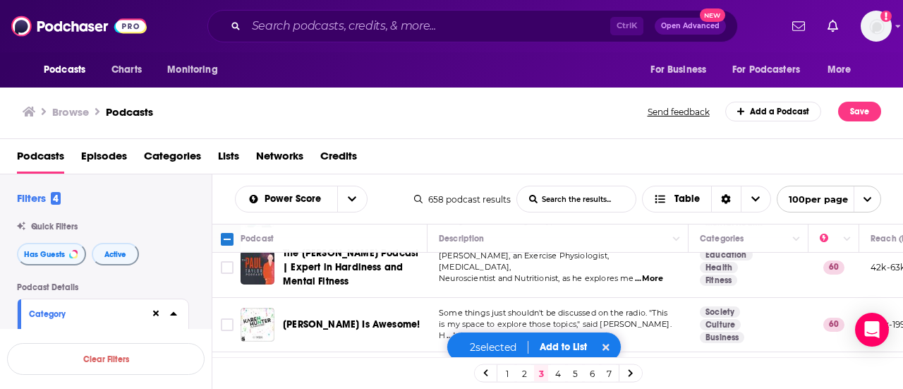
click at [657, 273] on span "...More" at bounding box center [649, 278] width 28 height 11
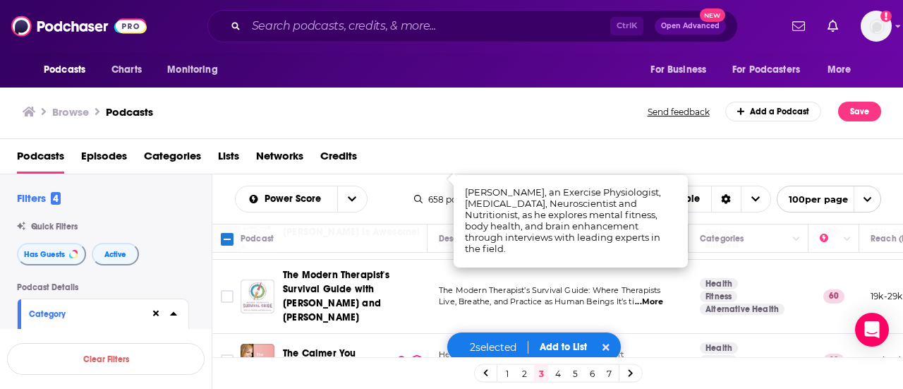
scroll to position [1199, 0]
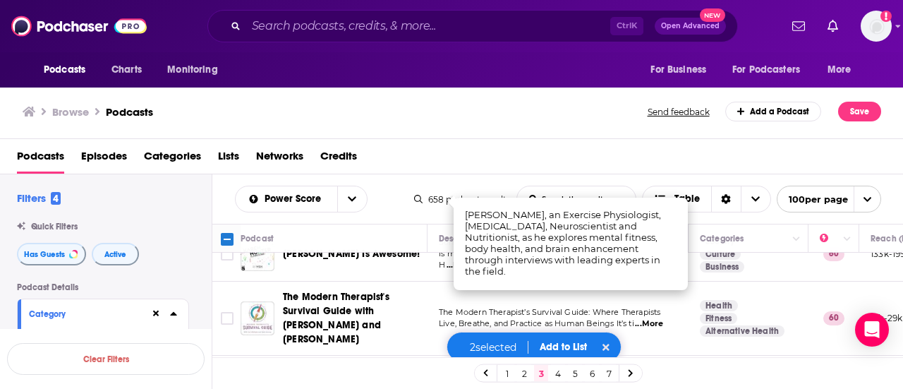
click at [660, 318] on span "...More" at bounding box center [649, 323] width 28 height 11
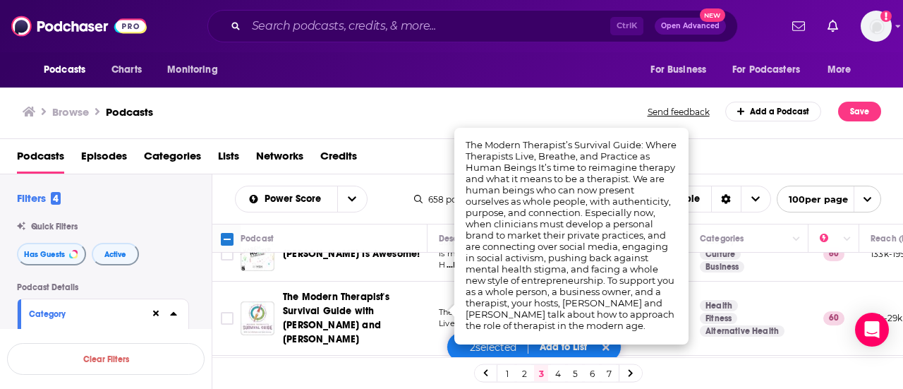
click at [395, 128] on div "Browse Podcasts Send feedback Add a Podcast Save" at bounding box center [452, 112] width 904 height 54
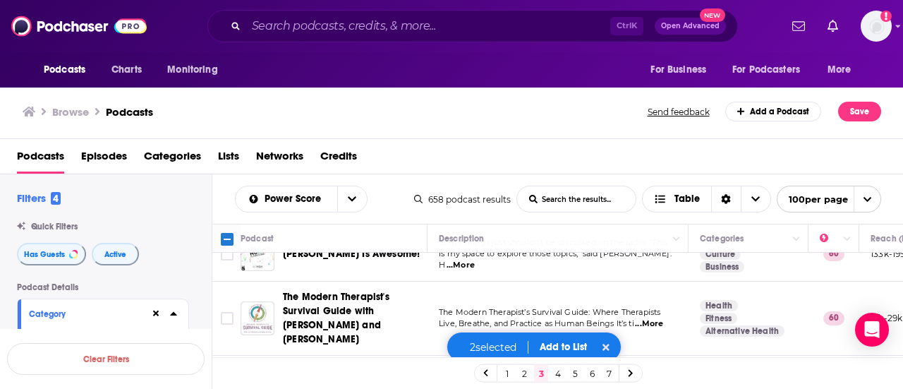
scroll to position [1270, 0]
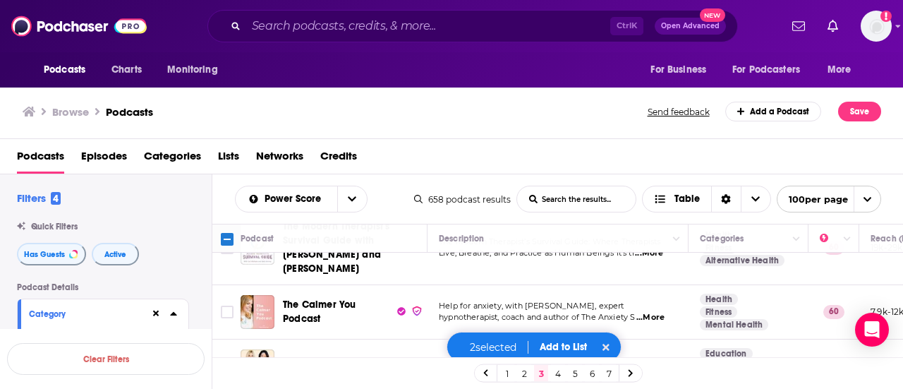
click at [649, 312] on span "...More" at bounding box center [650, 317] width 28 height 11
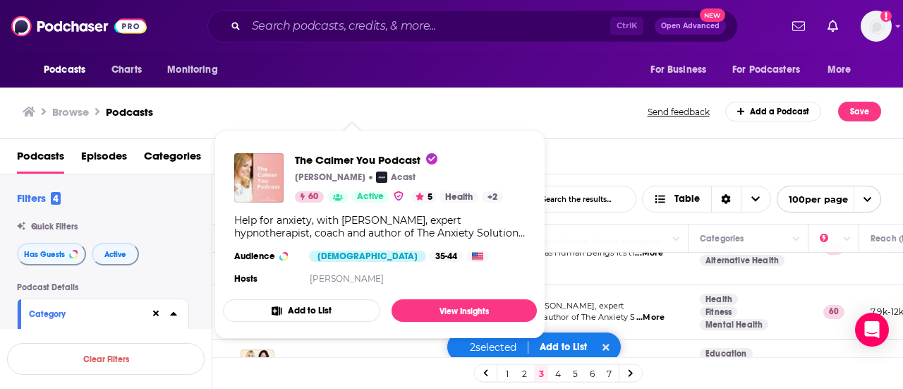
click at [591, 132] on div "Browse Podcasts Send feedback Add a Podcast Save" at bounding box center [452, 112] width 904 height 54
click at [590, 128] on div "Browse Podcasts Send feedback Add a Podcast Save" at bounding box center [452, 112] width 904 height 54
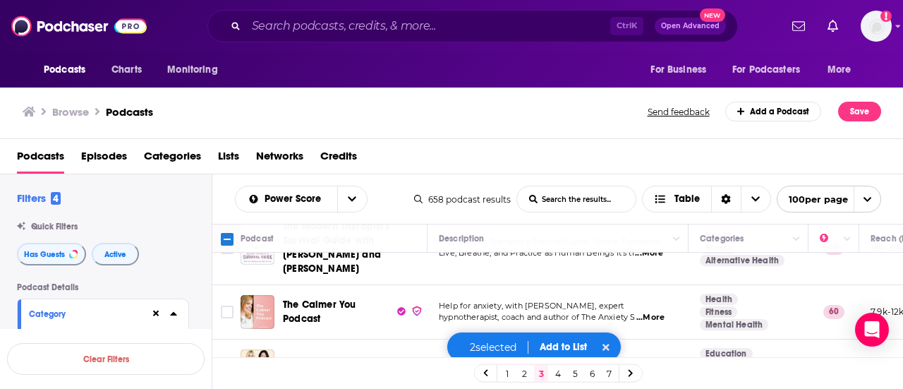
scroll to position [1340, 0]
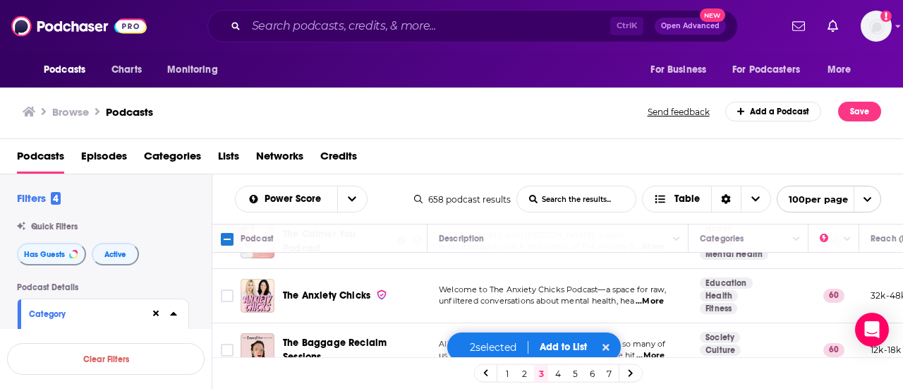
click at [650, 296] on span "...More" at bounding box center [650, 301] width 28 height 11
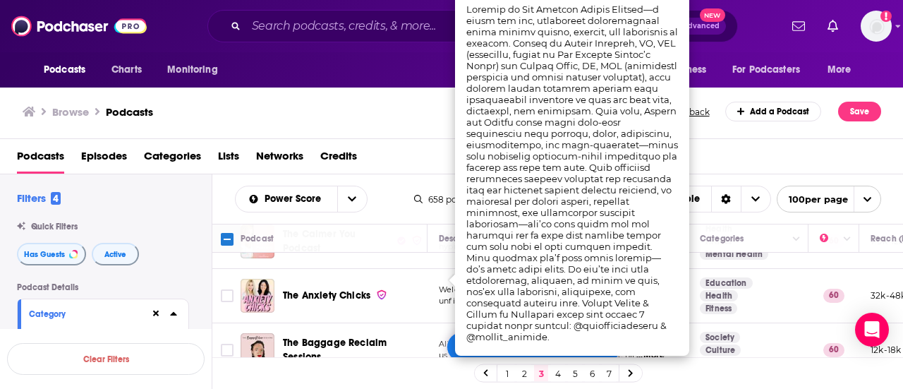
scroll to position [1411, 0]
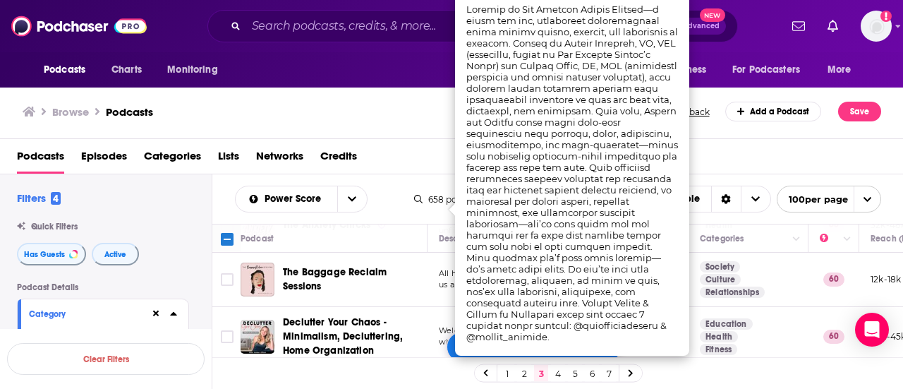
click at [377, 118] on div "Browse Podcasts" at bounding box center [336, 112] width 626 height 20
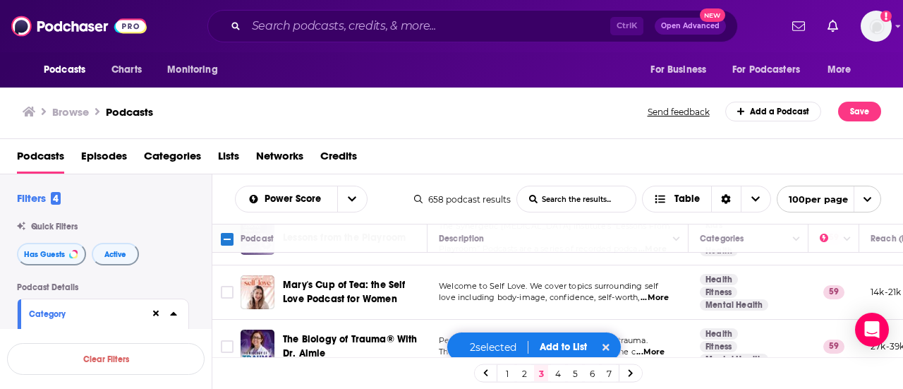
scroll to position [3174, 0]
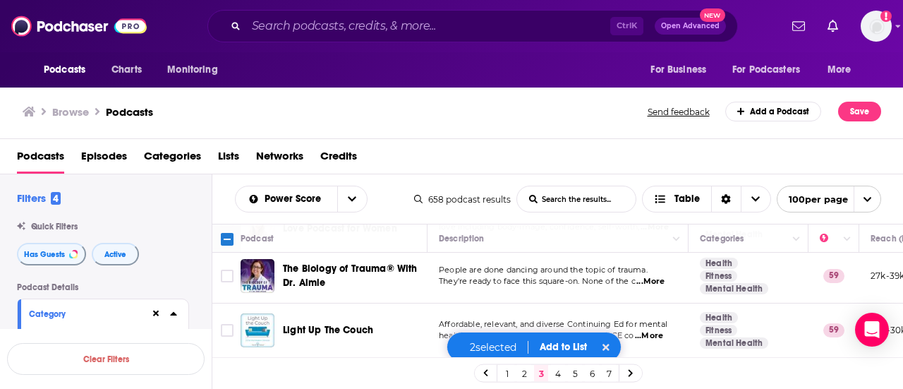
click at [658, 330] on span "...More" at bounding box center [649, 335] width 28 height 11
click at [587, 114] on div "Browse Podcasts" at bounding box center [336, 112] width 626 height 20
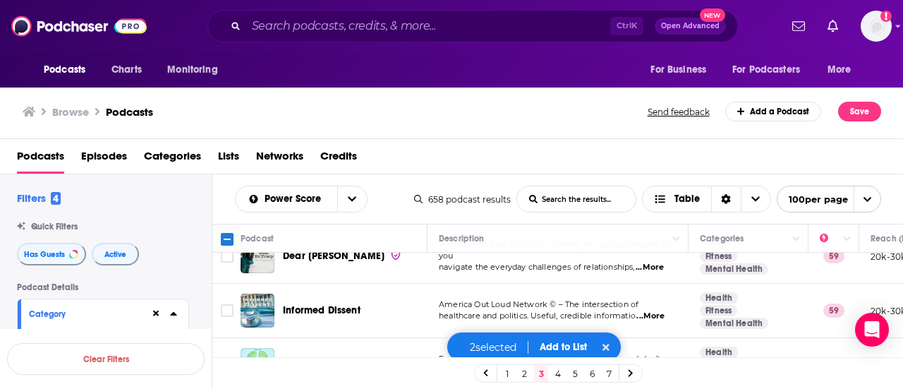
scroll to position [3879, 0]
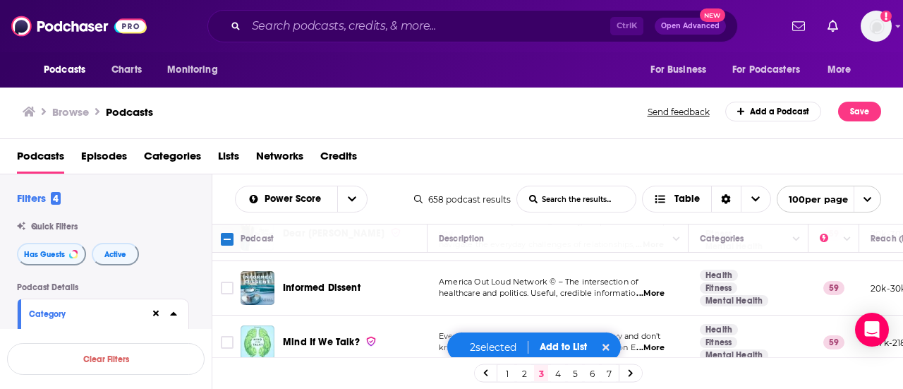
click at [650, 342] on span "...More" at bounding box center [650, 347] width 28 height 11
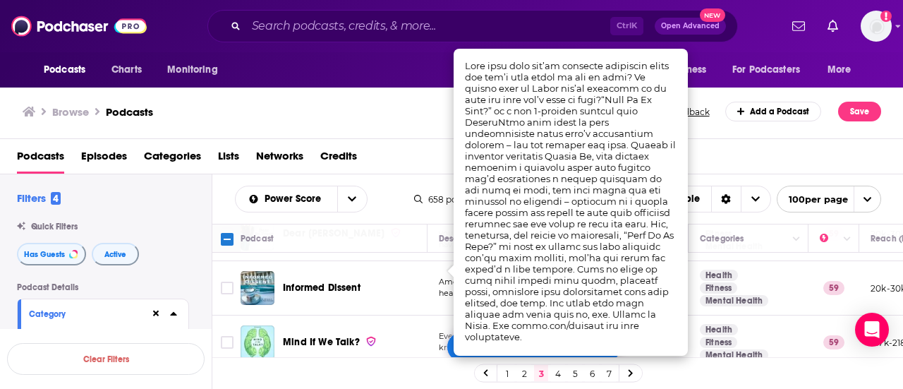
click at [435, 153] on div "Podcasts Episodes Categories Lists Networks Credits" at bounding box center [454, 159] width 875 height 29
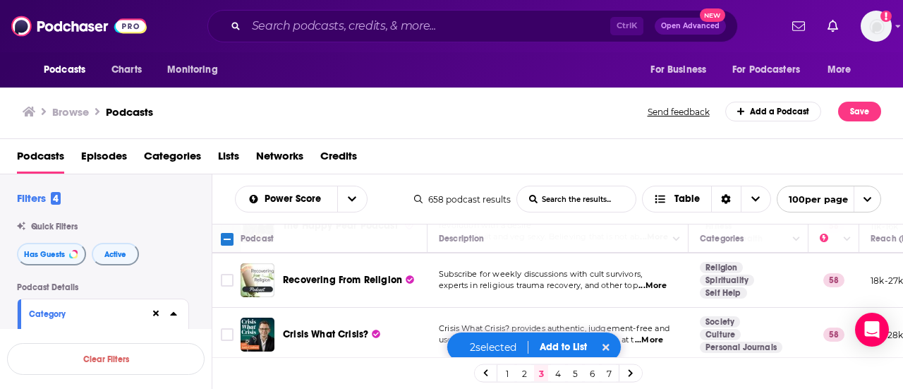
scroll to position [4373, 0]
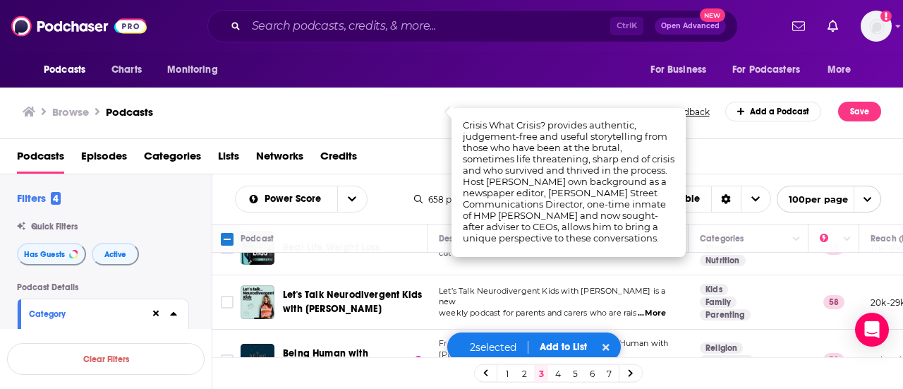
scroll to position [4514, 0]
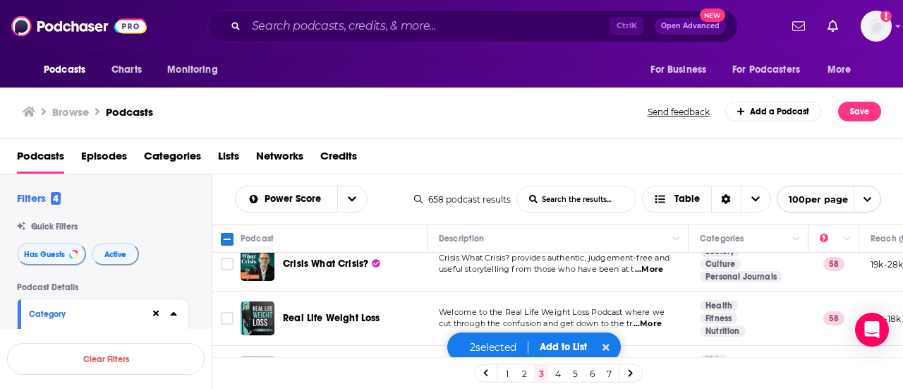
click at [501, 132] on div "Browse Podcasts Send feedback Add a Podcast Save" at bounding box center [452, 112] width 904 height 54
click at [660, 378] on span "...More" at bounding box center [652, 383] width 28 height 11
click at [426, 155] on div "Podcasts Episodes Categories Lists Networks Credits" at bounding box center [454, 159] width 875 height 29
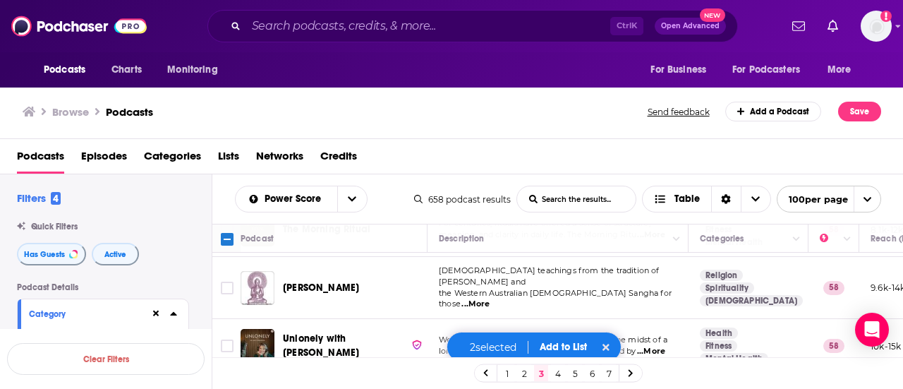
scroll to position [5220, 0]
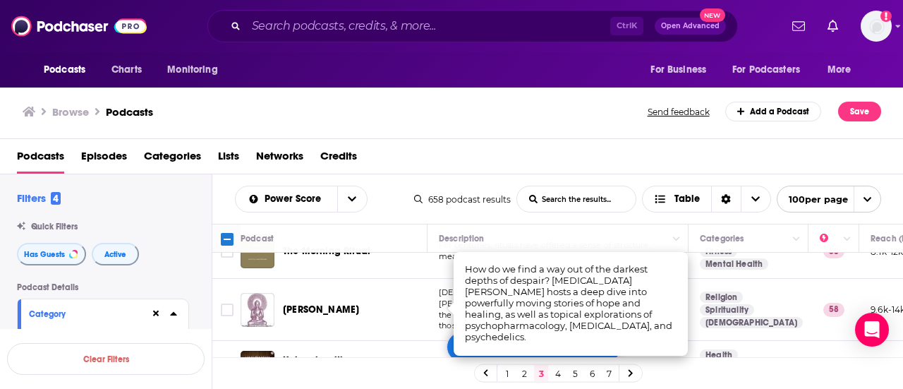
click at [502, 138] on div "Browse Podcasts Send feedback Add a Podcast Save" at bounding box center [452, 112] width 904 height 54
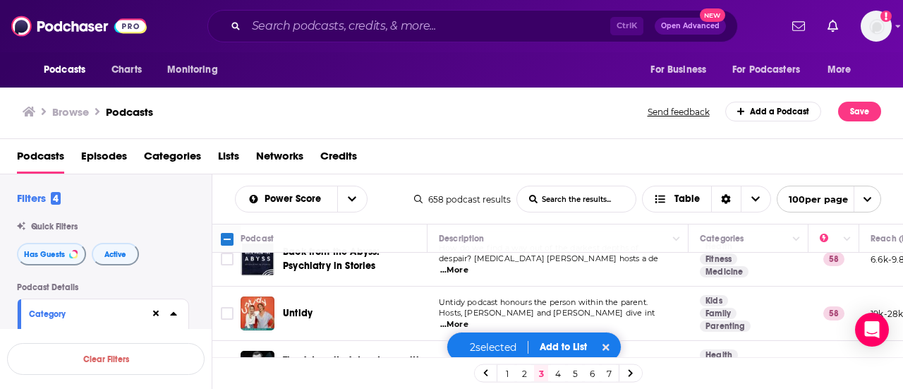
scroll to position [5361, 0]
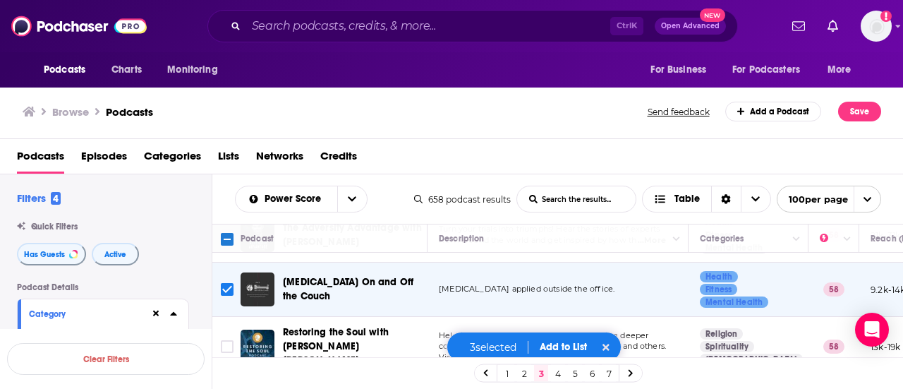
scroll to position [5526, 0]
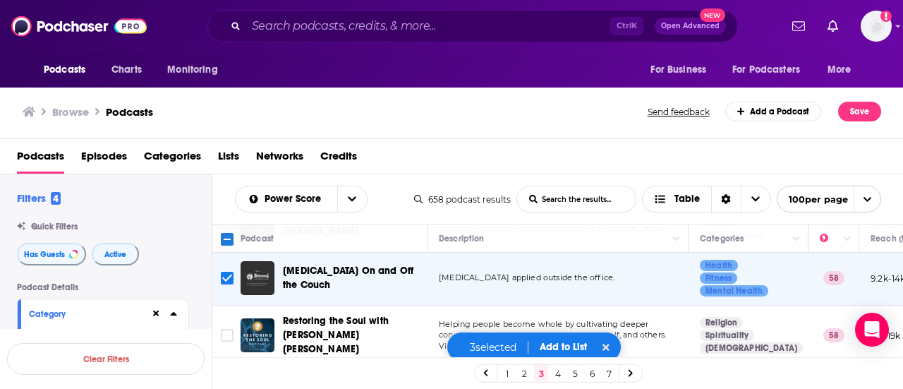
click at [556, 378] on link "4" at bounding box center [558, 373] width 14 height 17
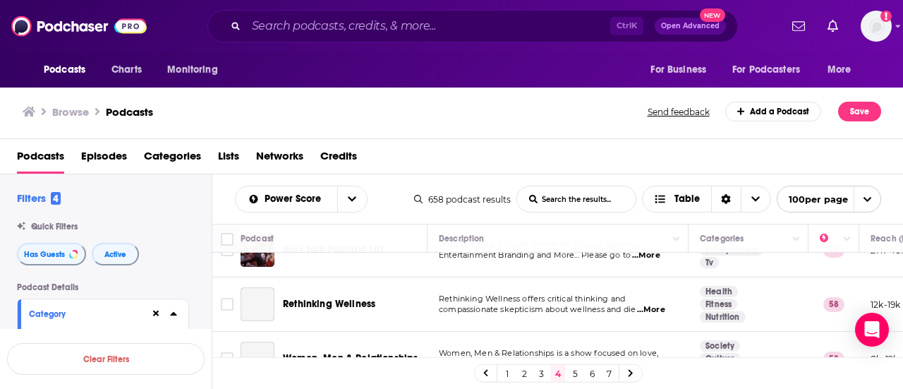
scroll to position [71, 0]
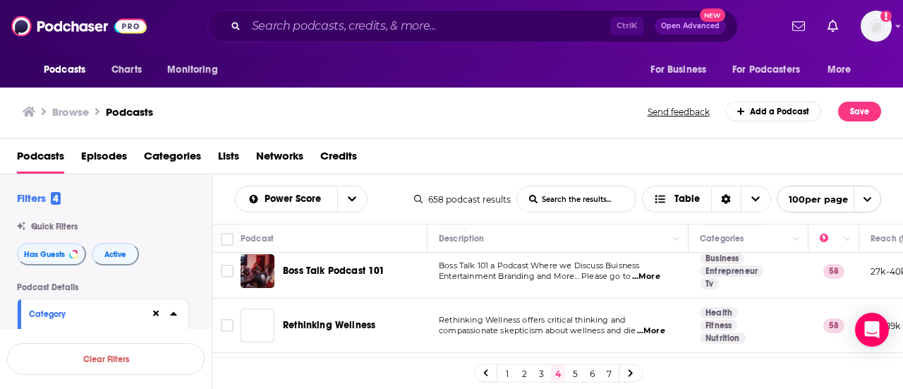
click at [652, 325] on span "...More" at bounding box center [651, 330] width 28 height 11
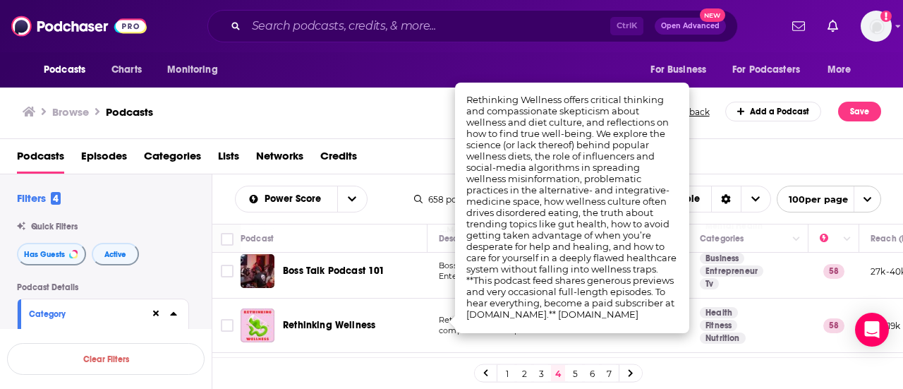
scroll to position [141, 0]
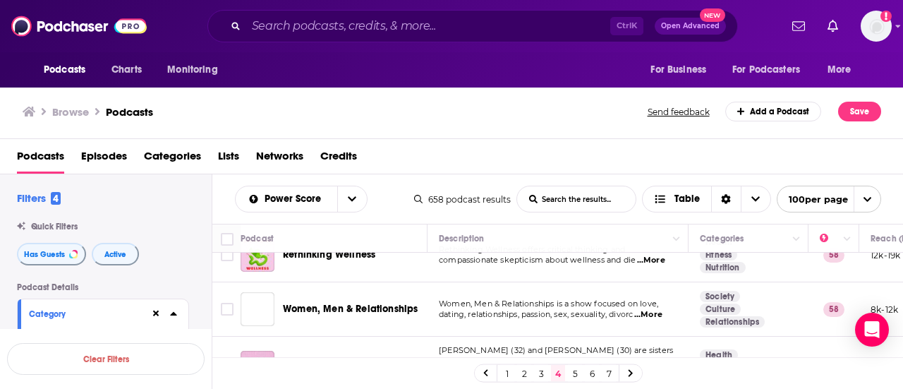
click at [424, 128] on div "Browse Podcasts Send feedback Add a Podcast Save" at bounding box center [452, 112] width 904 height 54
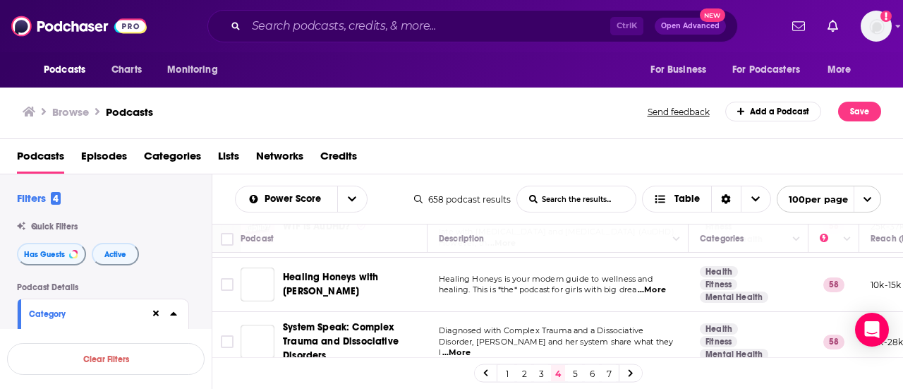
scroll to position [353, 0]
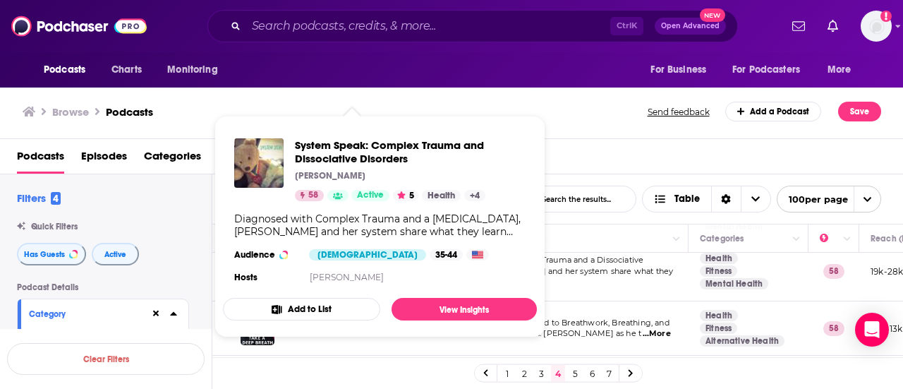
click at [609, 149] on div "Podcasts Episodes Categories Lists Networks Credits" at bounding box center [454, 159] width 875 height 29
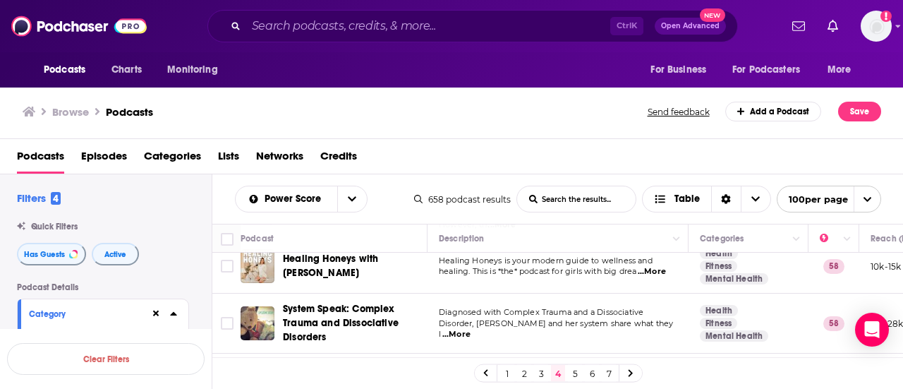
scroll to position [282, 0]
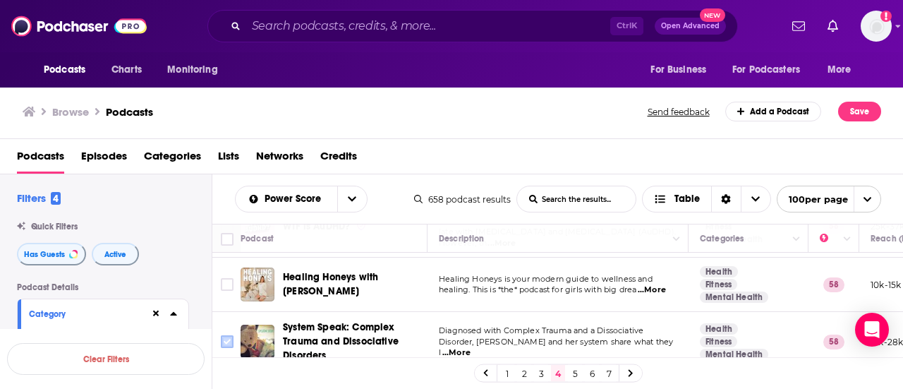
click at [231, 335] on input "Toggle select row" at bounding box center [227, 341] width 13 height 13
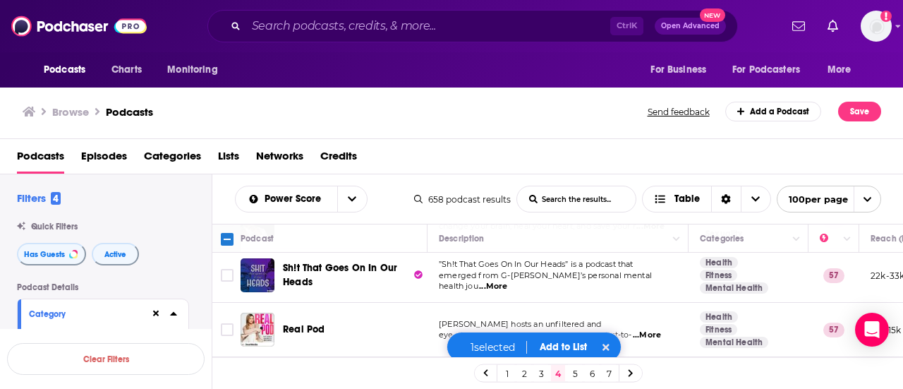
scroll to position [987, 0]
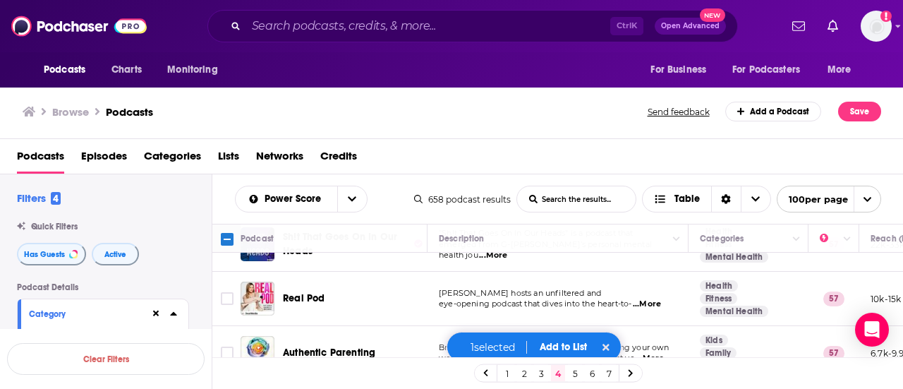
click at [652, 298] on span "...More" at bounding box center [647, 303] width 28 height 11
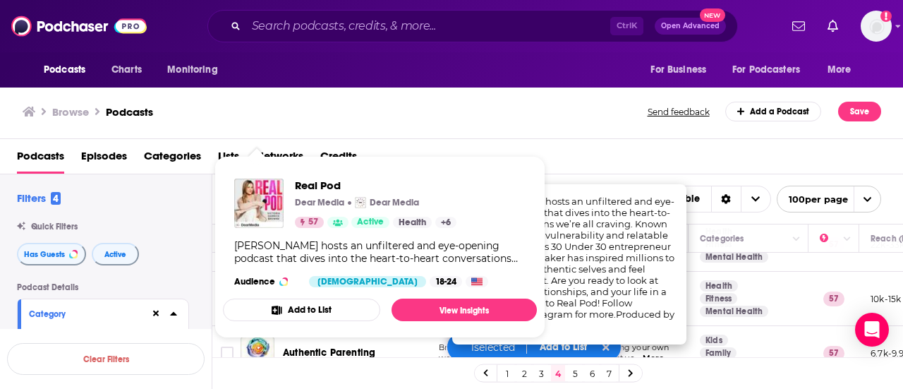
click at [578, 130] on div "Browse Podcasts Send feedback Add a Podcast Save" at bounding box center [452, 112] width 904 height 54
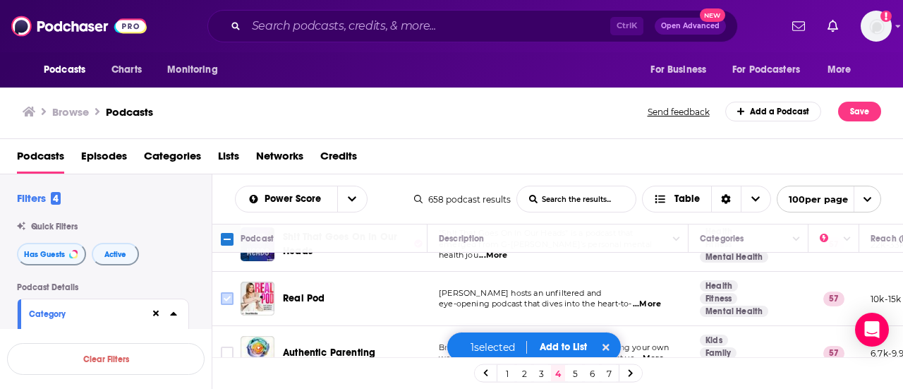
click at [230, 292] on input "Toggle select row" at bounding box center [227, 298] width 13 height 13
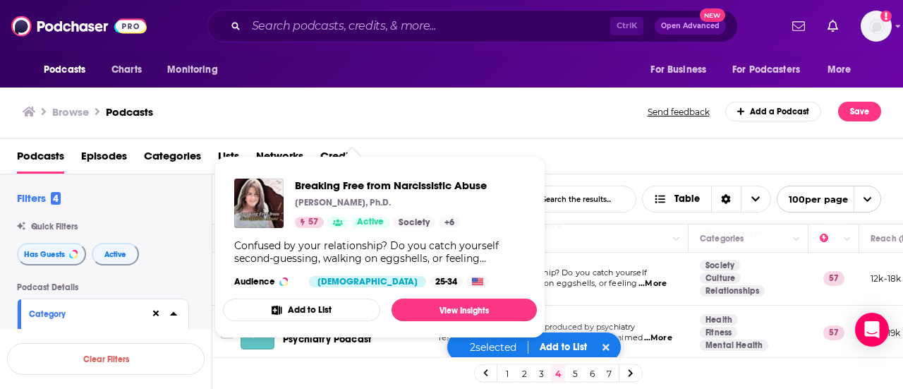
scroll to position [1199, 0]
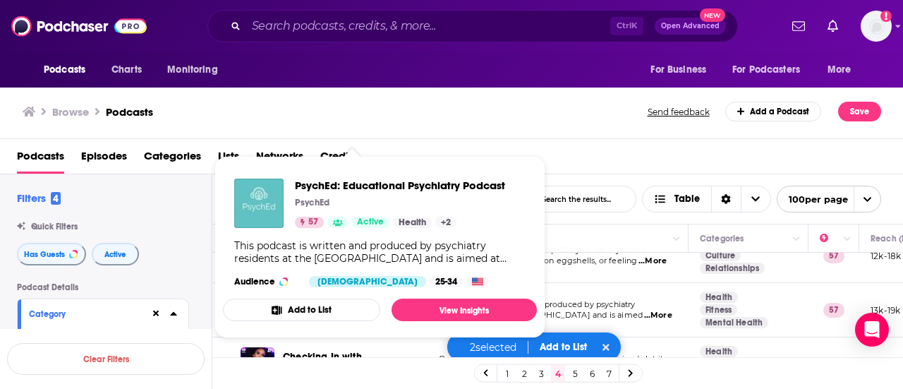
click at [554, 140] on div "Podcasts Episodes Categories Lists Networks Credits" at bounding box center [452, 156] width 904 height 35
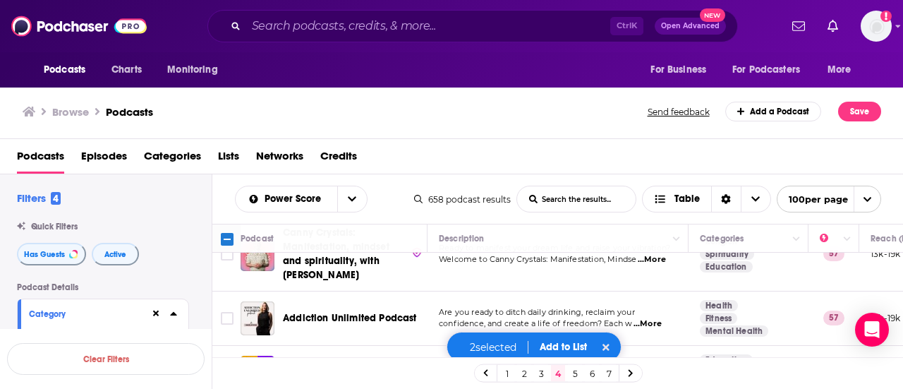
scroll to position [2116, 0]
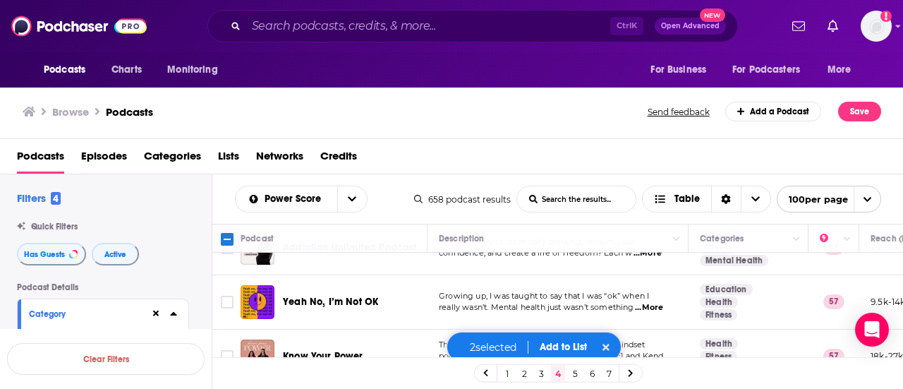
click at [657, 302] on span "...More" at bounding box center [649, 307] width 28 height 11
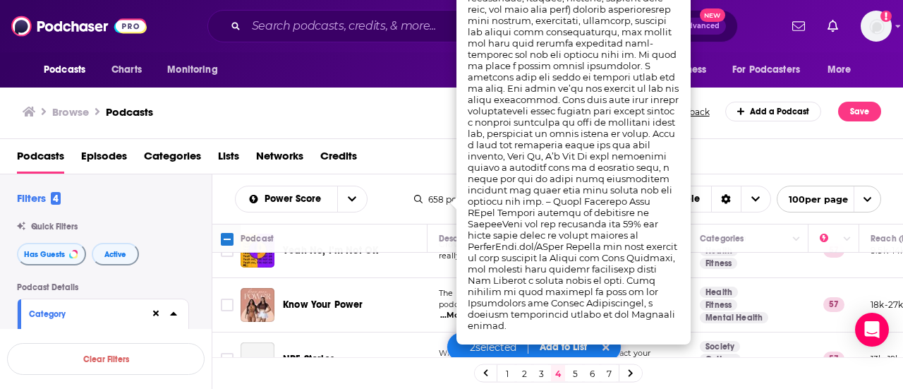
scroll to position [2187, 0]
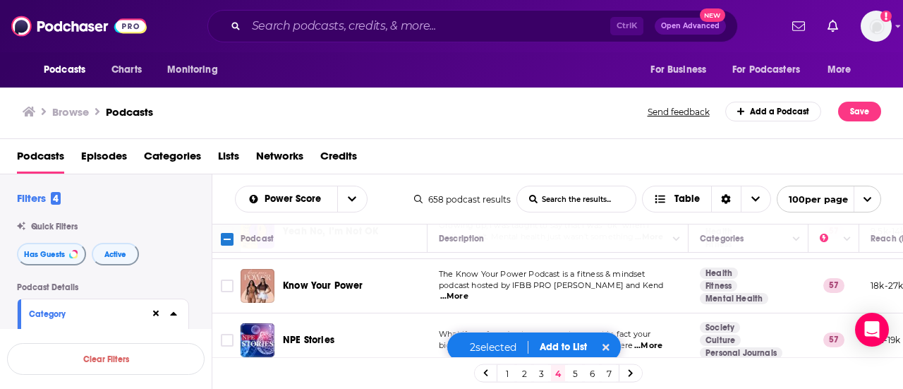
click at [423, 152] on div "Podcasts Episodes Categories Lists Networks Credits" at bounding box center [454, 159] width 875 height 29
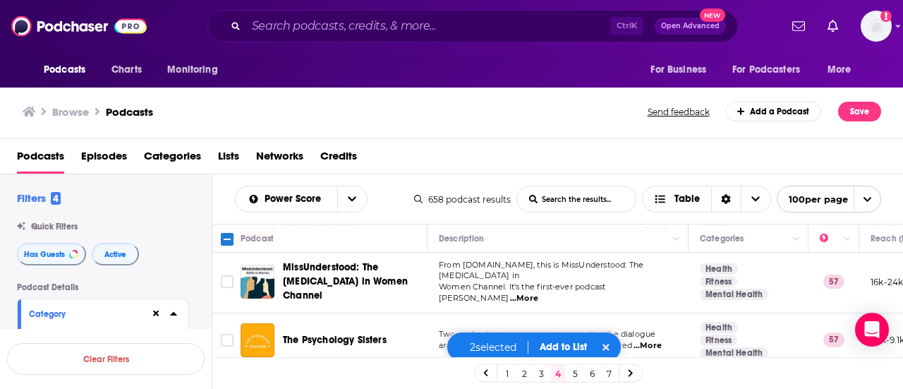
scroll to position [2328, 0]
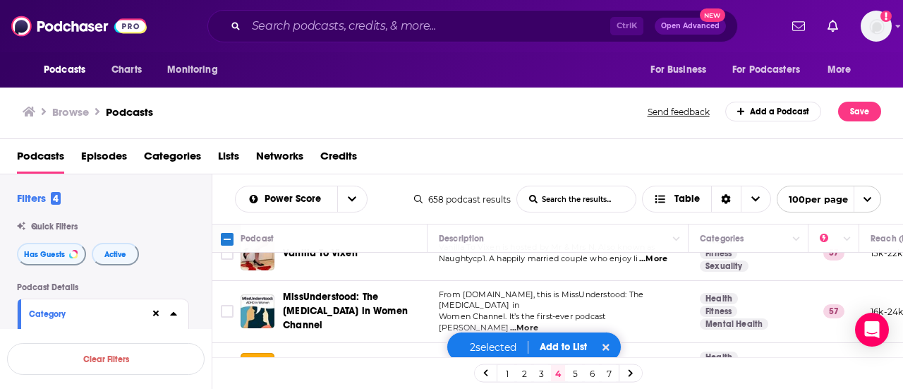
click at [656, 370] on span "...More" at bounding box center [647, 375] width 28 height 11
click at [229, 363] on input "Toggle select row" at bounding box center [227, 369] width 13 height 13
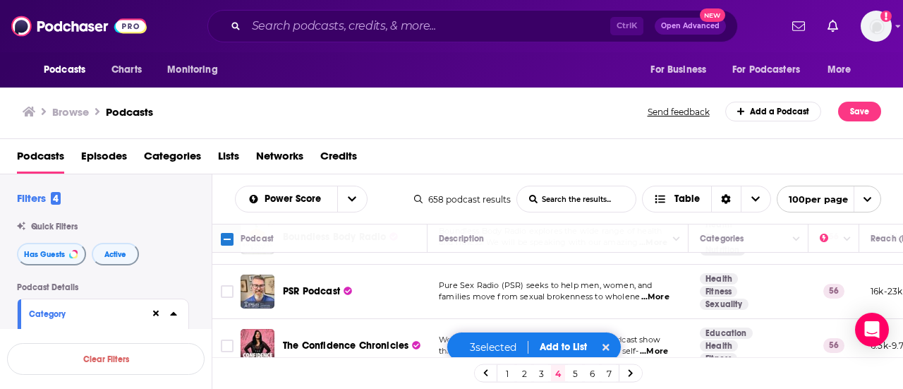
scroll to position [2539, 0]
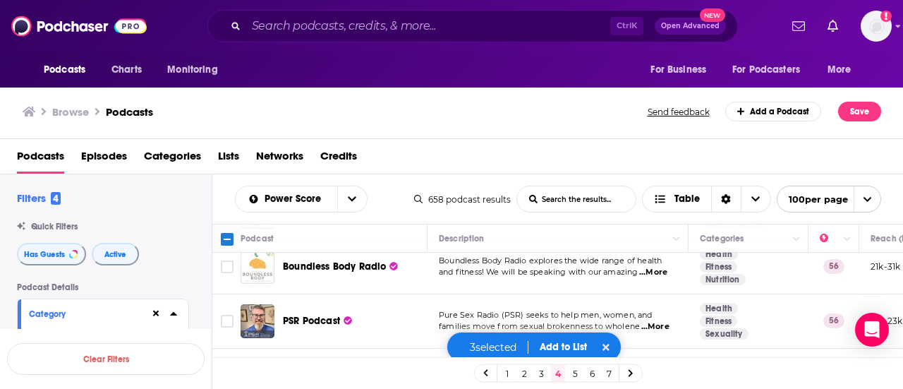
click at [667, 375] on span "...More" at bounding box center [654, 380] width 28 height 11
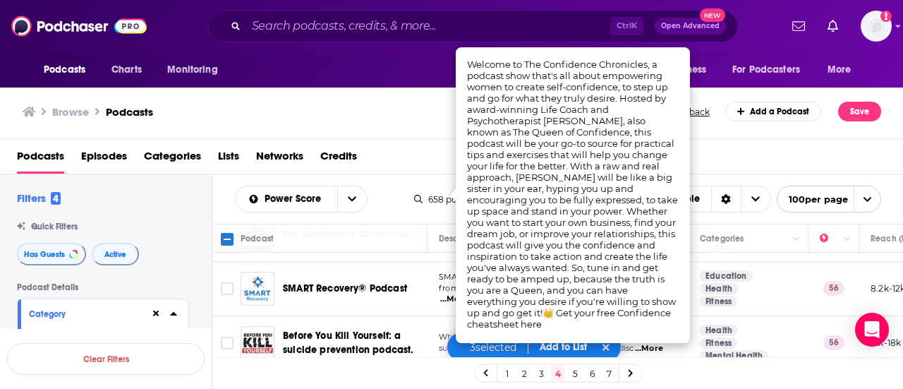
scroll to position [2751, 0]
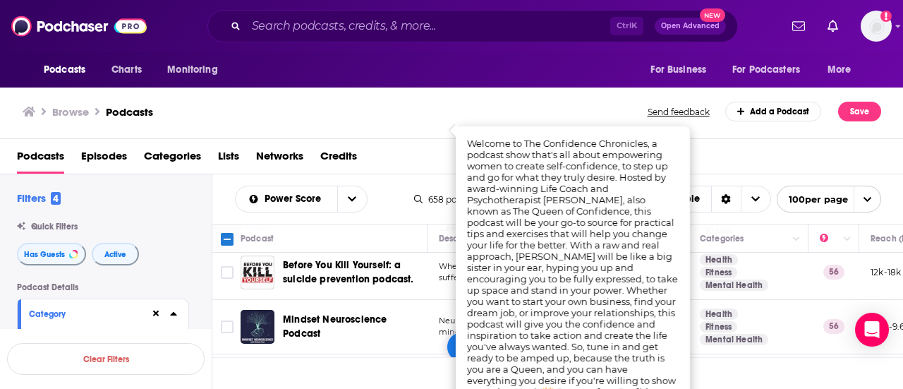
click at [428, 145] on div "Podcasts Episodes Categories Lists Networks Credits" at bounding box center [454, 159] width 875 height 29
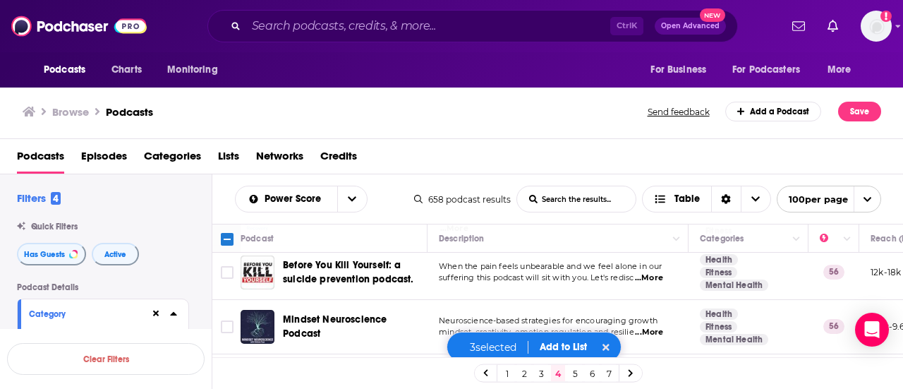
click at [569, 139] on div "Podcasts Episodes Categories Lists Networks Credits" at bounding box center [452, 156] width 904 height 35
click at [224, 320] on input "Toggle select row" at bounding box center [227, 326] width 13 height 13
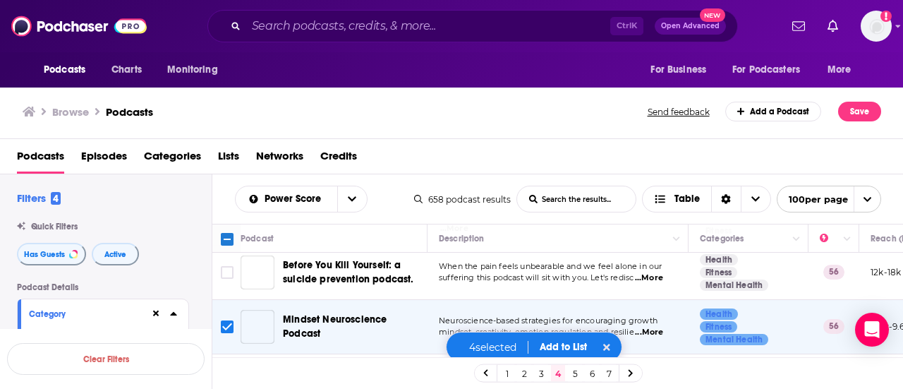
scroll to position [2821, 0]
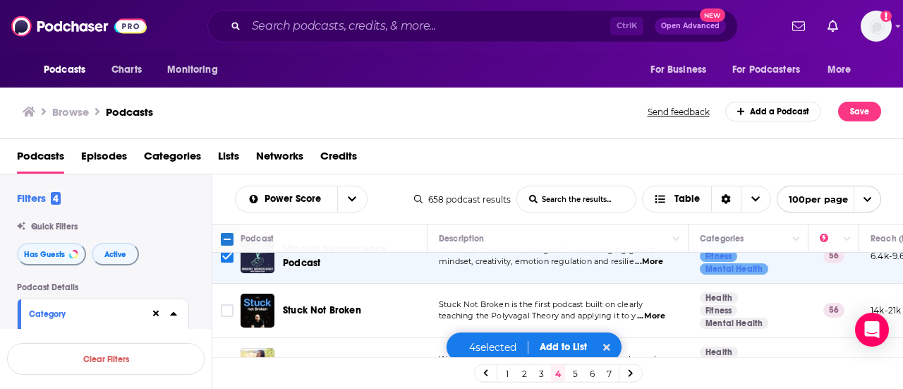
click at [569, 345] on button "Add to List" at bounding box center [563, 347] width 70 height 12
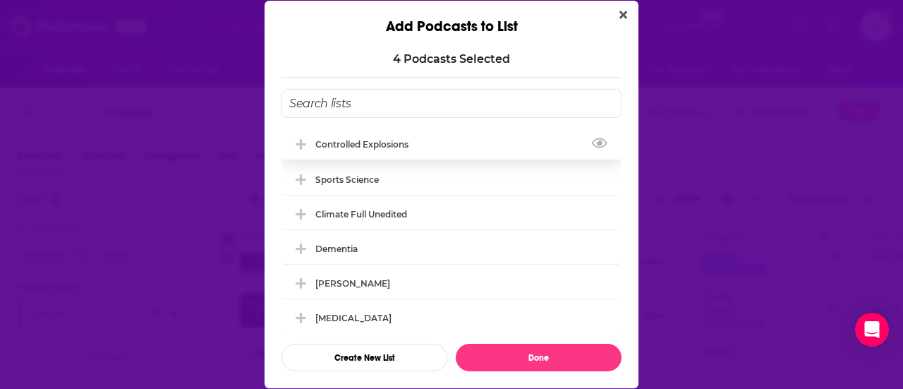
click at [300, 142] on icon "Add Podcast To List" at bounding box center [301, 144] width 11 height 11
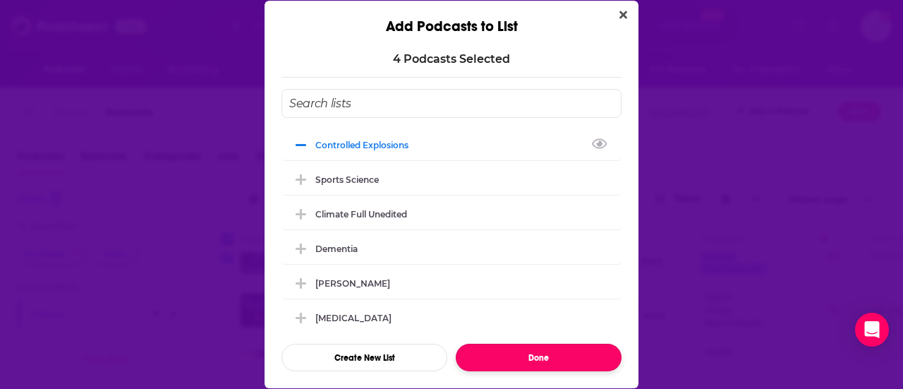
click at [509, 349] on button "Done" at bounding box center [539, 358] width 166 height 28
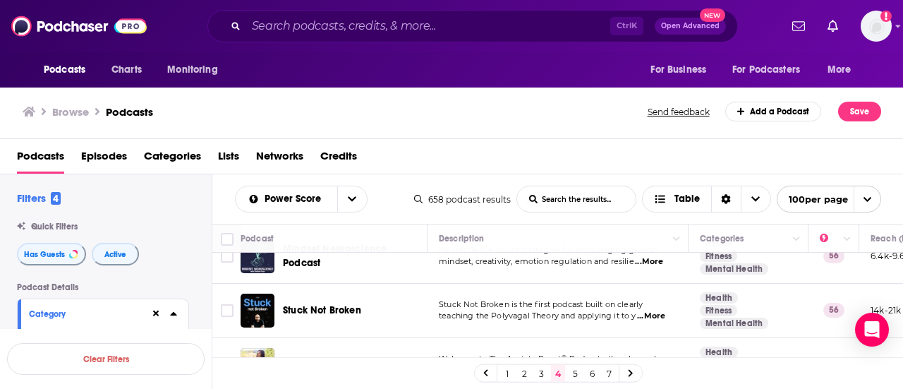
drag, startPoint x: 577, startPoint y: 371, endPoint x: 344, endPoint y: 151, distance: 320.8
click at [577, 371] on link "5" at bounding box center [575, 373] width 14 height 17
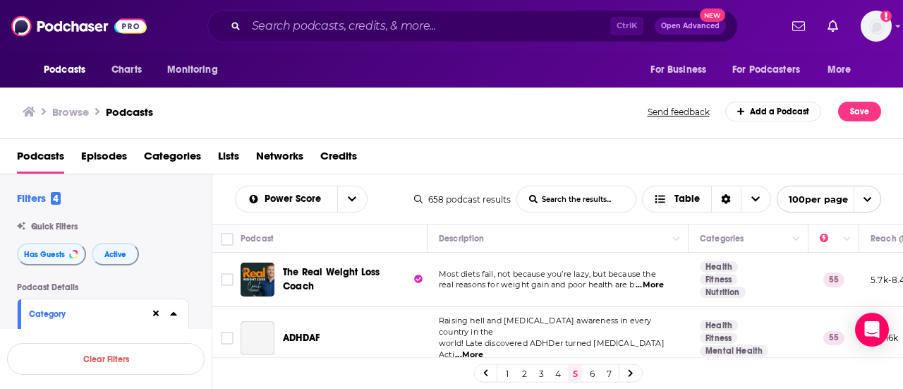
scroll to position [282, 0]
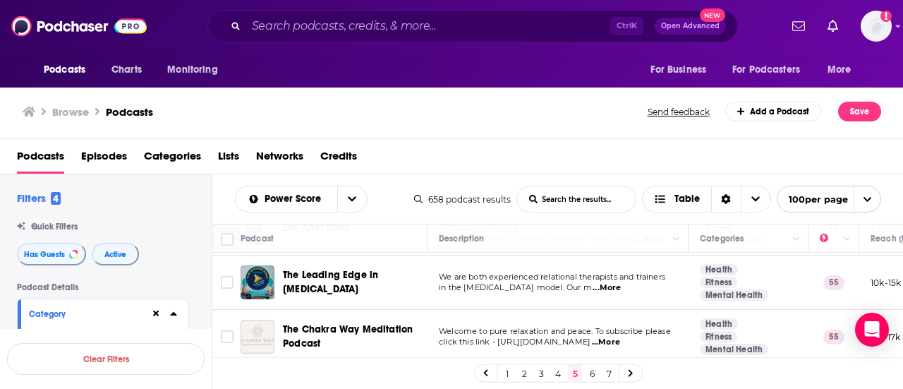
click at [621, 282] on span "...More" at bounding box center [606, 287] width 28 height 11
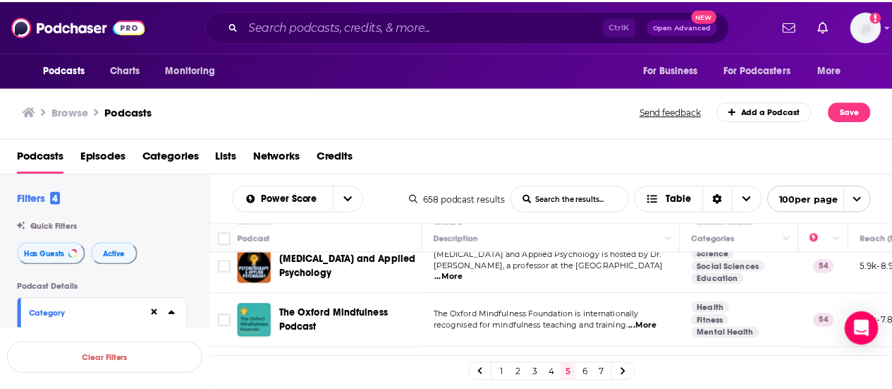
scroll to position [1481, 0]
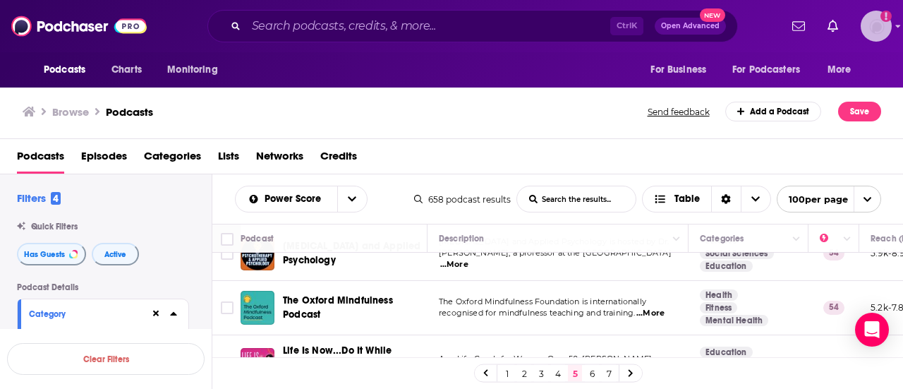
click at [889, 18] on icon "Add a profile image" at bounding box center [885, 16] width 11 height 11
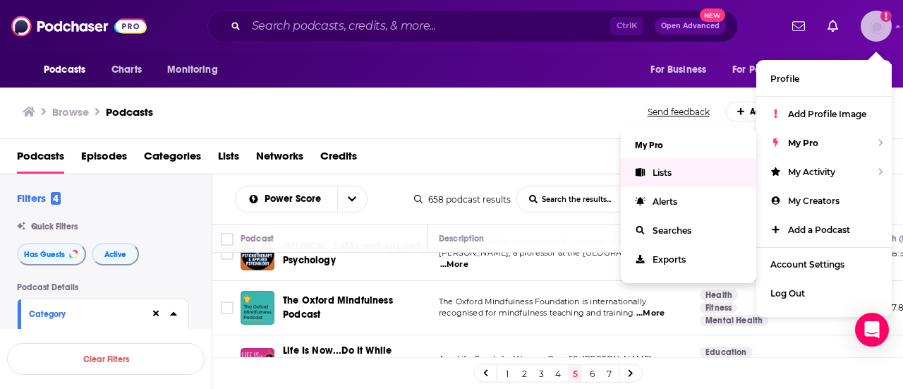
click at [693, 164] on link "Lists" at bounding box center [688, 172] width 135 height 29
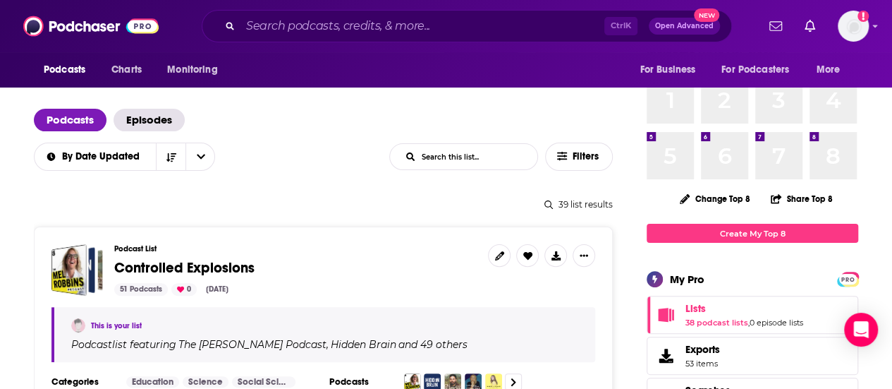
scroll to position [141, 0]
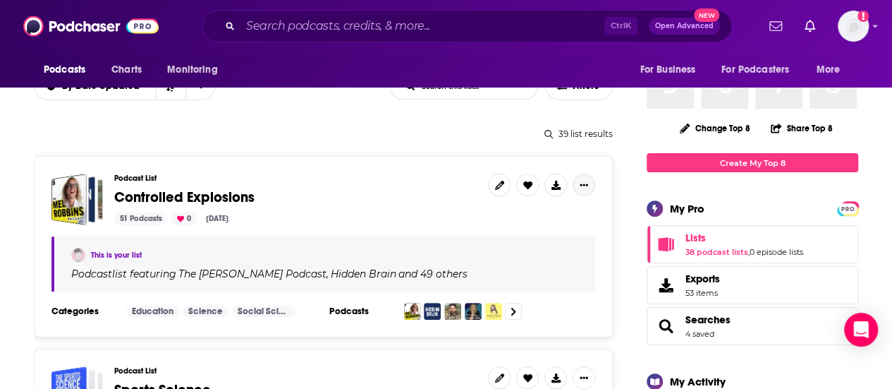
click at [584, 186] on icon "Show More Button" at bounding box center [584, 185] width 8 height 8
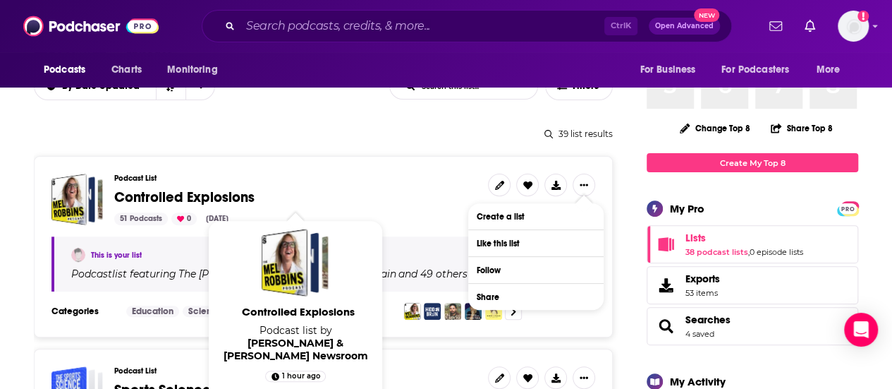
click at [172, 195] on span "Controlled Explosions" at bounding box center [184, 197] width 140 height 18
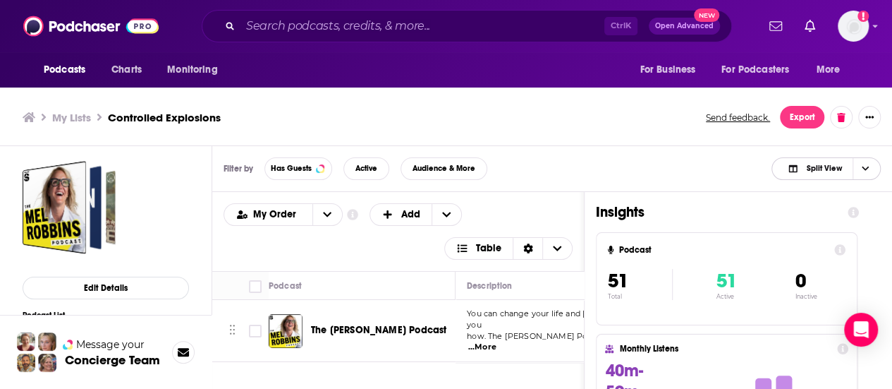
click at [874, 168] on span "Choose View" at bounding box center [865, 168] width 24 height 21
click at [818, 215] on span "Podcast Only" at bounding box center [835, 216] width 70 height 8
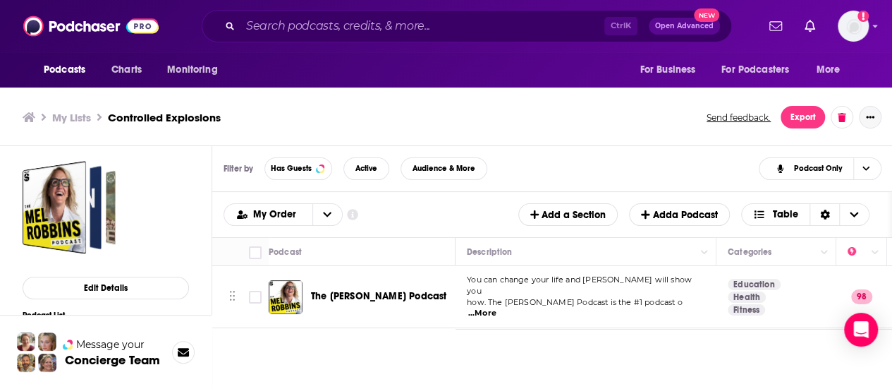
click at [875, 116] on icon "Show More Button" at bounding box center [870, 117] width 8 height 8
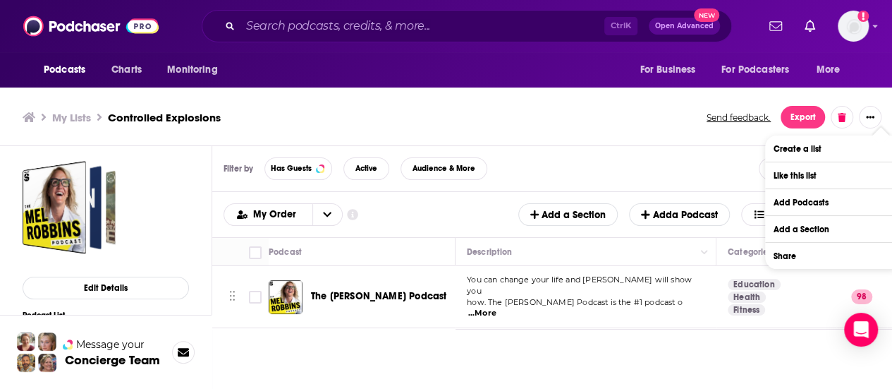
click at [624, 139] on div "My Lists Controlled Explosions Send feedback. Export" at bounding box center [446, 117] width 893 height 57
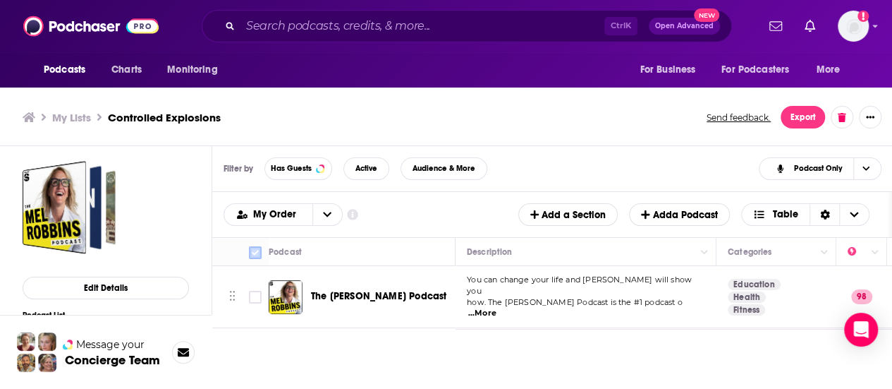
click at [260, 252] on input "Toggle select all" at bounding box center [255, 252] width 13 height 13
checkbox input "true"
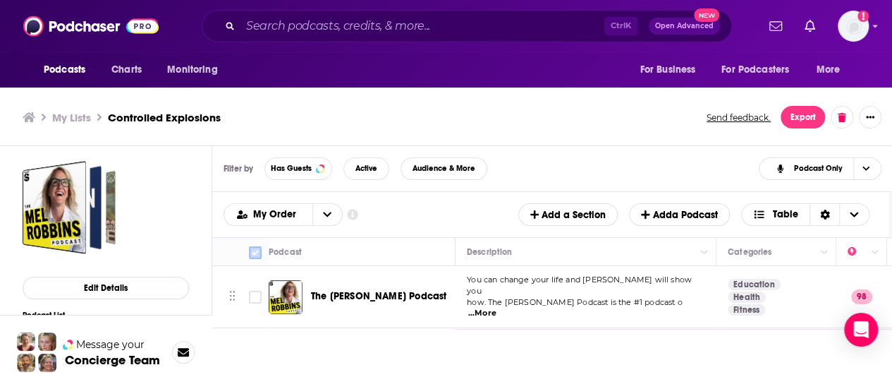
checkbox input "true"
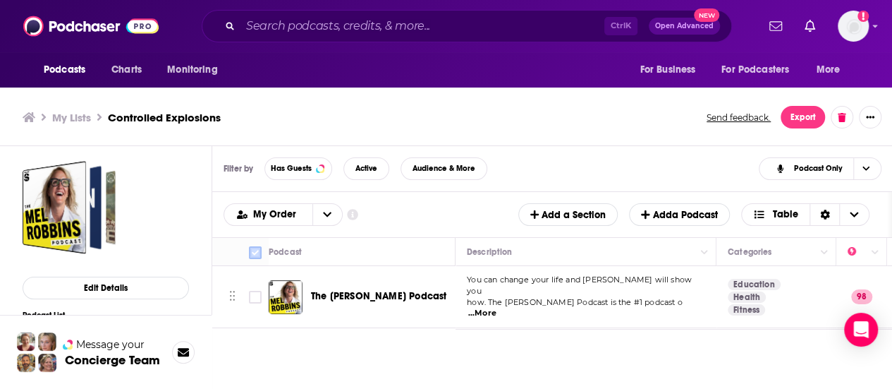
checkbox input "true"
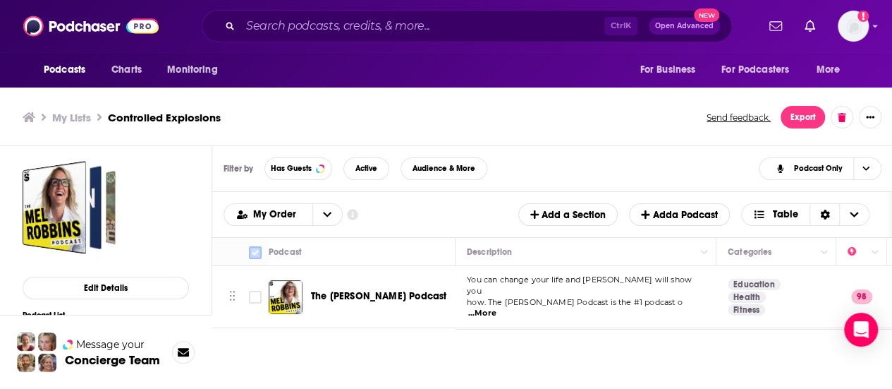
checkbox input "true"
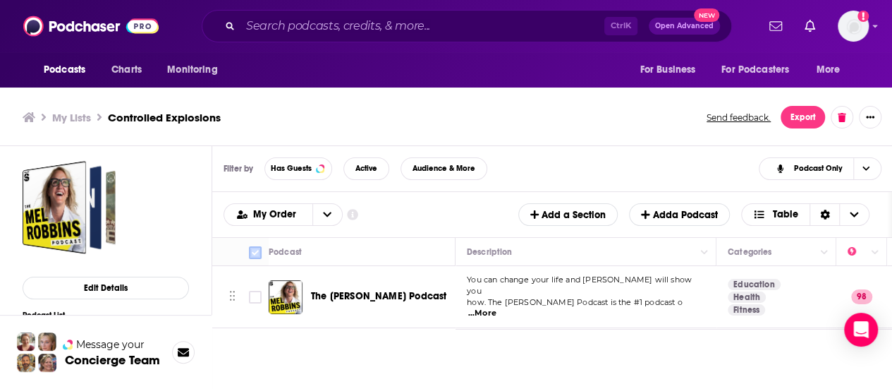
checkbox input "true"
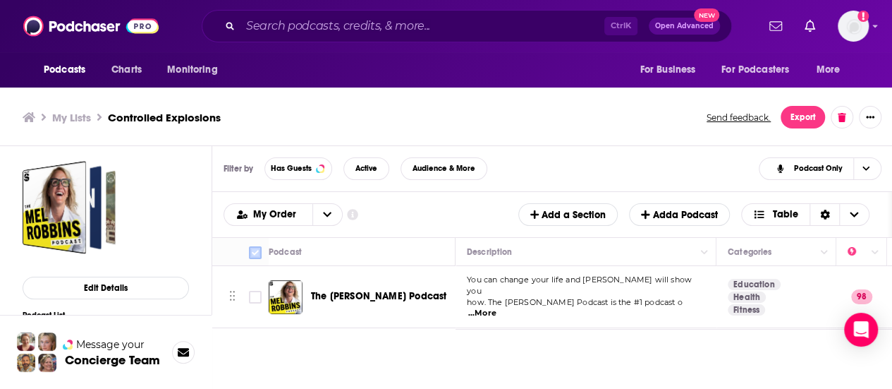
checkbox input "true"
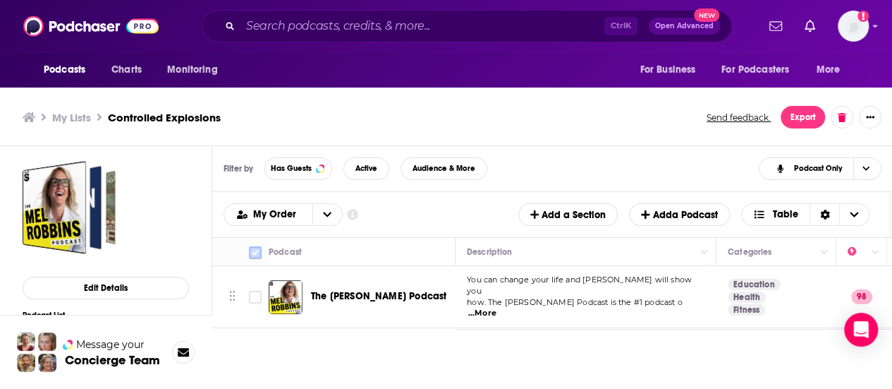
checkbox input "true"
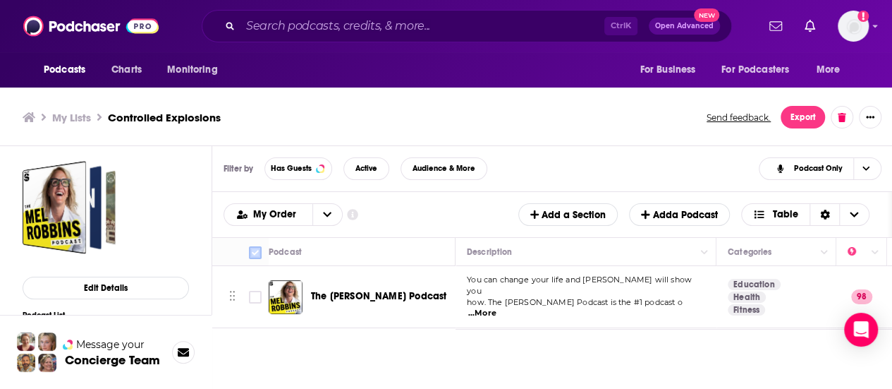
checkbox input "true"
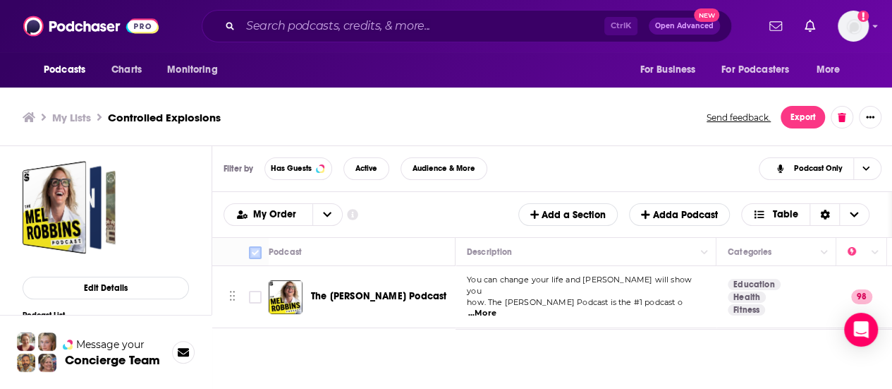
checkbox input "true"
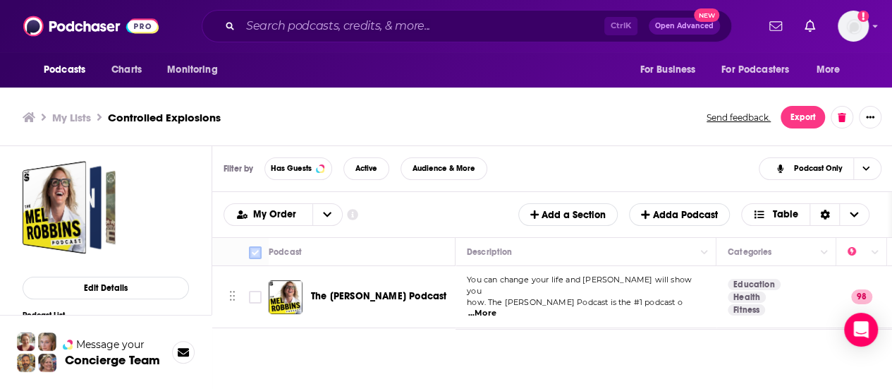
checkbox input "true"
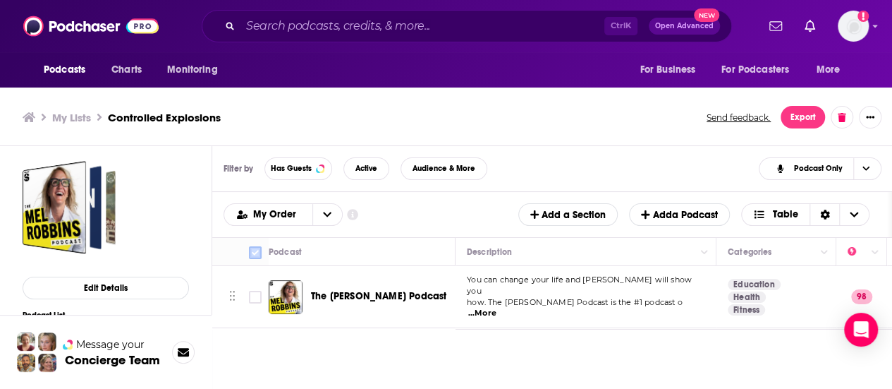
checkbox input "true"
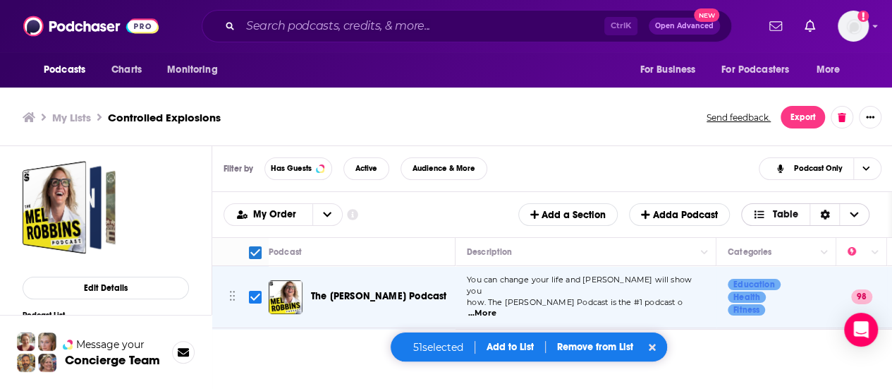
click at [859, 214] on icon "Choose View" at bounding box center [855, 214] width 8 height 5
click at [877, 167] on span "Choose View" at bounding box center [865, 168] width 24 height 21
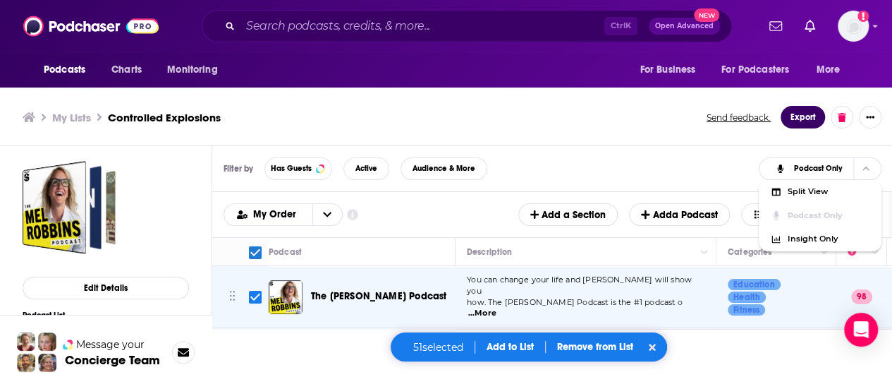
click at [807, 122] on button "Export" at bounding box center [803, 117] width 44 height 23
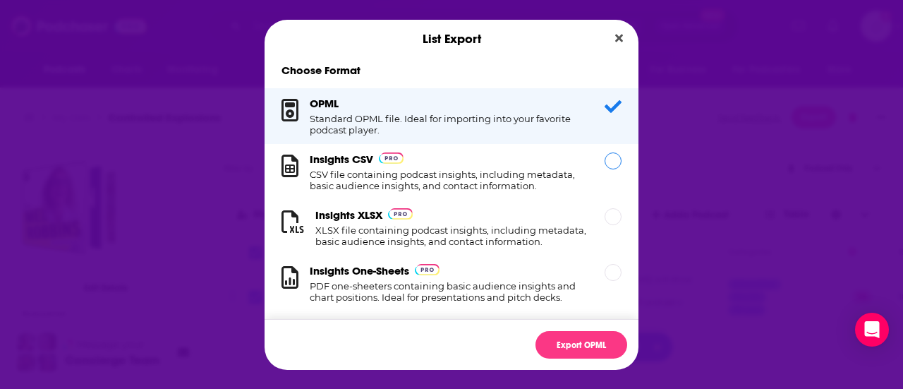
click at [499, 181] on h1 "CSV file containing podcast insights, including metadata, basic audience insigh…" at bounding box center [449, 180] width 278 height 23
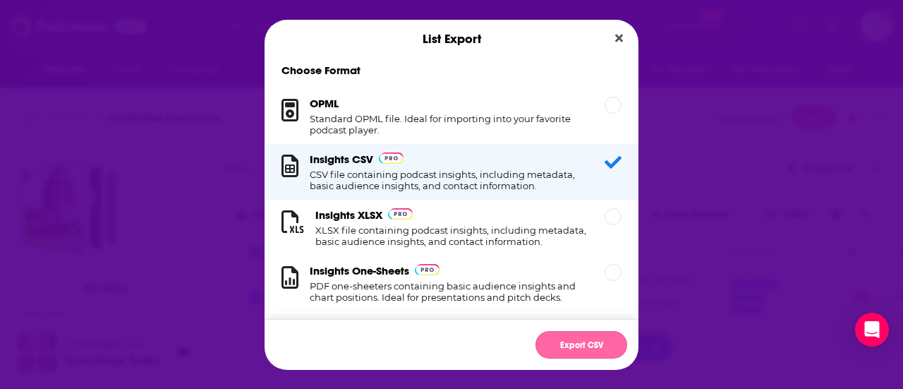
click at [588, 341] on button "Export CSV" at bounding box center [581, 345] width 92 height 28
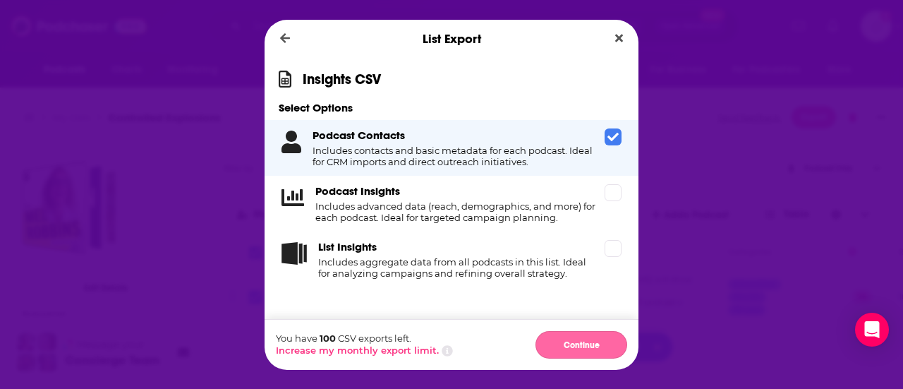
click at [582, 335] on button "Continue" at bounding box center [581, 345] width 92 height 28
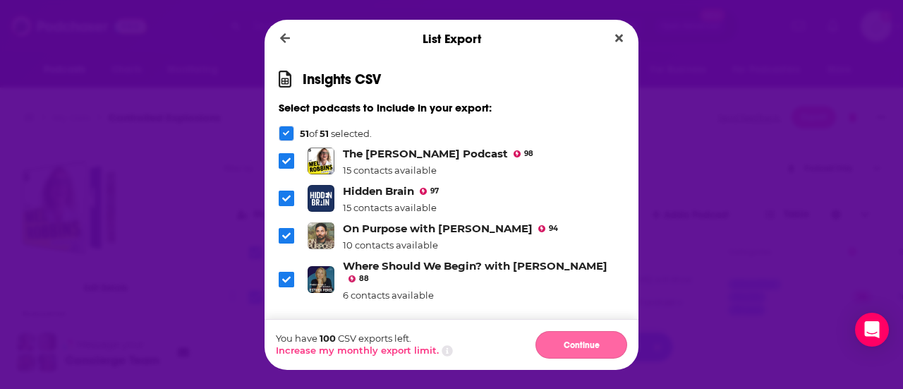
click at [567, 341] on button "Continue" at bounding box center [581, 345] width 92 height 28
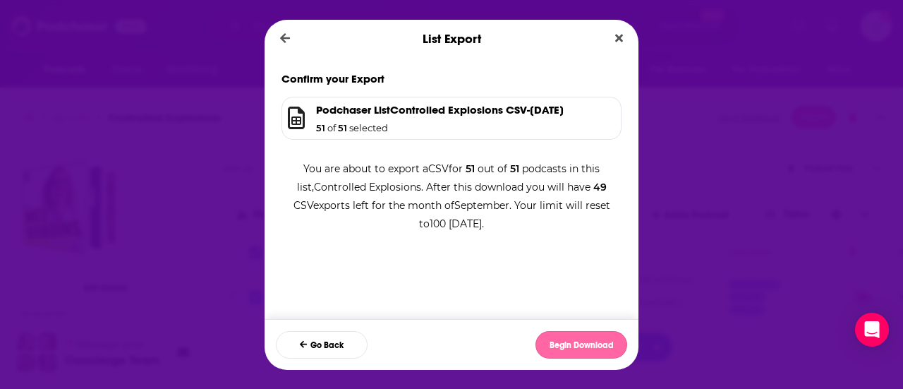
click at [584, 334] on button "Begin Download" at bounding box center [581, 345] width 92 height 28
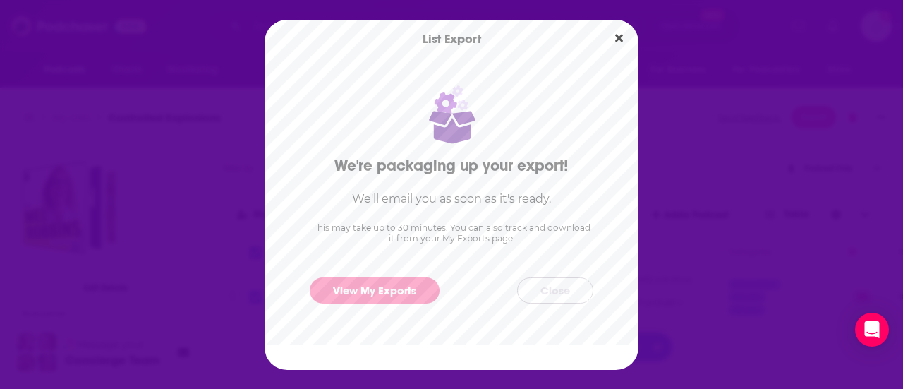
click at [559, 284] on button "Close" at bounding box center [555, 290] width 76 height 26
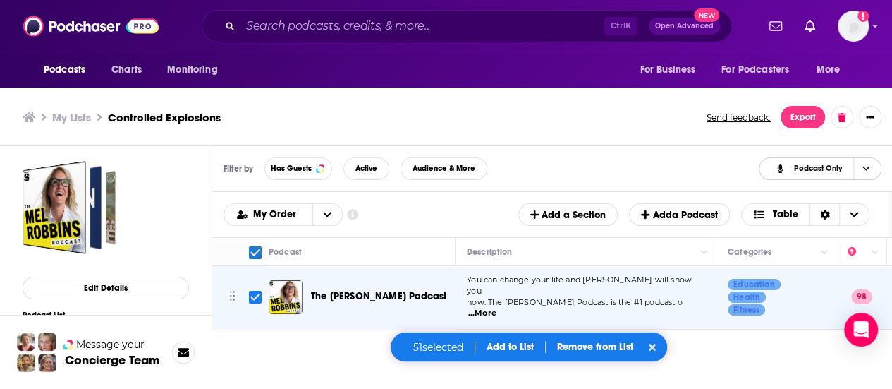
click at [872, 166] on span "Choose View" at bounding box center [865, 168] width 24 height 21
click at [592, 142] on div "My Lists Controlled Explosions Send feedback. Export" at bounding box center [446, 117] width 893 height 57
click at [466, 122] on ul "My Lists Controlled Explosions" at bounding box center [357, 117] width 669 height 13
click at [801, 122] on button "Export" at bounding box center [803, 117] width 44 height 23
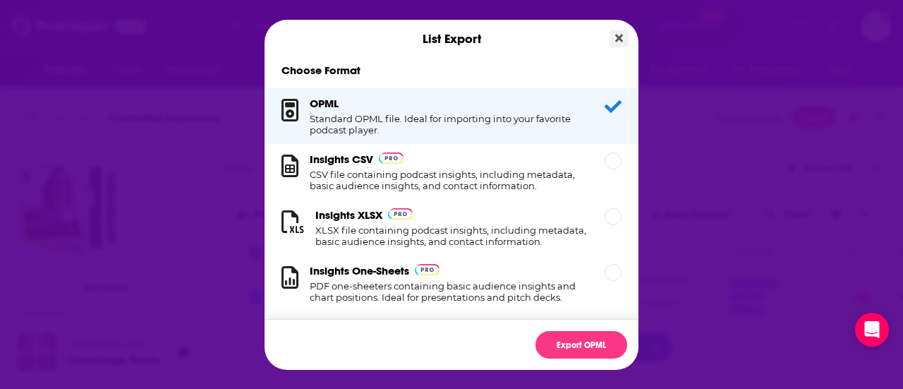
click at [622, 32] on icon "Close" at bounding box center [619, 37] width 8 height 11
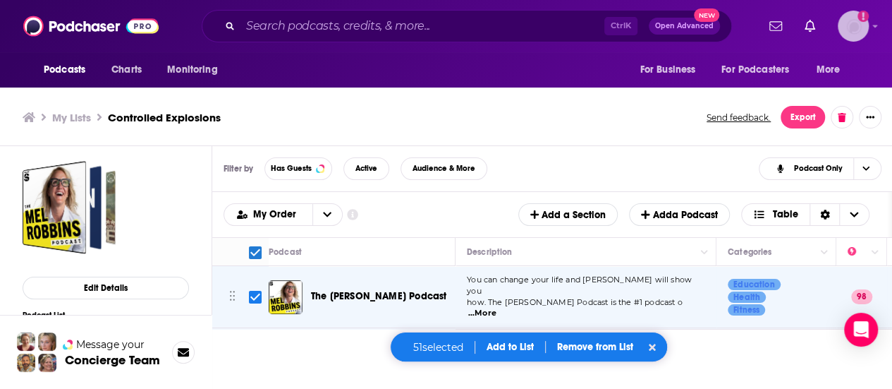
click at [878, 25] on icon "Show profile menu" at bounding box center [876, 26] width 6 height 8
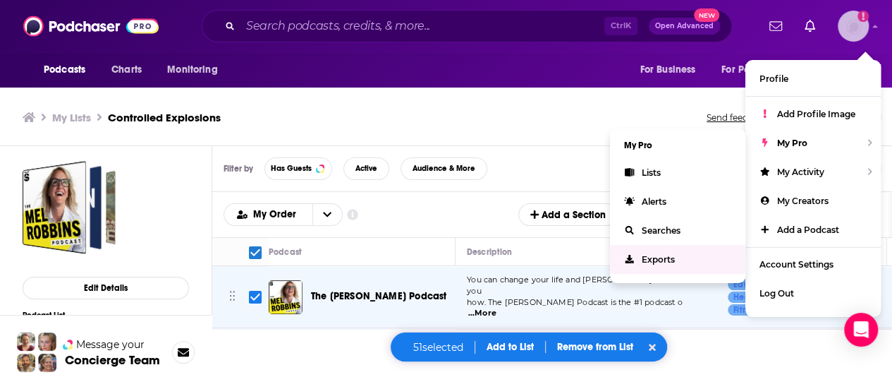
click at [640, 257] on link "Exports" at bounding box center [677, 259] width 135 height 29
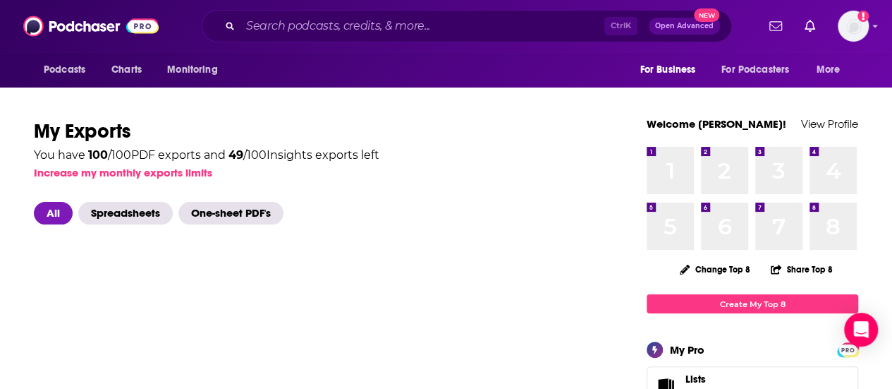
scroll to position [71, 0]
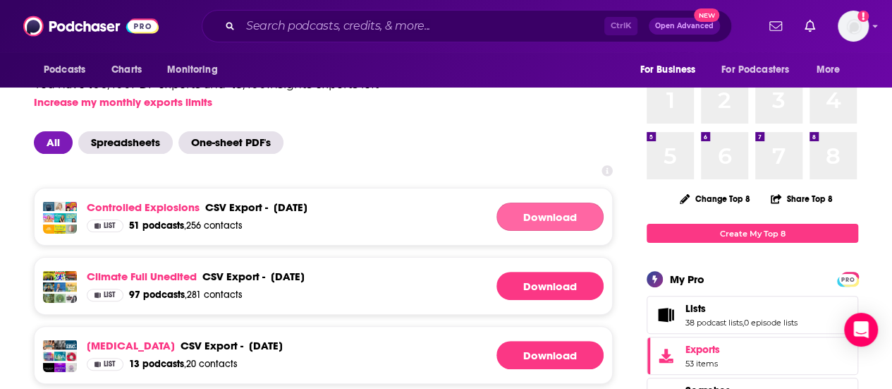
click at [551, 216] on link "Download" at bounding box center [550, 216] width 107 height 28
